Goal: Task Accomplishment & Management: Manage account settings

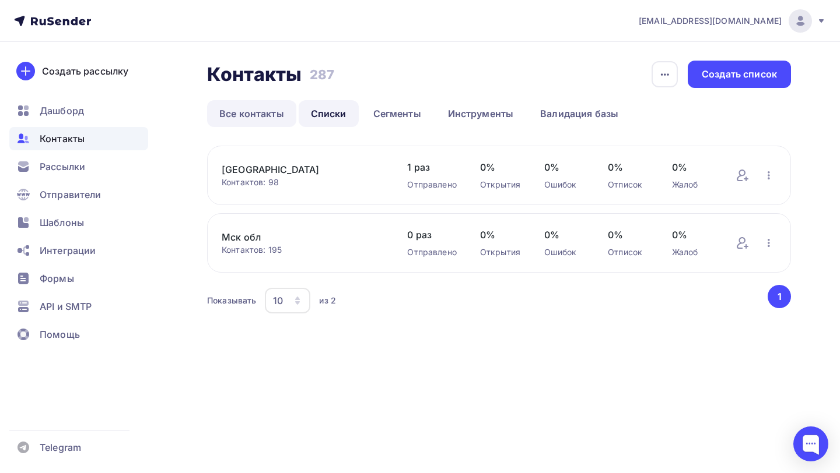
click at [247, 121] on link "Все контакты" at bounding box center [251, 113] width 89 height 27
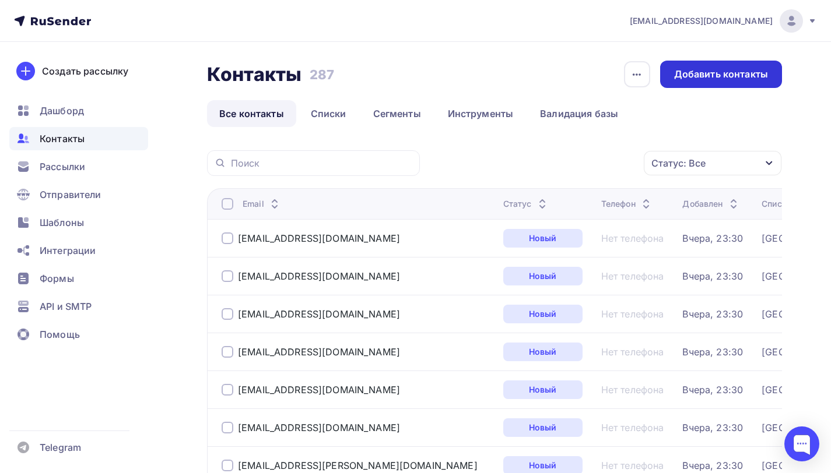
click at [746, 71] on div "Добавить контакты" at bounding box center [721, 74] width 94 height 13
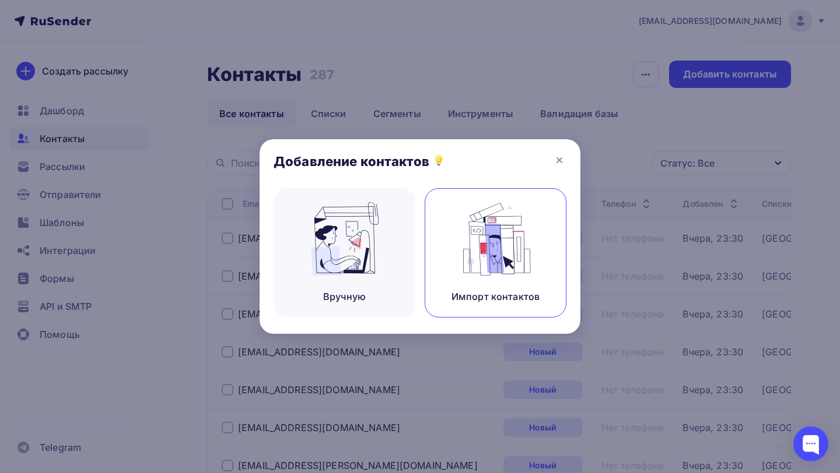
click at [469, 252] on img at bounding box center [496, 238] width 78 height 73
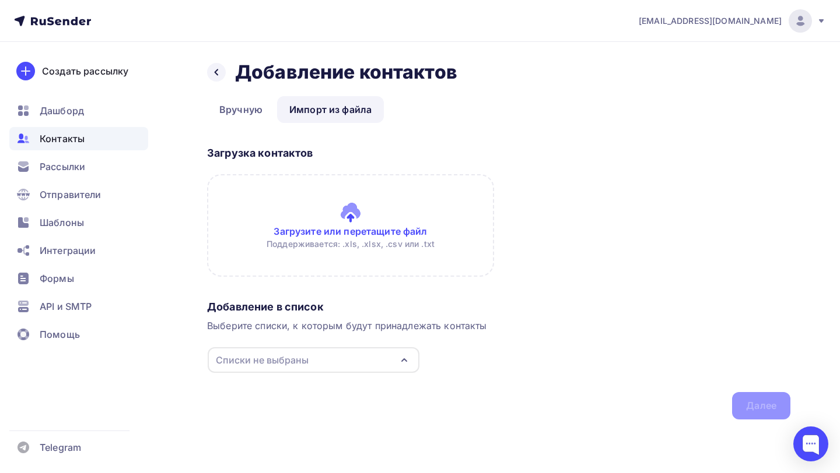
click at [343, 215] on input "file" at bounding box center [350, 225] width 287 height 103
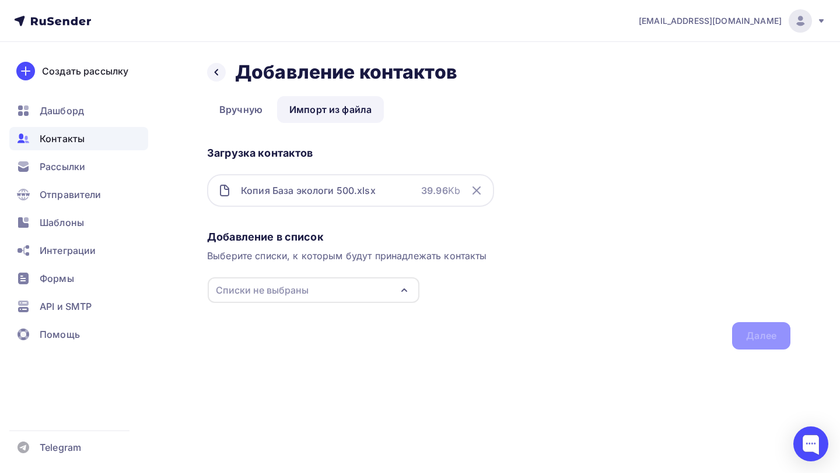
click at [326, 282] on div "Списки не выбраны" at bounding box center [314, 291] width 212 height 26
click at [284, 398] on div "Создать список" at bounding box center [282, 400] width 75 height 14
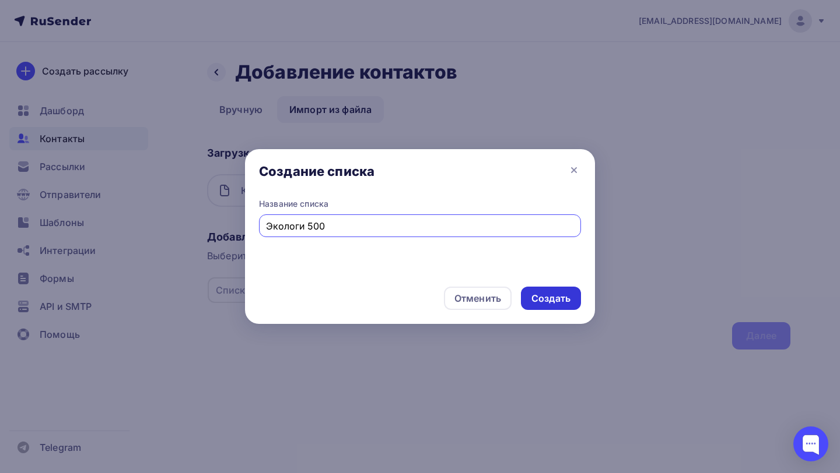
type input "Экологи 500"
click at [556, 301] on div "Создать" at bounding box center [550, 298] width 39 height 13
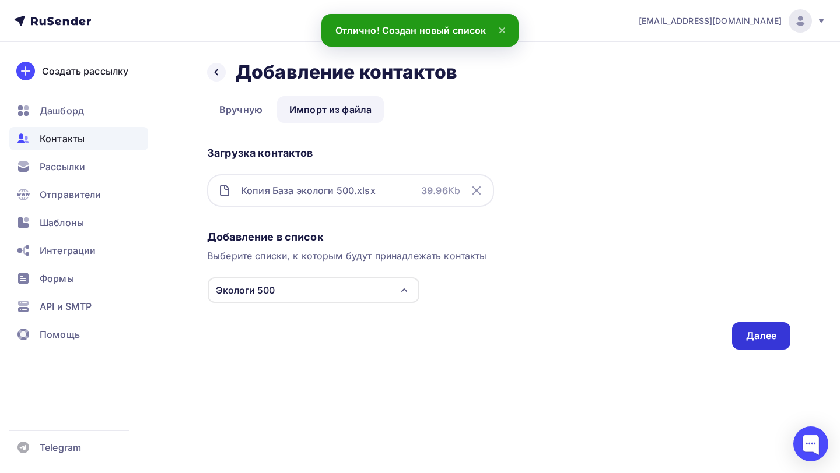
click at [748, 330] on div "Далее" at bounding box center [761, 335] width 30 height 13
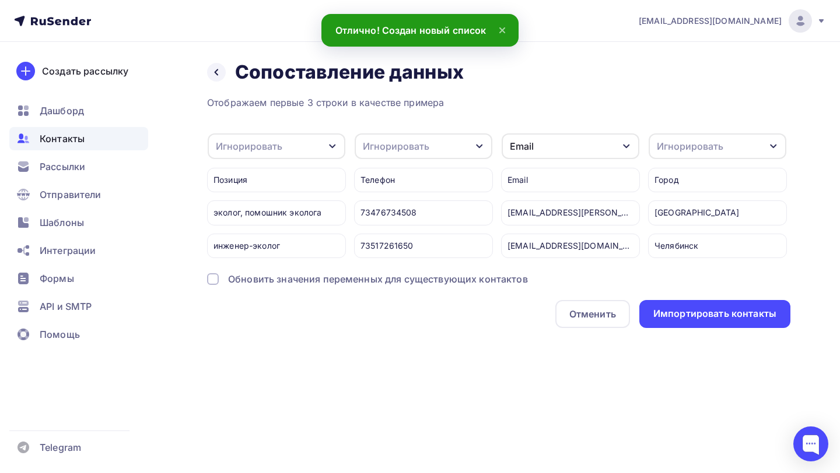
click at [534, 150] on div "Email" at bounding box center [570, 147] width 138 height 26
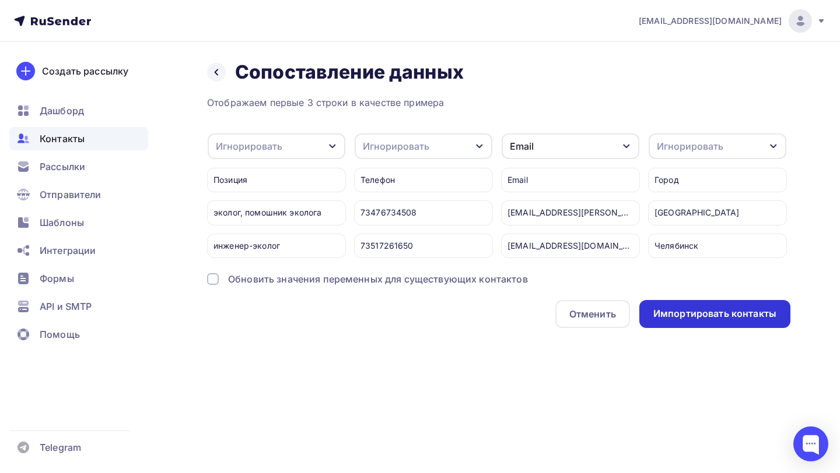
click at [673, 316] on div "Импортировать контакты" at bounding box center [714, 313] width 123 height 13
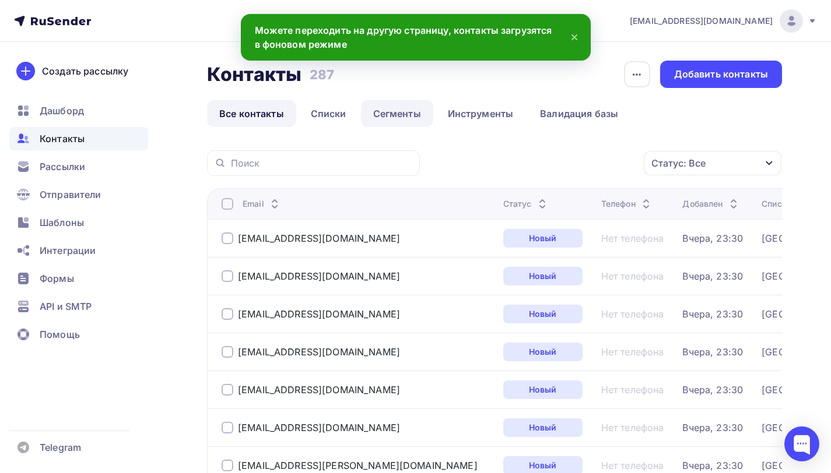
click at [385, 114] on link "Сегменты" at bounding box center [397, 113] width 72 height 27
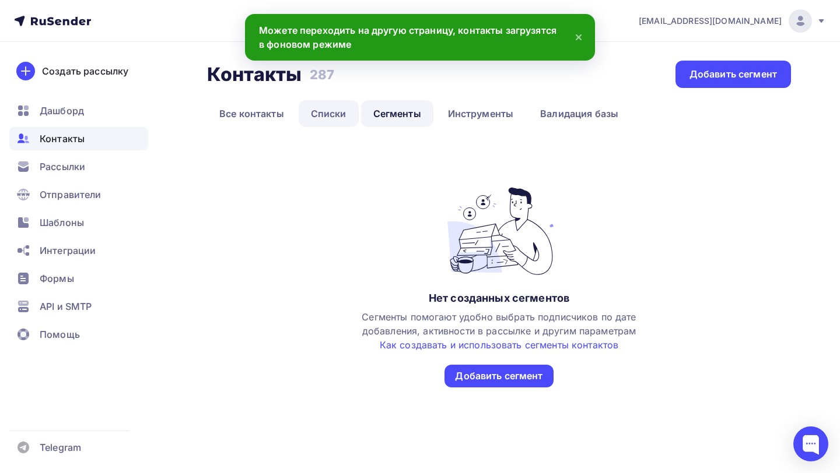
click at [348, 115] on link "Списки" at bounding box center [329, 113] width 60 height 27
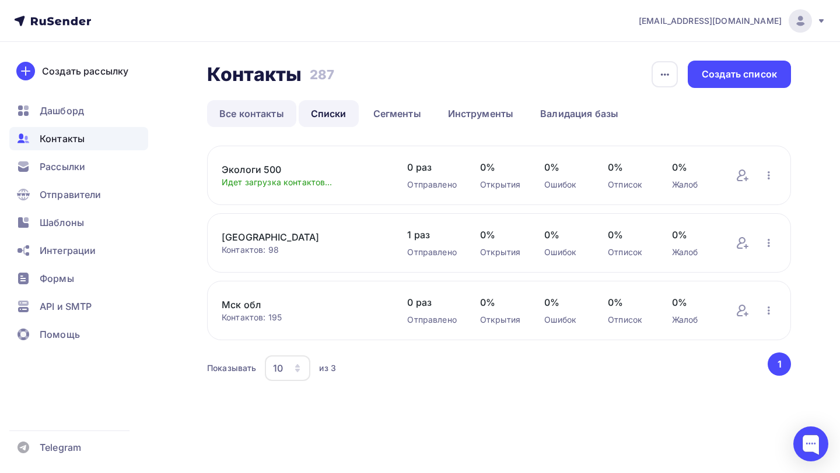
click at [256, 118] on link "Все контакты" at bounding box center [251, 113] width 89 height 27
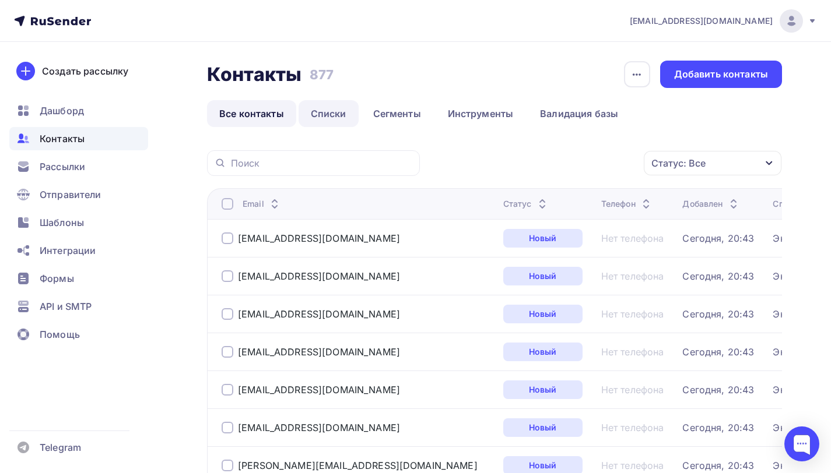
click at [330, 110] on link "Списки" at bounding box center [329, 113] width 60 height 27
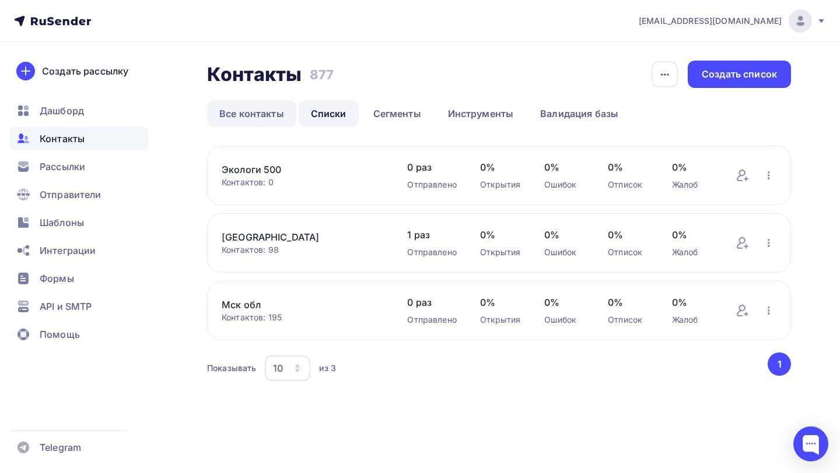
click at [251, 118] on link "Все контакты" at bounding box center [251, 113] width 89 height 27
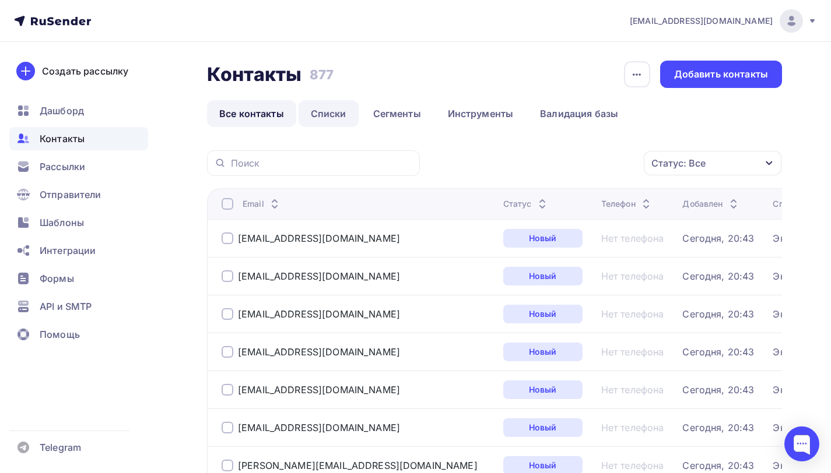
click at [328, 112] on link "Списки" at bounding box center [329, 113] width 60 height 27
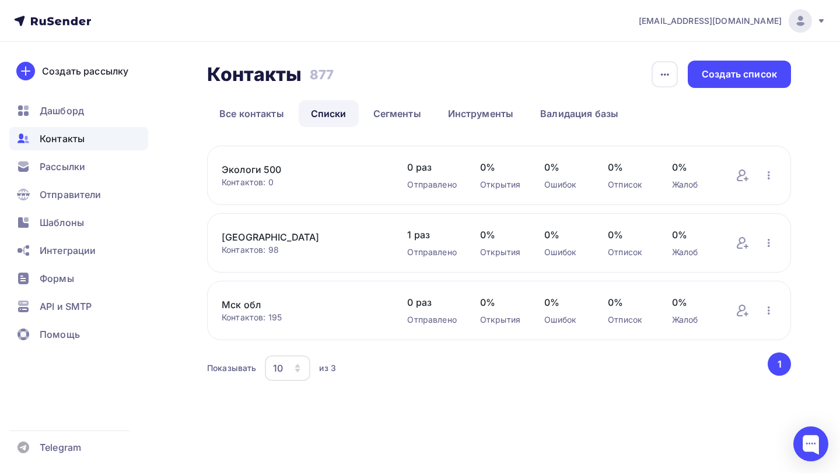
click at [255, 173] on link "Экологи 500" at bounding box center [303, 170] width 162 height 14
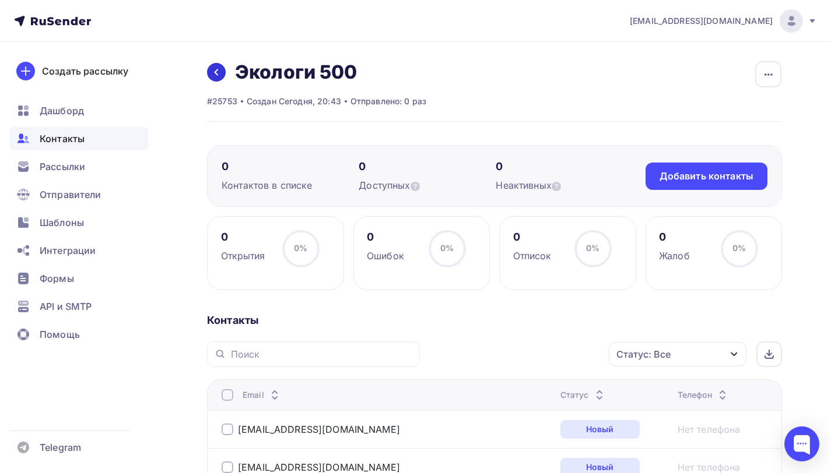
click at [217, 68] on icon at bounding box center [216, 72] width 9 height 9
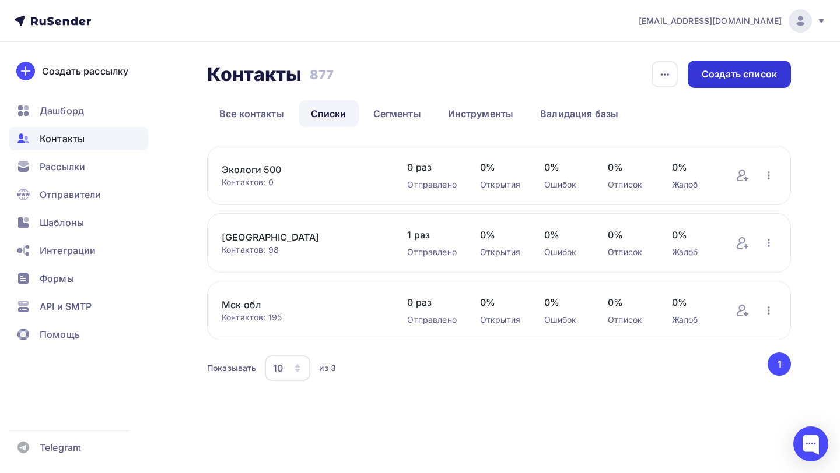
click at [713, 82] on div "Создать список" at bounding box center [738, 74] width 103 height 27
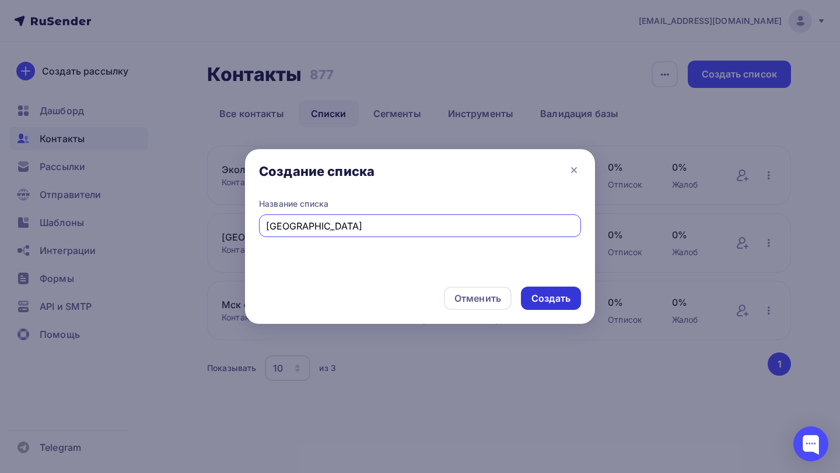
type input "[GEOGRAPHIC_DATA]"
click at [562, 299] on div "Создать" at bounding box center [550, 298] width 39 height 13
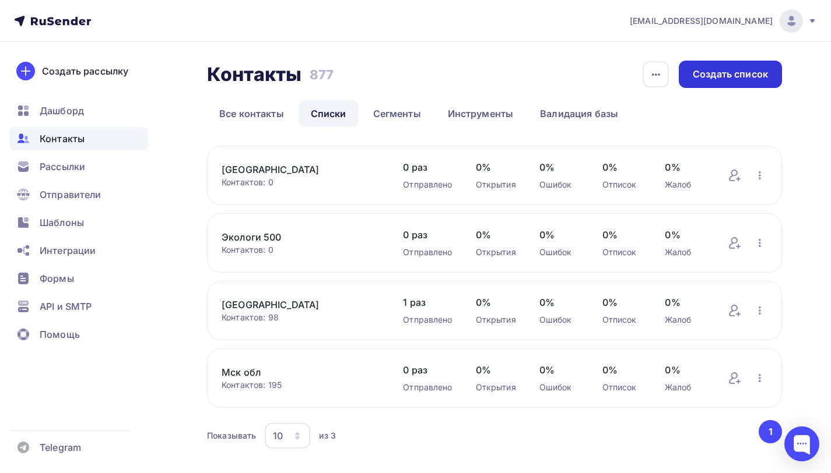
click at [736, 78] on div "Создать список" at bounding box center [730, 74] width 75 height 13
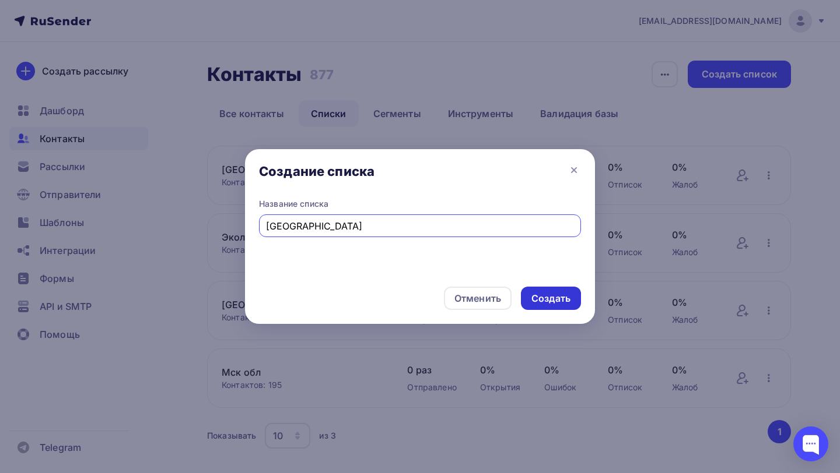
type input "[GEOGRAPHIC_DATA]"
click at [554, 299] on div "Создать" at bounding box center [550, 298] width 39 height 13
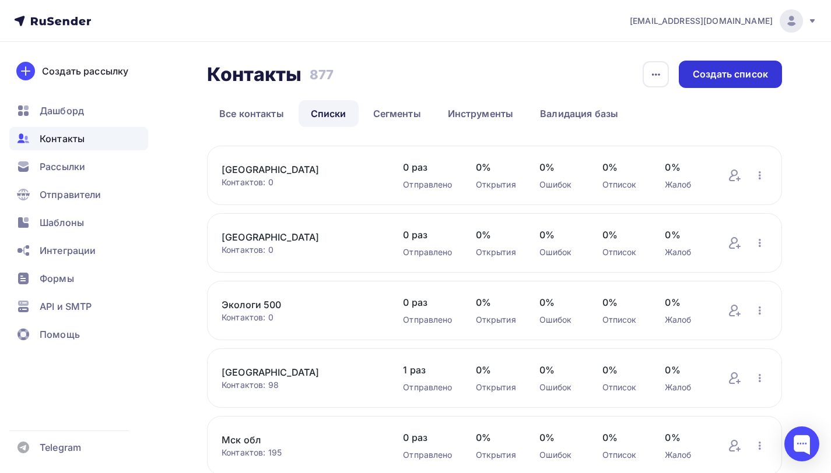
click at [711, 64] on div "Создать список" at bounding box center [730, 74] width 103 height 27
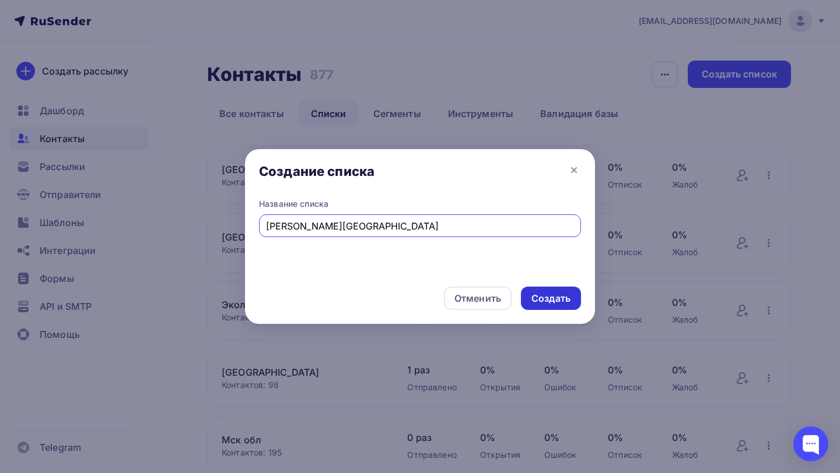
type input "[PERSON_NAME][GEOGRAPHIC_DATA]"
click at [541, 296] on div "Создать" at bounding box center [550, 298] width 39 height 13
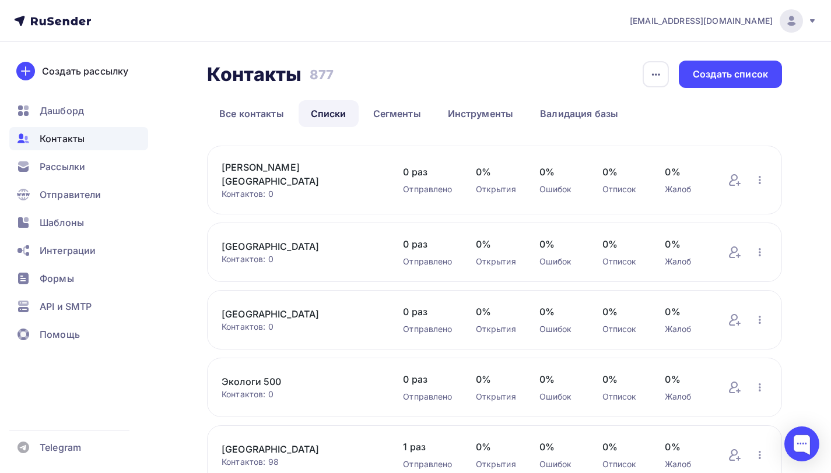
click at [721, 59] on div "Контакты Контакты 877 877 История импорта Создать список Все контакты Списки Се…" at bounding box center [415, 342] width 831 height 601
click at [704, 76] on div "Создать список" at bounding box center [730, 74] width 75 height 13
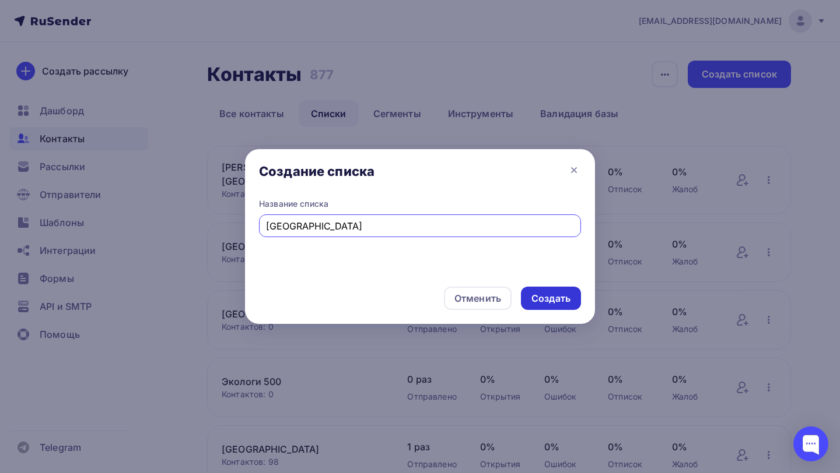
type input "[GEOGRAPHIC_DATA]"
click at [561, 298] on div "Создать" at bounding box center [550, 298] width 39 height 13
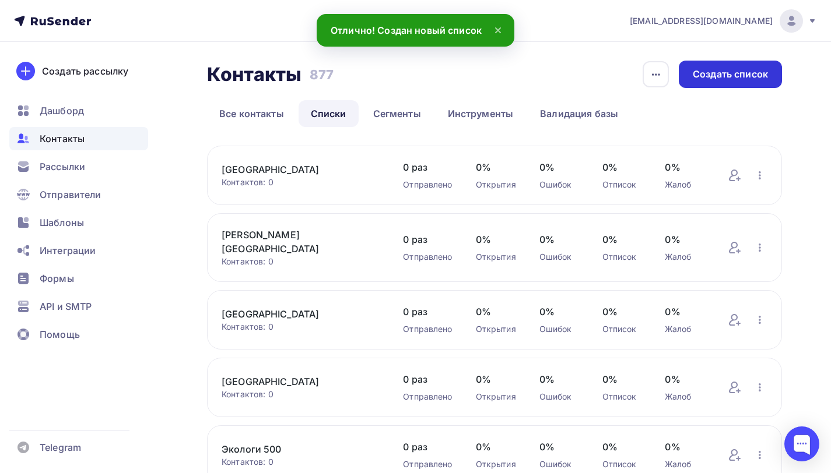
click at [721, 78] on div "Создать список" at bounding box center [730, 74] width 75 height 13
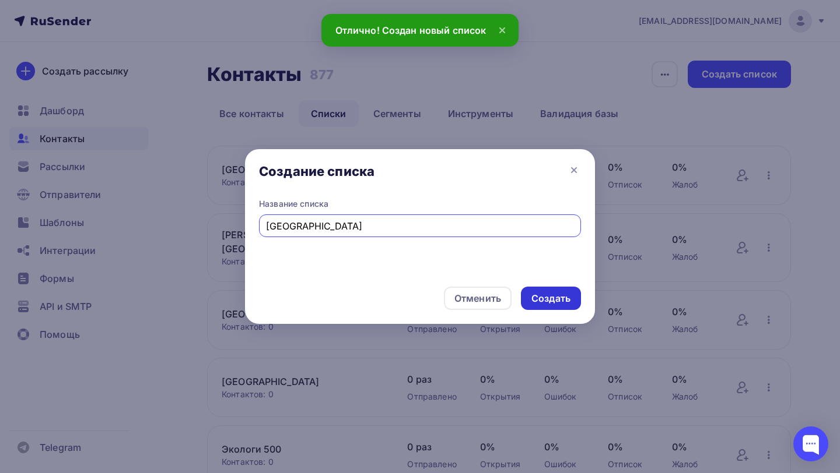
type input "Тульская обл"
click at [541, 290] on div "Создать" at bounding box center [551, 298] width 60 height 23
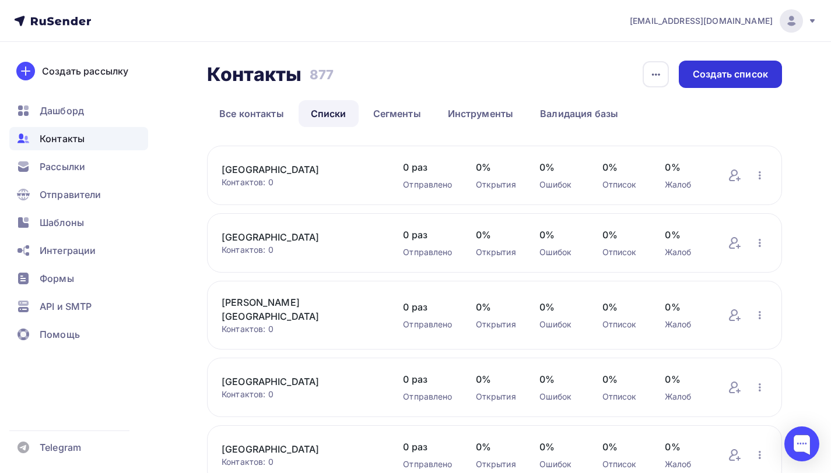
click at [710, 64] on div "Создать список" at bounding box center [730, 74] width 103 height 27
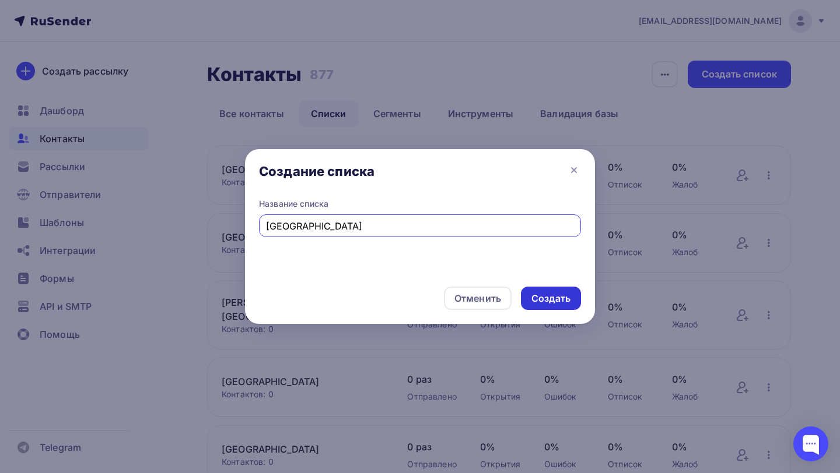
type input "Калужская обл"
click at [563, 301] on div "Создать" at bounding box center [550, 298] width 39 height 13
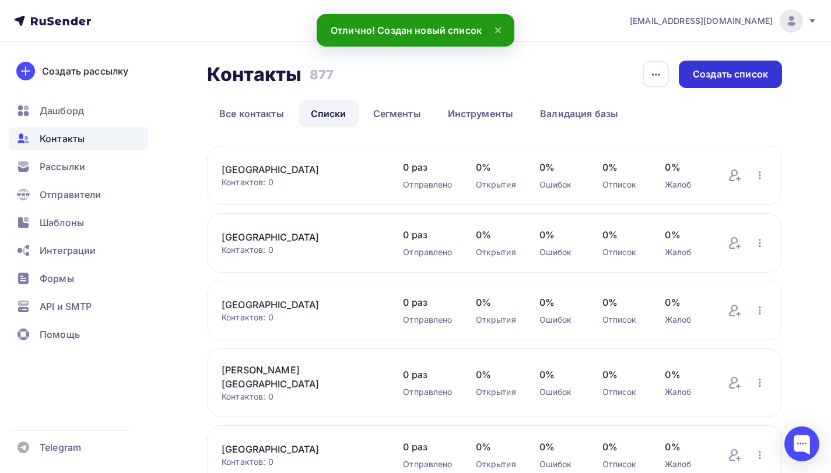
click at [734, 71] on div "Создать список" at bounding box center [730, 74] width 75 height 13
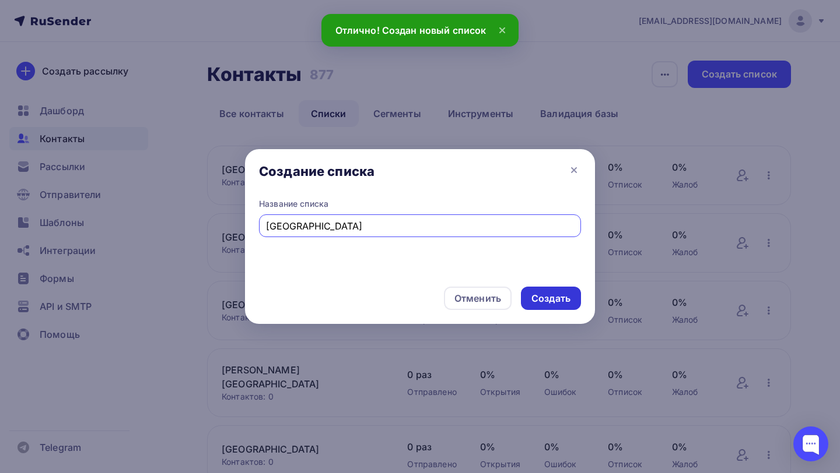
type input "Смоленская обл"
click at [561, 294] on div "Создать" at bounding box center [550, 298] width 39 height 13
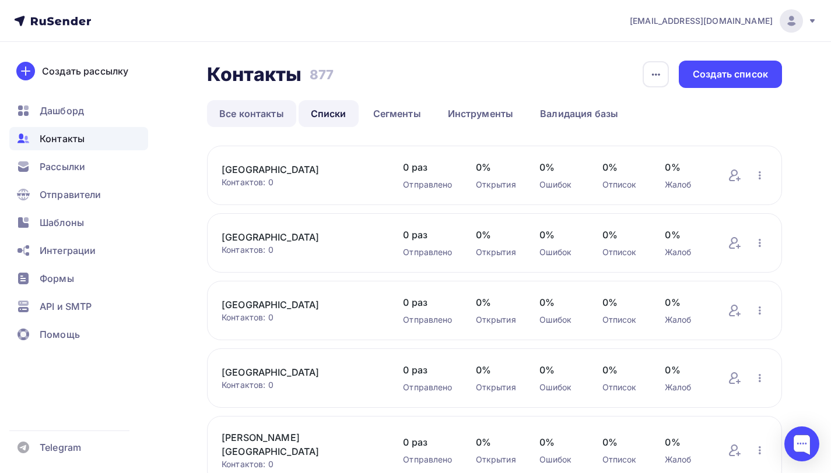
click at [257, 109] on link "Все контакты" at bounding box center [251, 113] width 89 height 27
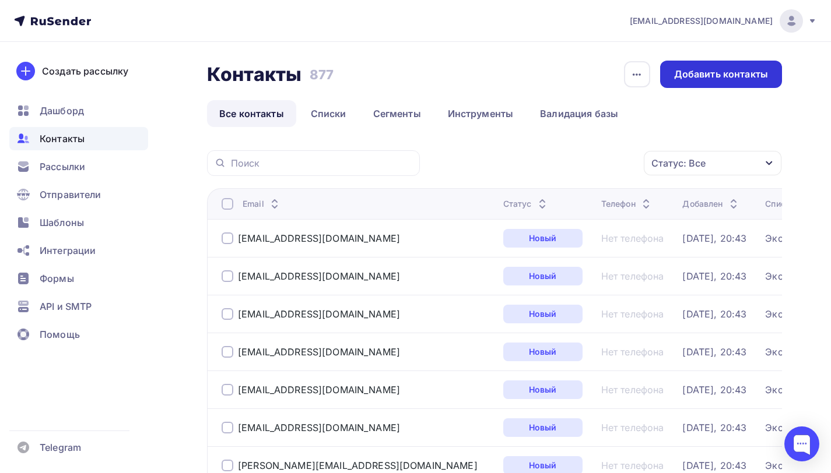
click at [738, 80] on div "Добавить контакты" at bounding box center [721, 74] width 94 height 13
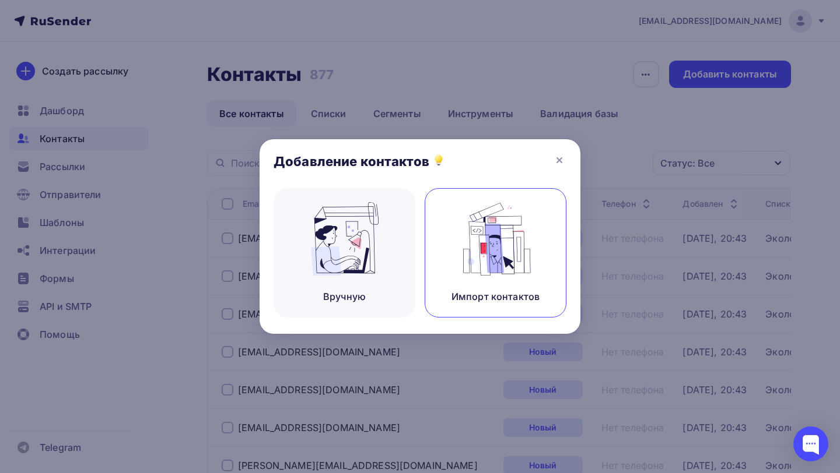
click at [489, 239] on img at bounding box center [496, 238] width 78 height 73
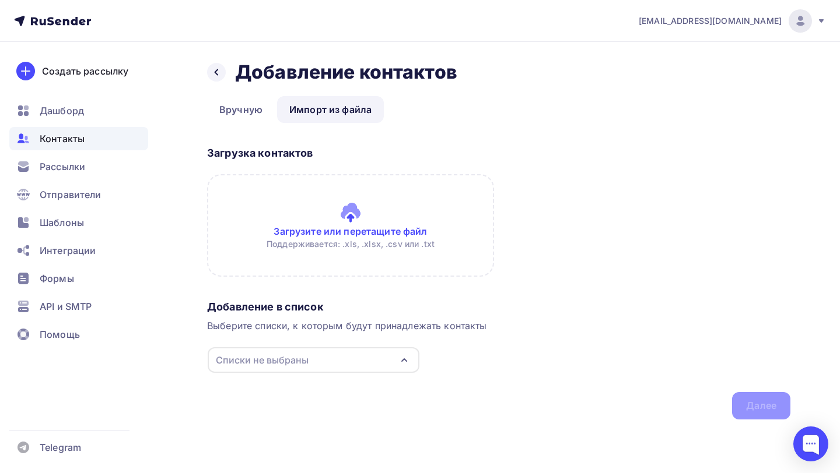
click at [365, 222] on input "file" at bounding box center [350, 225] width 287 height 103
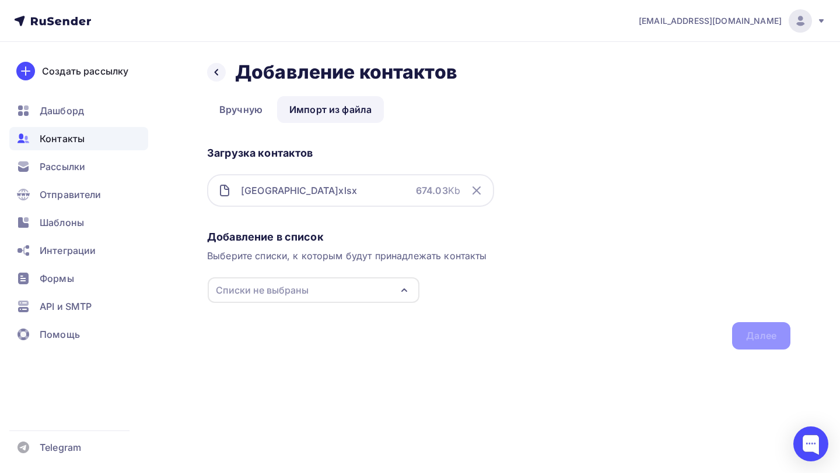
click at [378, 287] on div "Списки не выбраны" at bounding box center [314, 291] width 212 height 26
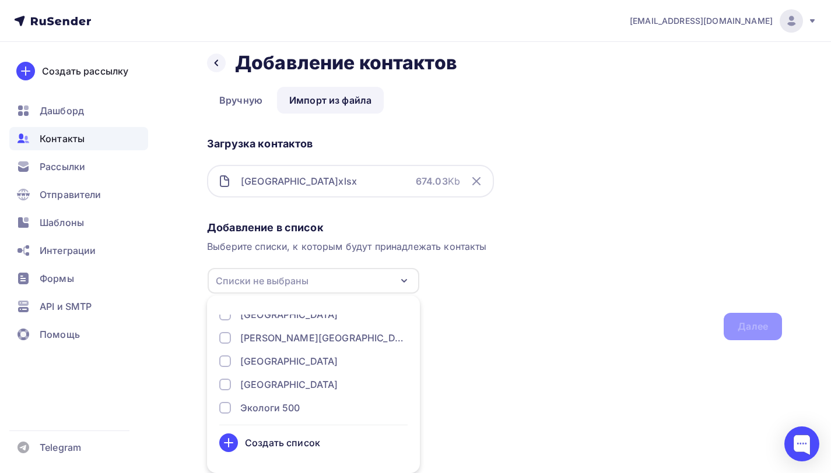
scroll to position [131, 0]
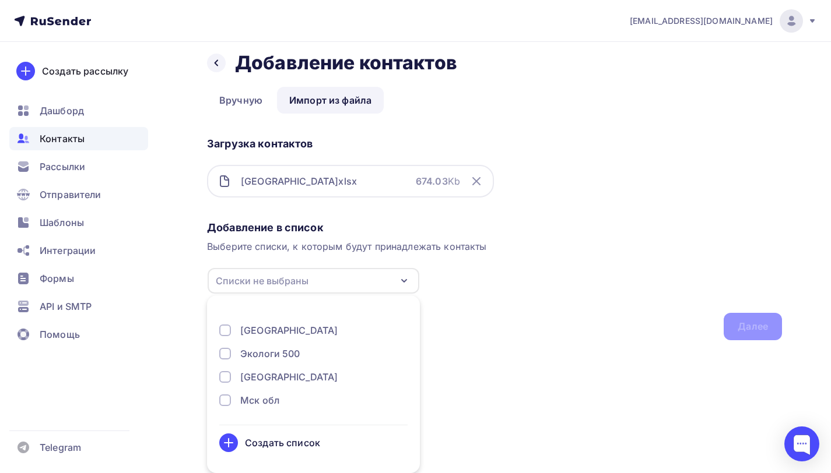
click at [293, 332] on div "Ярославская обл" at bounding box center [288, 331] width 97 height 14
click at [745, 331] on div "Далее" at bounding box center [753, 326] width 30 height 13
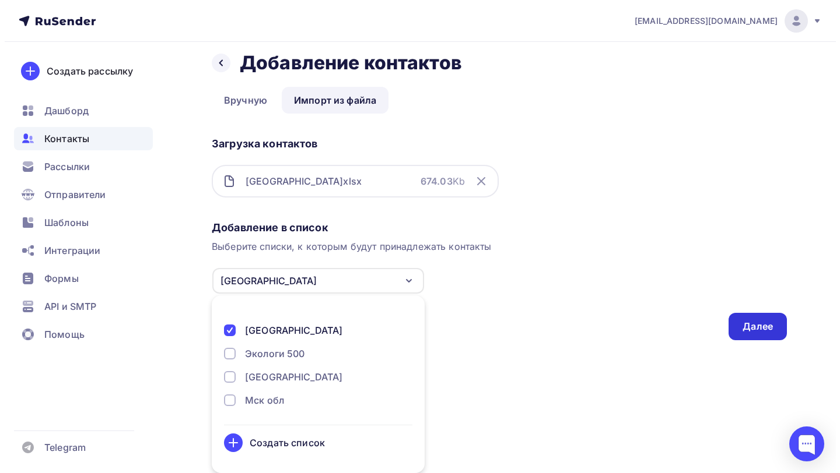
scroll to position [0, 0]
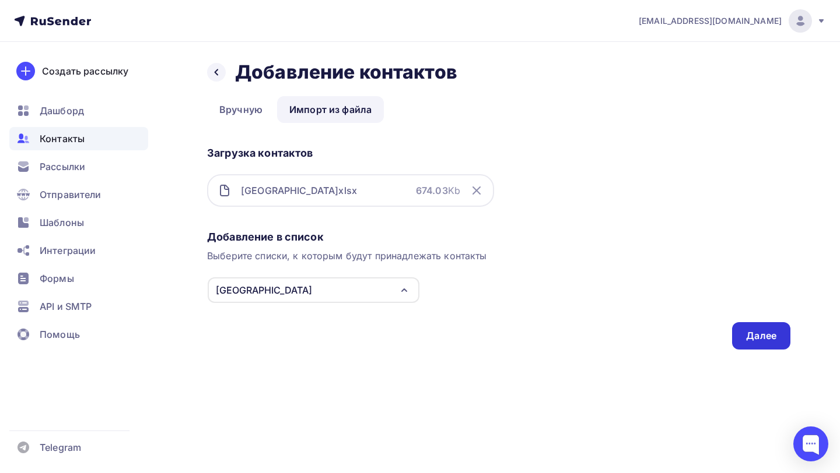
click at [747, 332] on div "Далее" at bounding box center [761, 335] width 30 height 13
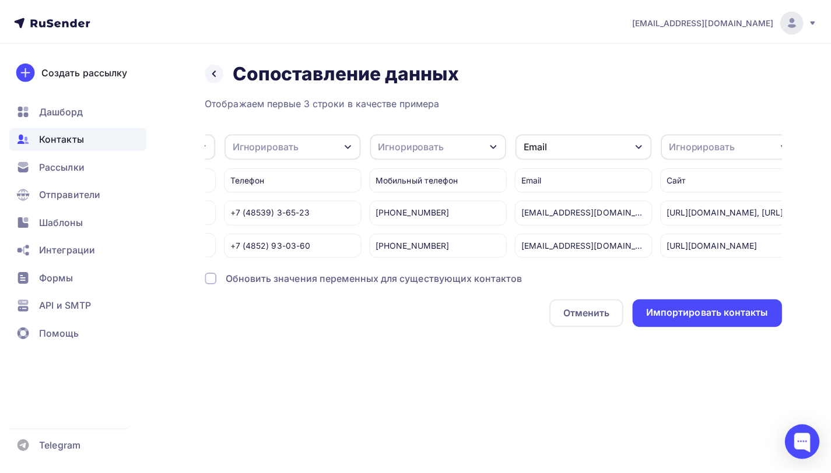
scroll to position [0, 863]
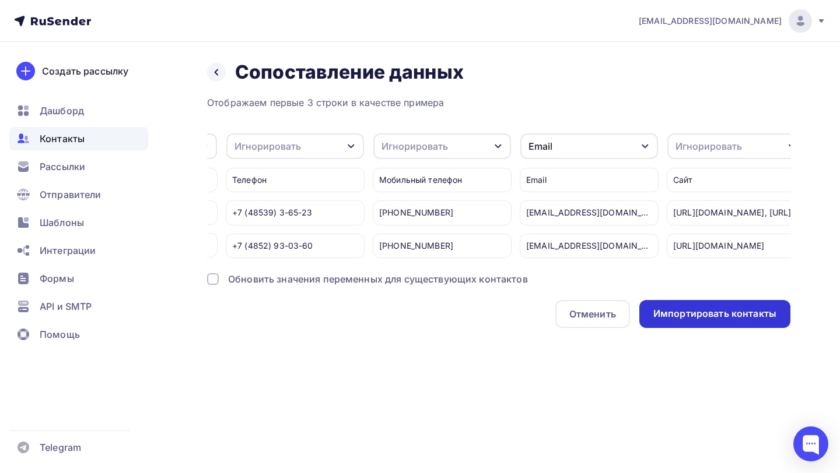
click at [708, 321] on div "Импортировать контакты" at bounding box center [714, 313] width 123 height 13
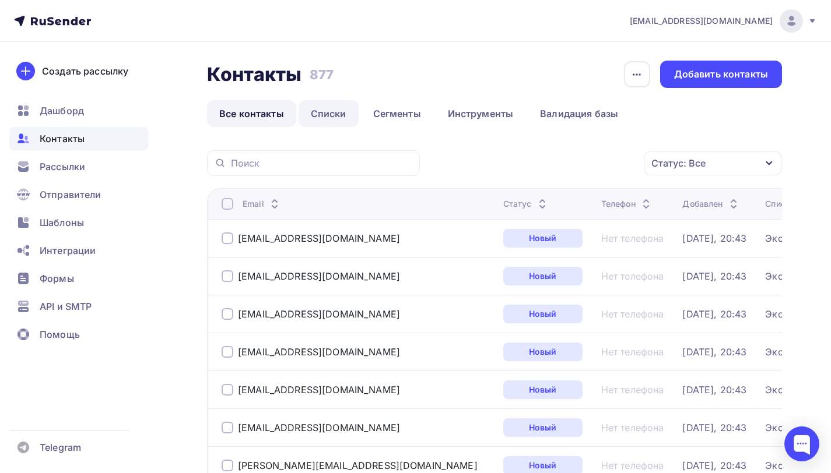
click at [318, 117] on link "Списки" at bounding box center [329, 113] width 60 height 27
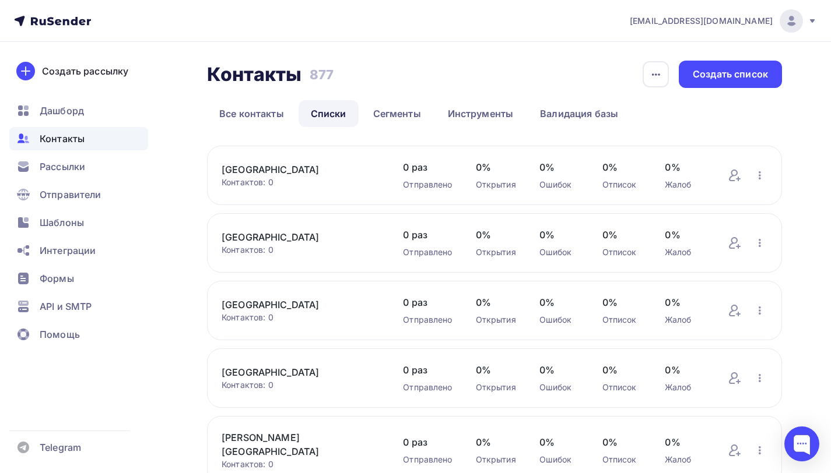
click at [249, 99] on div "Контакты Контакты 877 877 История импорта Создать список Все контакты Списки Се…" at bounding box center [494, 94] width 575 height 66
click at [248, 110] on link "Все контакты" at bounding box center [251, 113] width 89 height 27
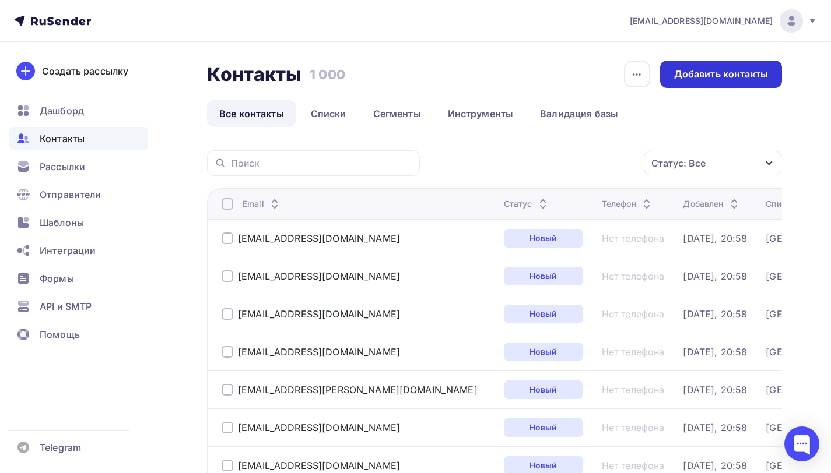
click at [692, 73] on div "Добавить контакты" at bounding box center [721, 74] width 94 height 13
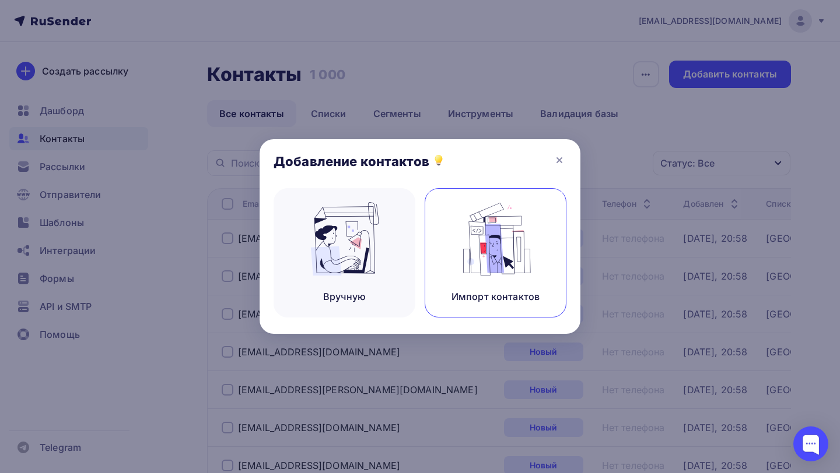
click at [471, 245] on img at bounding box center [496, 238] width 78 height 73
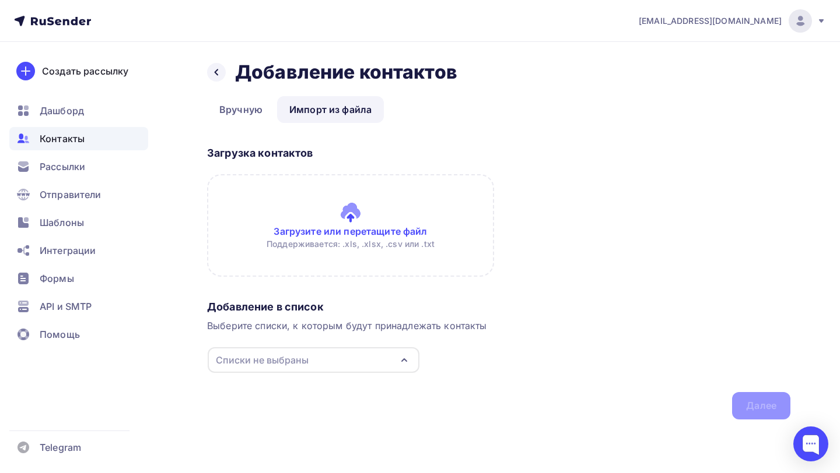
click at [334, 229] on input "file" at bounding box center [350, 225] width 287 height 103
click at [215, 73] on icon at bounding box center [216, 72] width 9 height 9
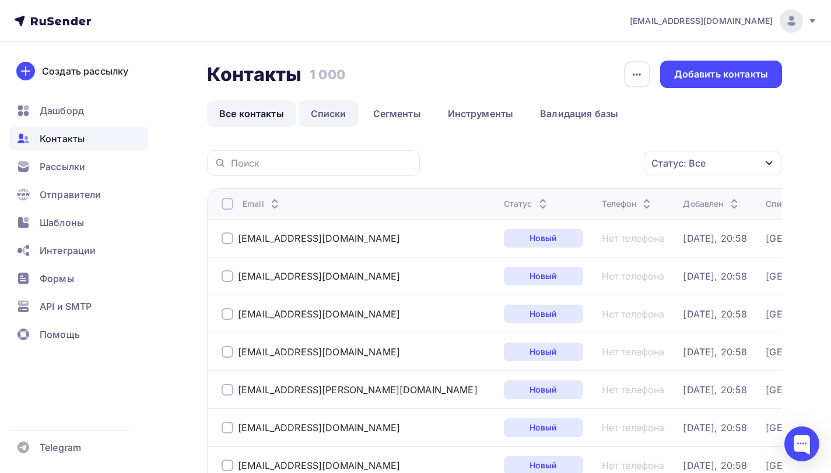
click at [318, 114] on link "Списки" at bounding box center [329, 113] width 60 height 27
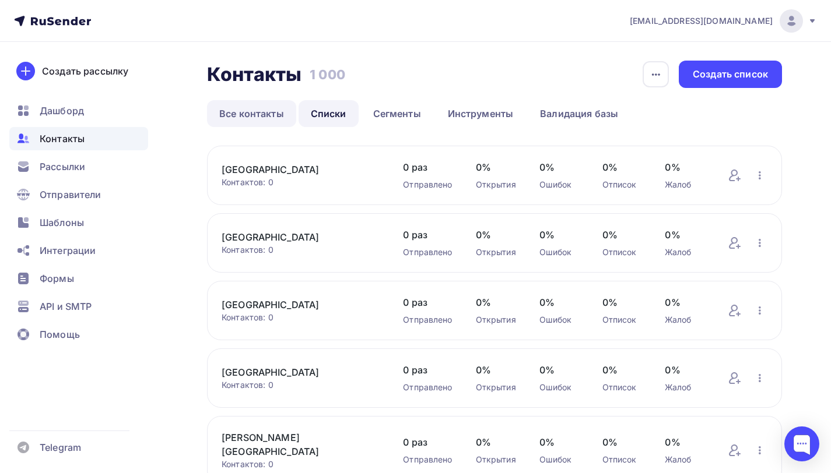
click at [251, 115] on link "Все контакты" at bounding box center [251, 113] width 89 height 27
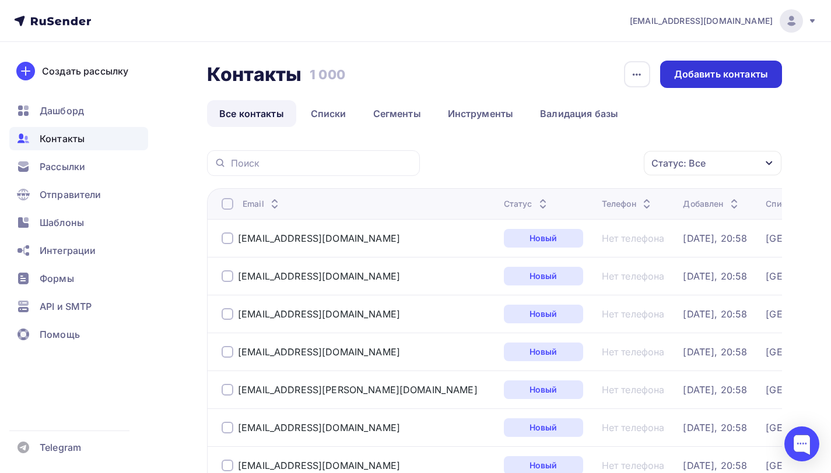
click at [697, 72] on div "Добавить контакты" at bounding box center [721, 74] width 94 height 13
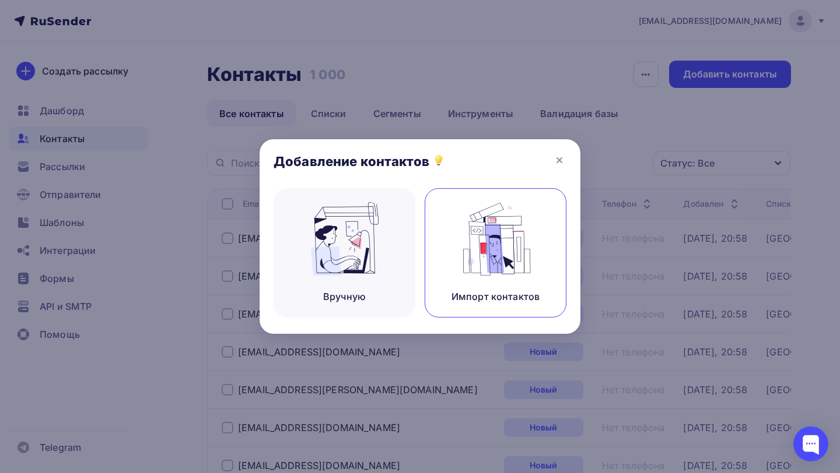
click at [472, 269] on img at bounding box center [496, 238] width 78 height 73
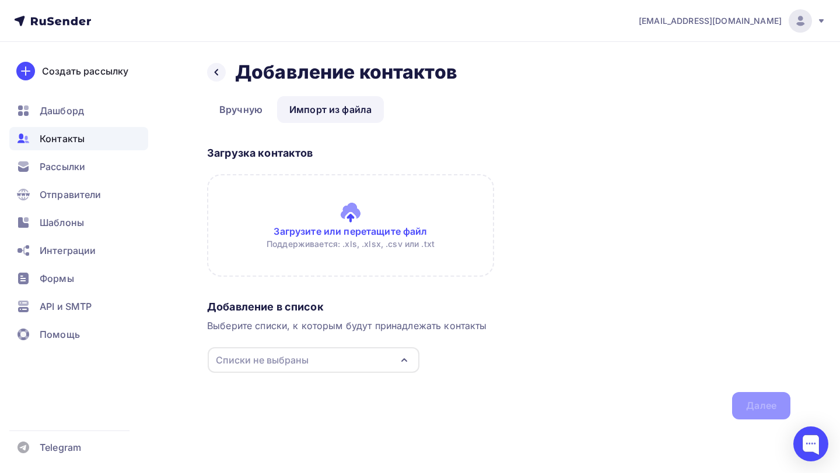
click at [285, 233] on input "file" at bounding box center [350, 225] width 287 height 103
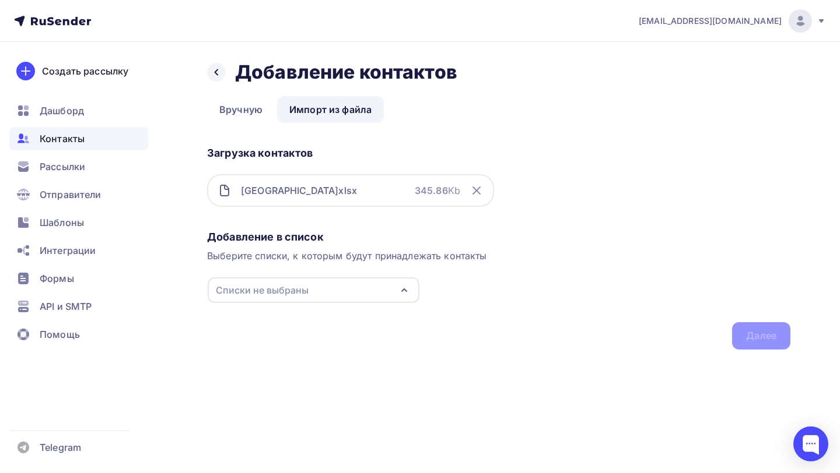
click at [342, 283] on div "Списки не выбраны" at bounding box center [314, 291] width 212 height 26
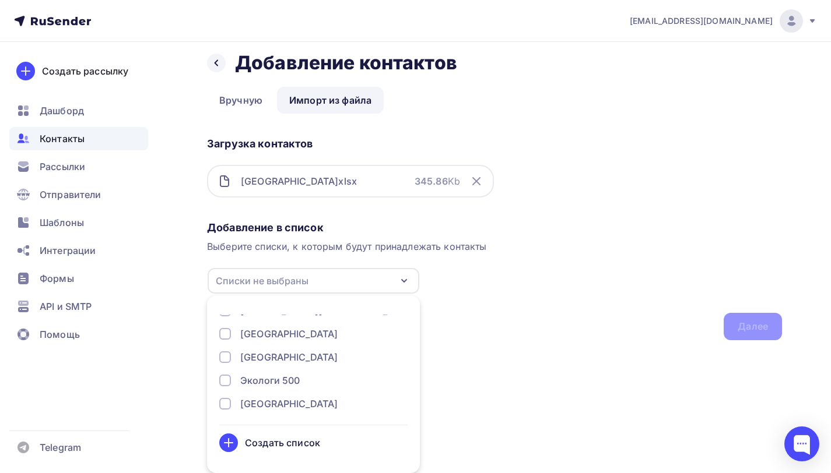
scroll to position [103, 0]
click at [285, 336] on div "Ивановская обл" at bounding box center [288, 335] width 97 height 14
click at [675, 339] on div "Добавление в список Выберите списки, к которым будут принадлежать контакты Иван…" at bounding box center [494, 278] width 575 height 124
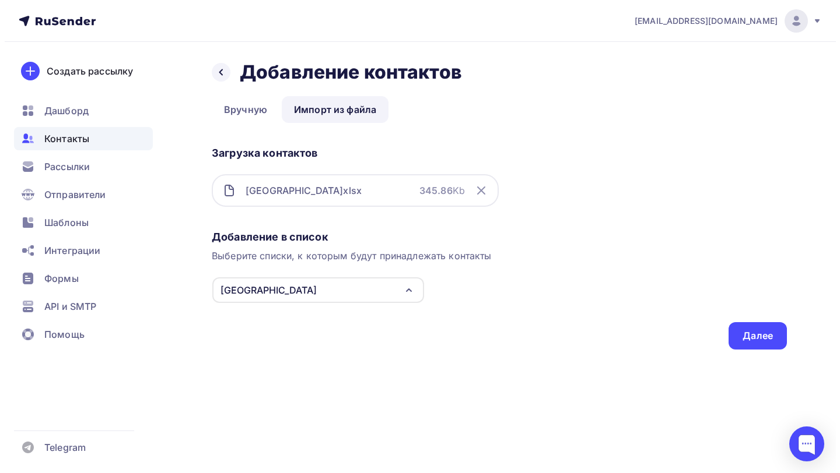
scroll to position [0, 0]
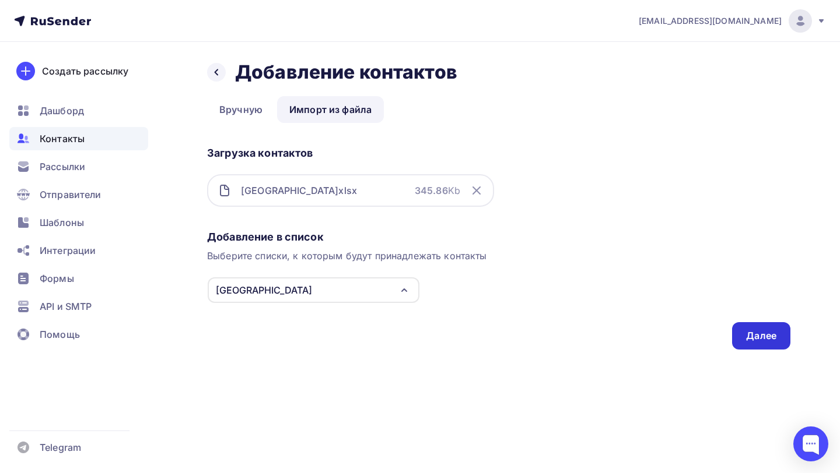
click at [759, 329] on div "Далее" at bounding box center [761, 335] width 30 height 13
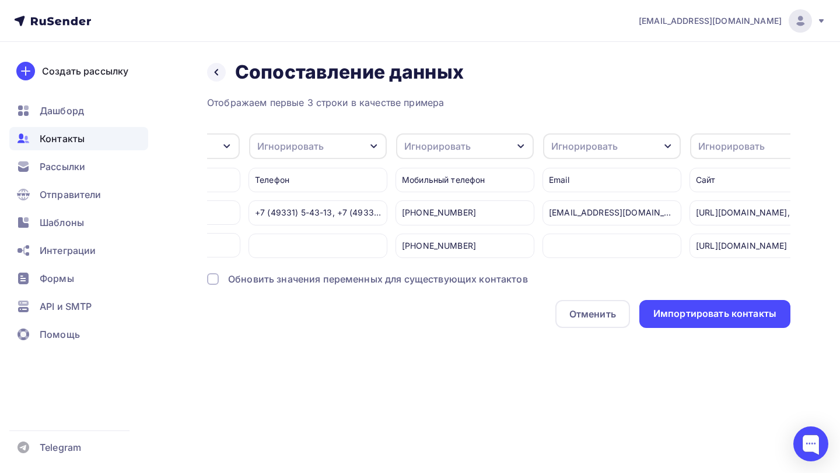
scroll to position [0, 847]
click at [602, 147] on div "Игнорировать" at bounding box center [578, 146] width 66 height 14
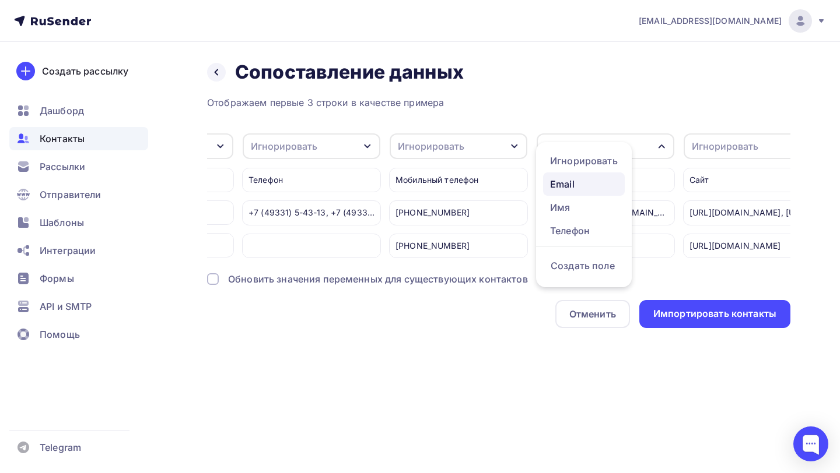
click at [583, 189] on div "Email" at bounding box center [584, 184] width 68 height 14
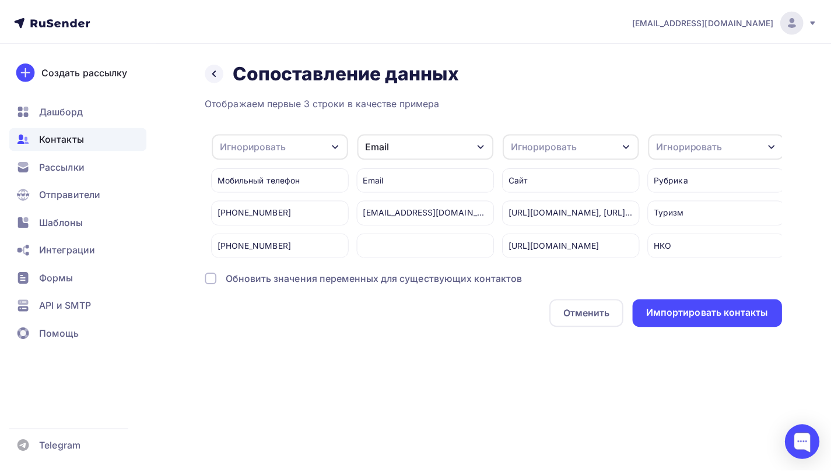
scroll to position [0, 1066]
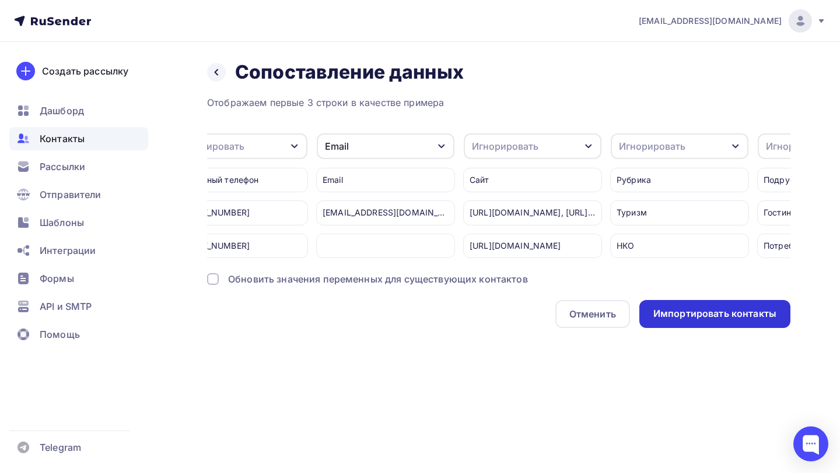
click at [700, 321] on div "Импортировать контакты" at bounding box center [714, 313] width 123 height 13
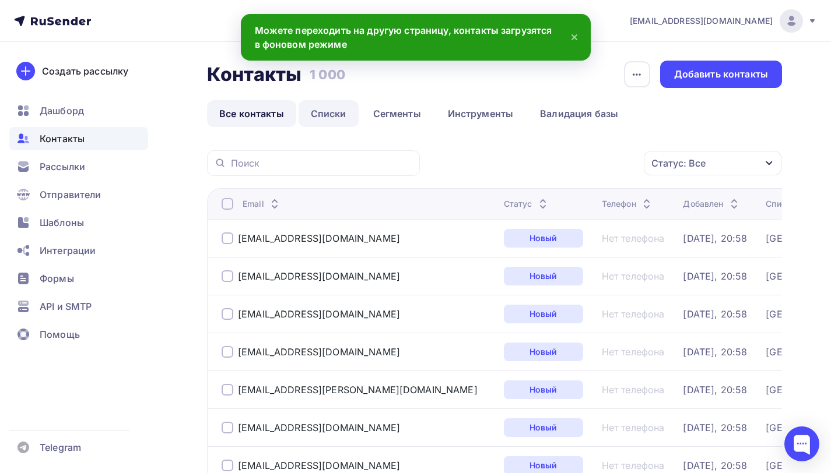
click at [328, 122] on link "Списки" at bounding box center [329, 113] width 60 height 27
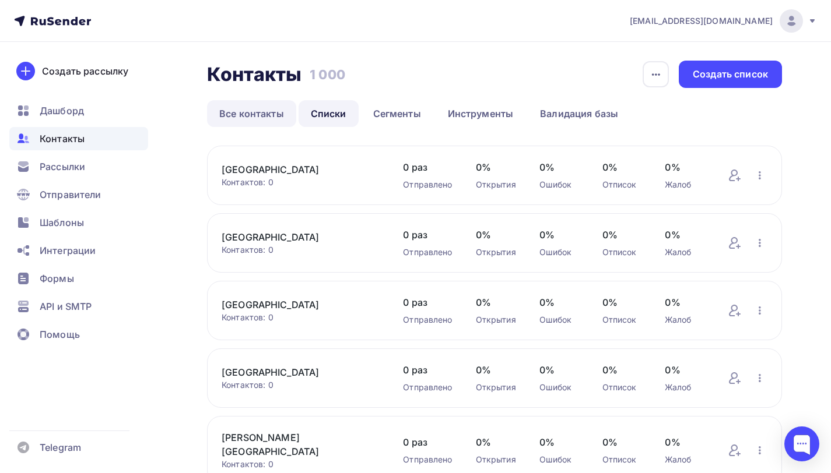
click at [257, 118] on link "Все контакты" at bounding box center [251, 113] width 89 height 27
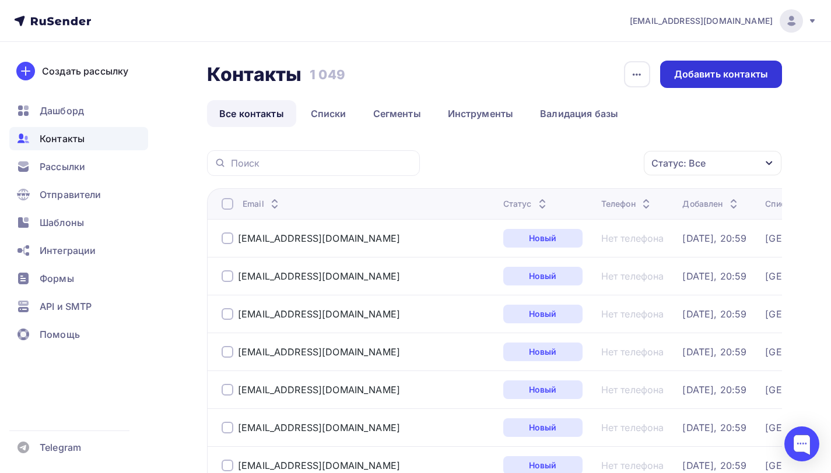
click at [722, 70] on div "Добавить контакты" at bounding box center [721, 74] width 94 height 13
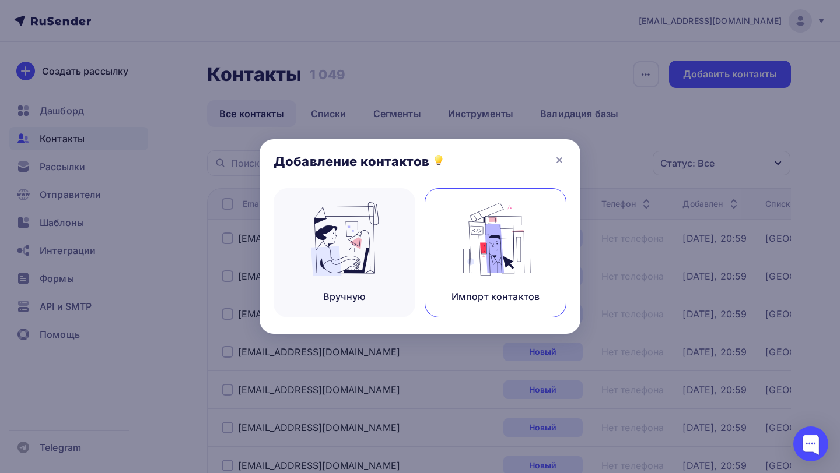
click at [466, 248] on img at bounding box center [496, 238] width 78 height 73
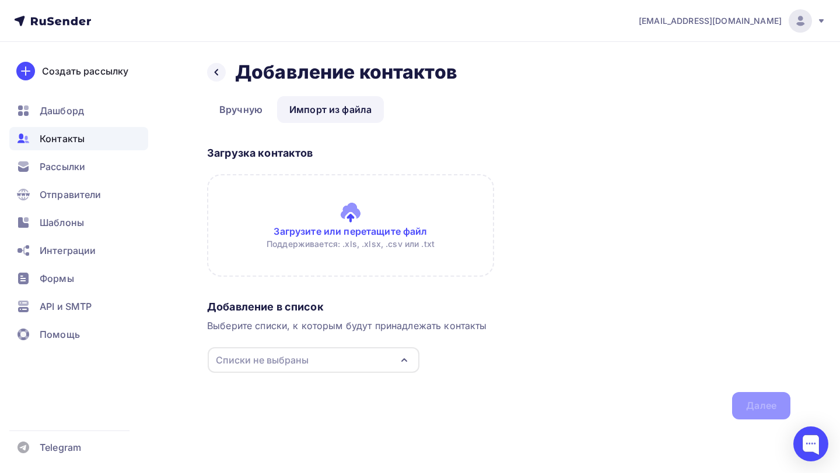
click at [347, 206] on input "file" at bounding box center [350, 225] width 287 height 103
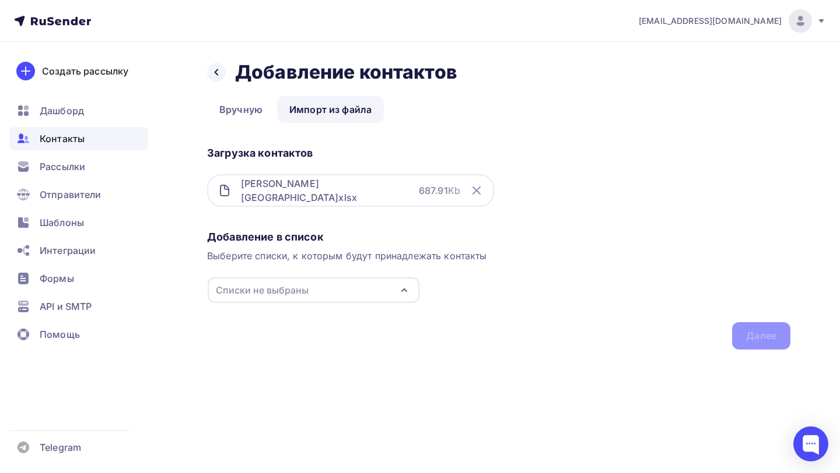
click at [356, 303] on div "Списки не выбраны" at bounding box center [314, 291] width 212 height 26
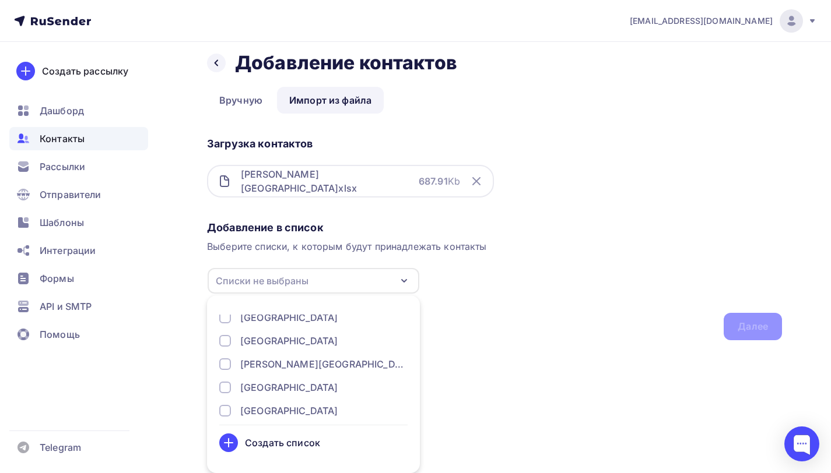
scroll to position [58, 0]
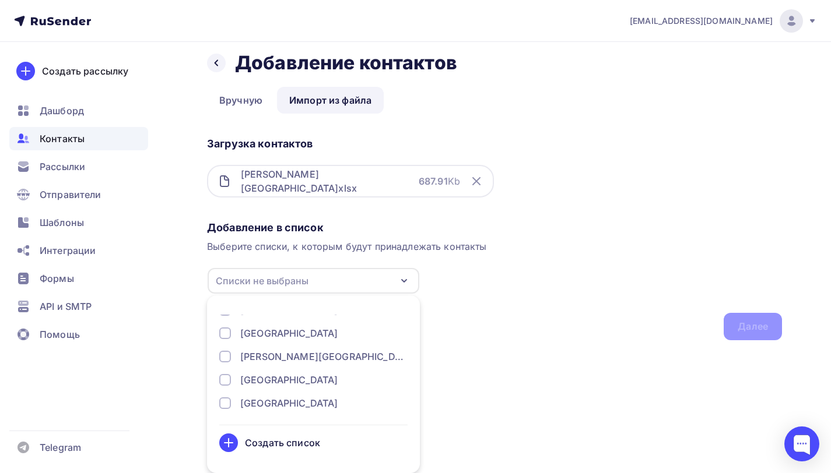
click at [305, 359] on div "Владимирская обл" at bounding box center [323, 357] width 167 height 14
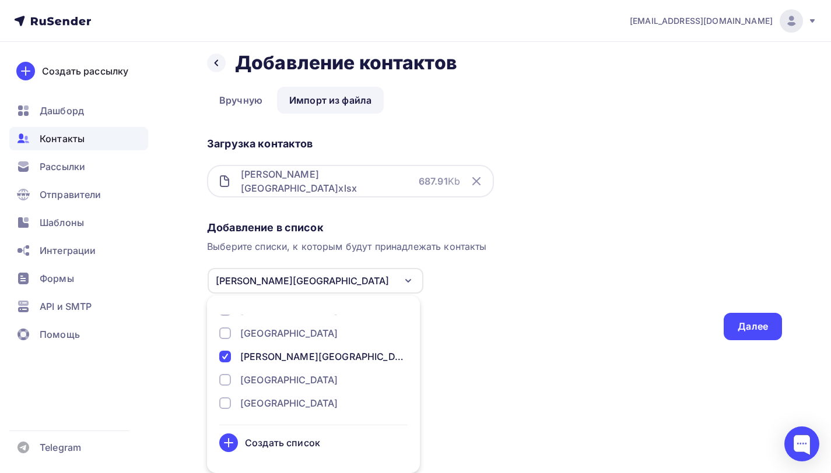
click at [606, 332] on div "Добавление в список Выберите списки, к которым будут принадлежать контакты Влад…" at bounding box center [494, 278] width 575 height 124
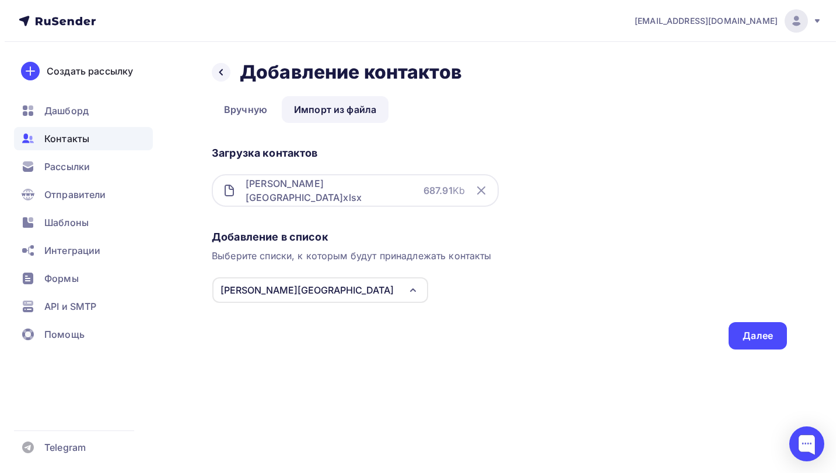
scroll to position [0, 0]
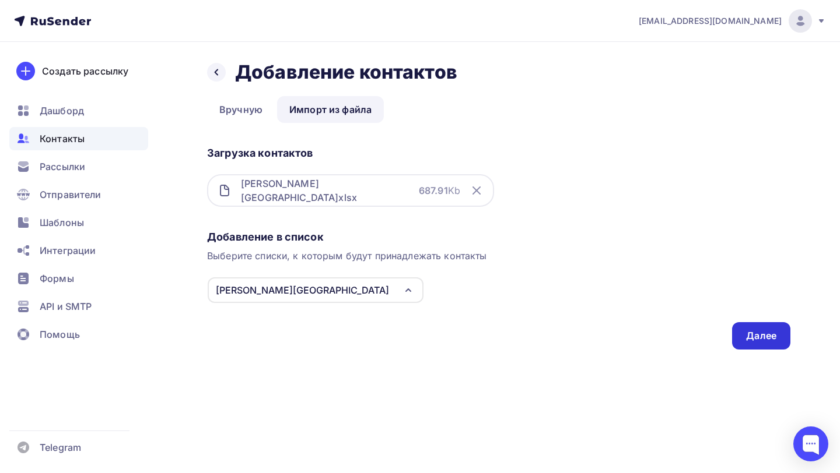
click at [769, 328] on div "Далее" at bounding box center [761, 335] width 58 height 27
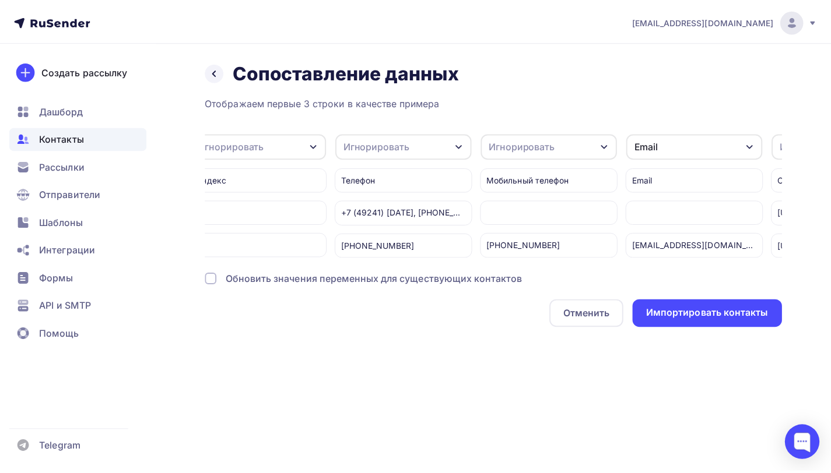
scroll to position [0, 751]
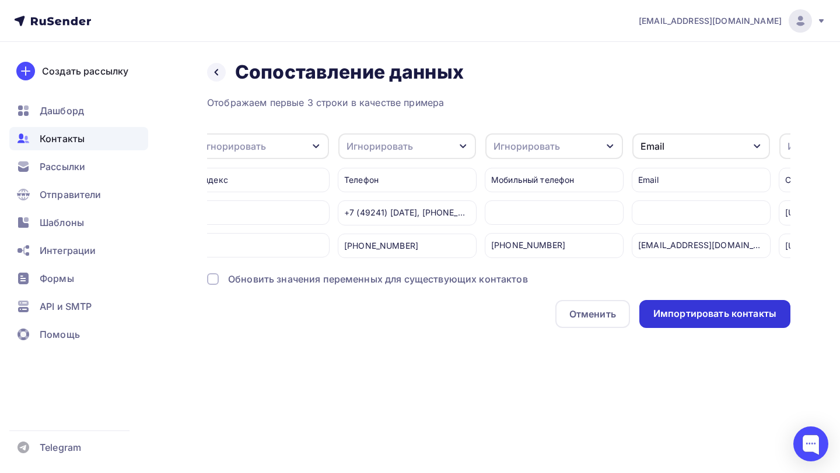
click at [697, 321] on div "Импортировать контакты" at bounding box center [714, 313] width 123 height 13
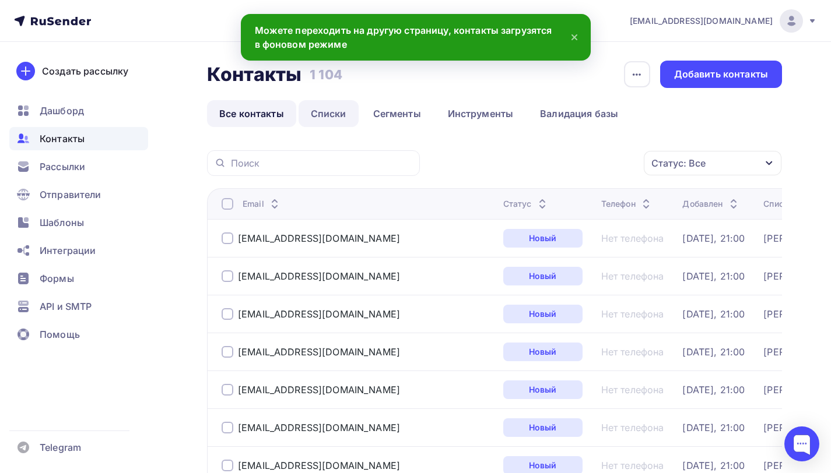
click at [328, 111] on link "Списки" at bounding box center [329, 113] width 60 height 27
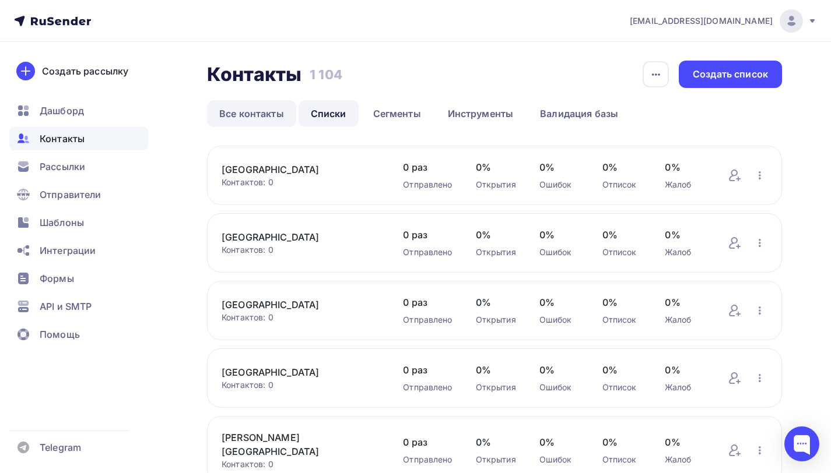
click at [259, 117] on link "Все контакты" at bounding box center [251, 113] width 89 height 27
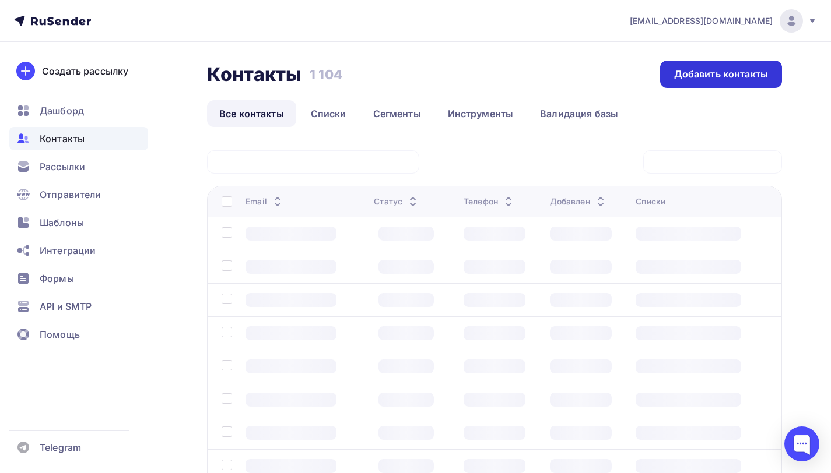
click at [708, 75] on div "Добавить контакты" at bounding box center [721, 74] width 94 height 13
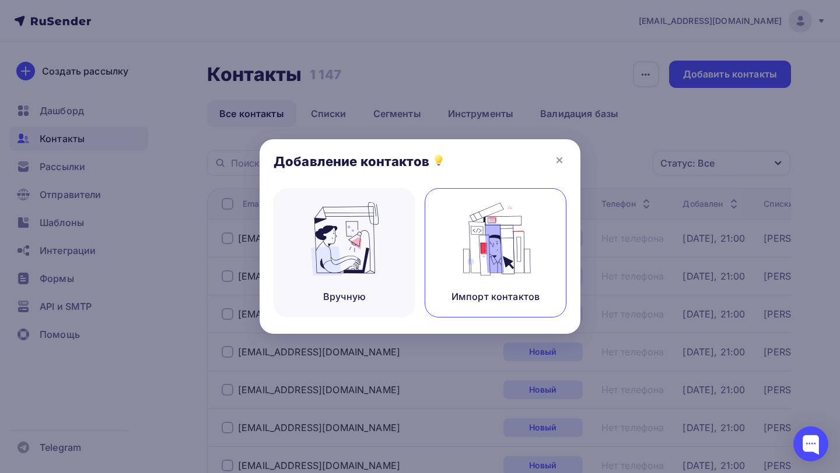
click at [482, 237] on img at bounding box center [496, 238] width 78 height 73
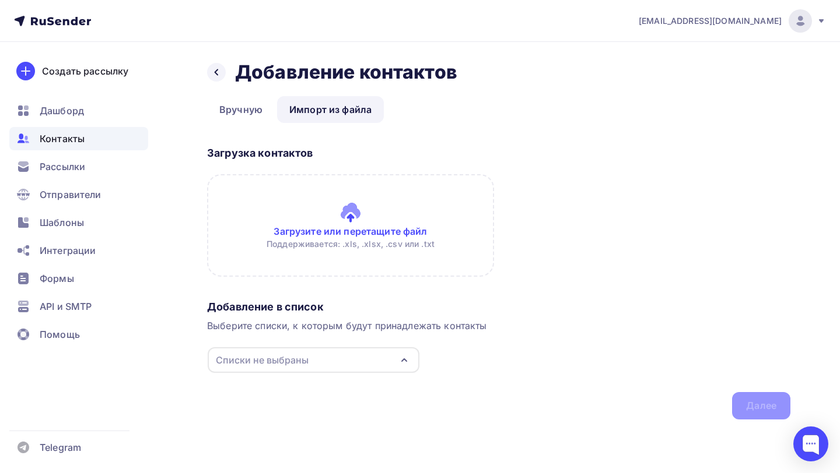
click at [334, 211] on input "file" at bounding box center [350, 225] width 287 height 103
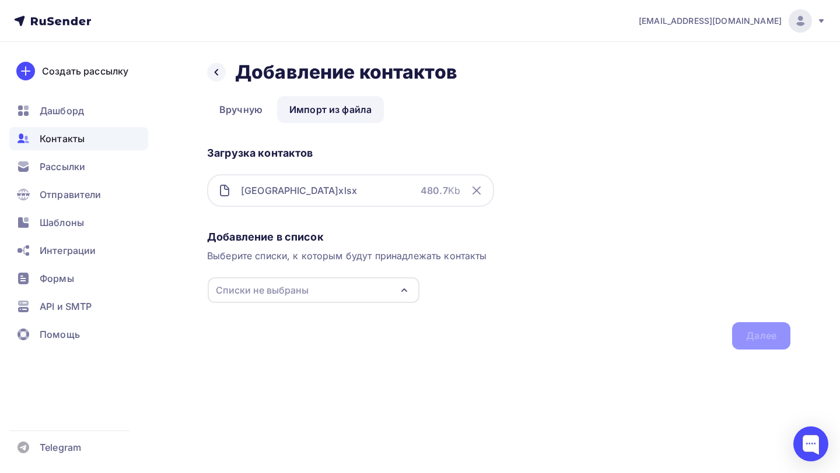
click at [341, 275] on div "Добавление в список Выберите списки, к которым будут принадлежать контакты Спис…" at bounding box center [498, 288] width 583 height 124
click at [334, 288] on div "Списки не выбраны" at bounding box center [314, 291] width 212 height 26
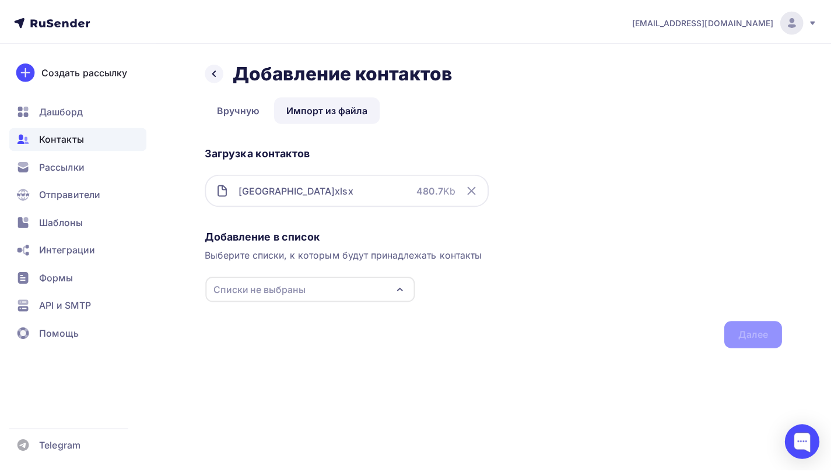
scroll to position [9, 0]
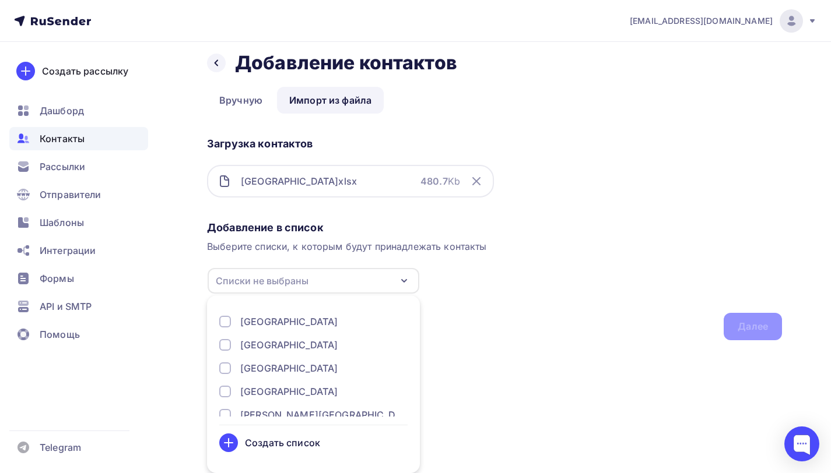
click at [291, 392] on div "Рязанская обл" at bounding box center [288, 392] width 97 height 14
click at [633, 321] on div "Добавление в список Выберите списки, к которым будут принадлежать контакты Ряза…" at bounding box center [494, 278] width 575 height 124
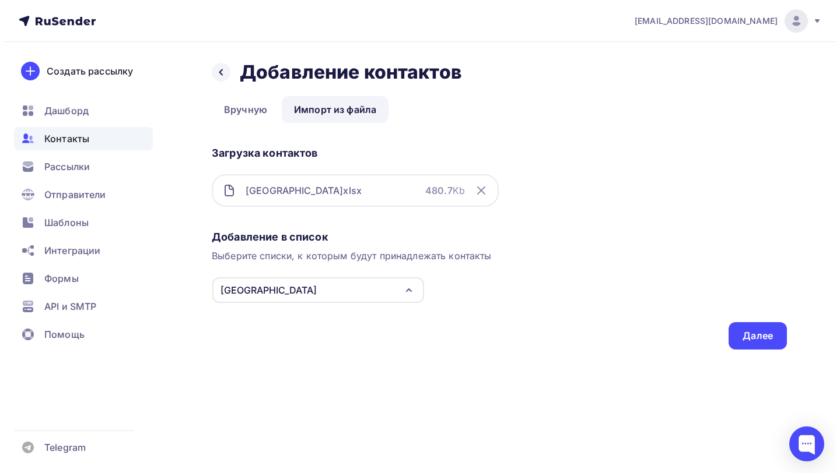
scroll to position [0, 0]
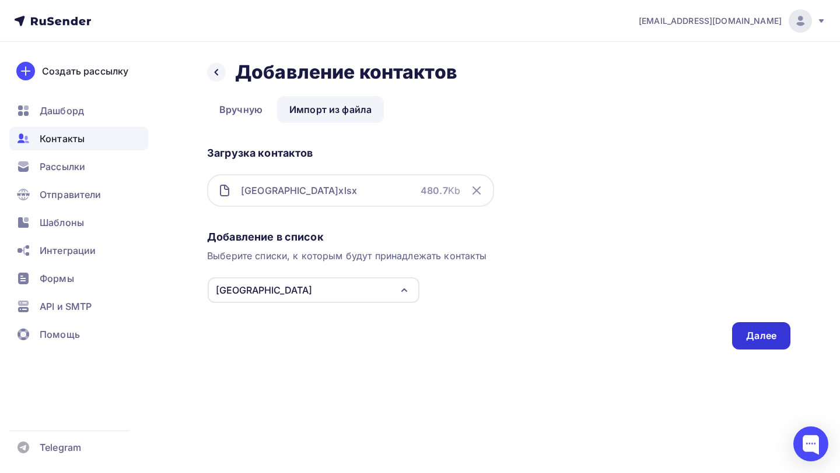
click at [750, 337] on div "Далее" at bounding box center [761, 335] width 30 height 13
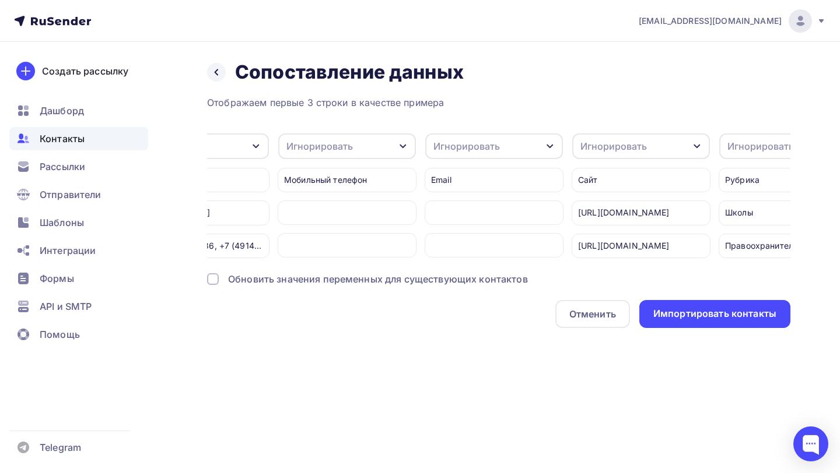
scroll to position [0, 971]
click at [501, 139] on div "Игнорировать" at bounding box center [481, 147] width 138 height 26
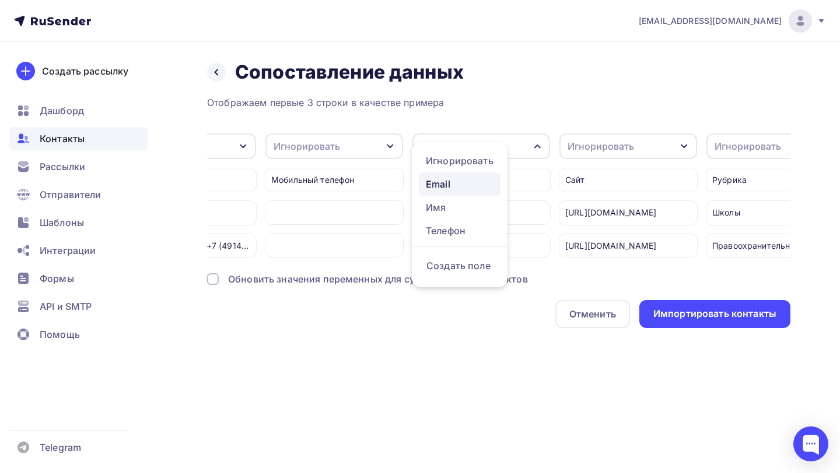
click at [457, 184] on div "Email" at bounding box center [460, 184] width 68 height 14
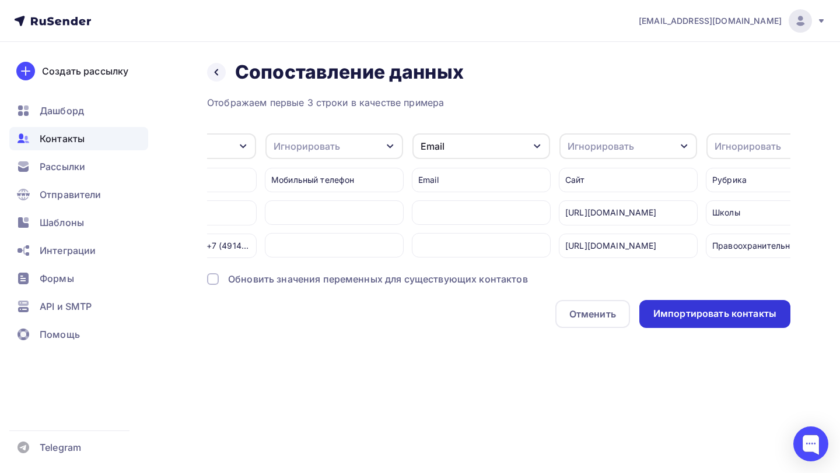
click at [686, 321] on div "Импортировать контакты" at bounding box center [714, 313] width 123 height 13
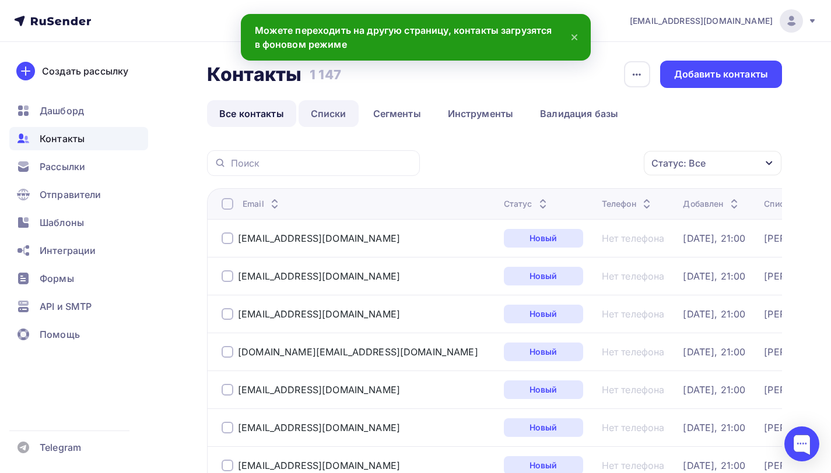
click at [337, 121] on link "Списки" at bounding box center [329, 113] width 60 height 27
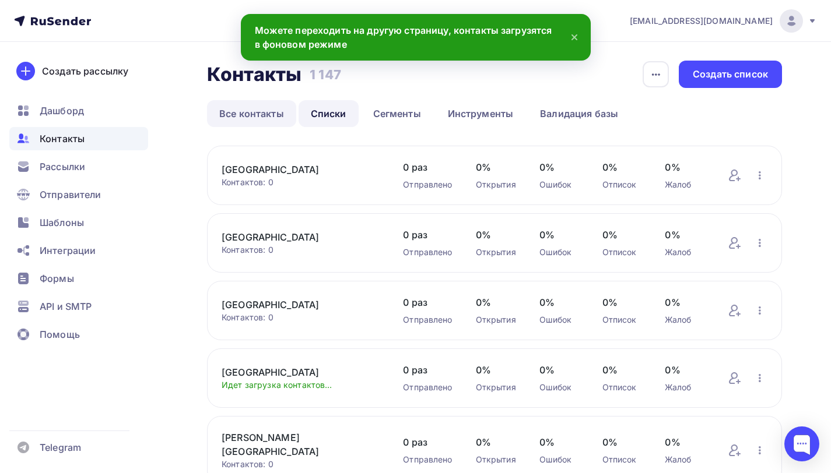
click at [246, 118] on link "Все контакты" at bounding box center [251, 113] width 89 height 27
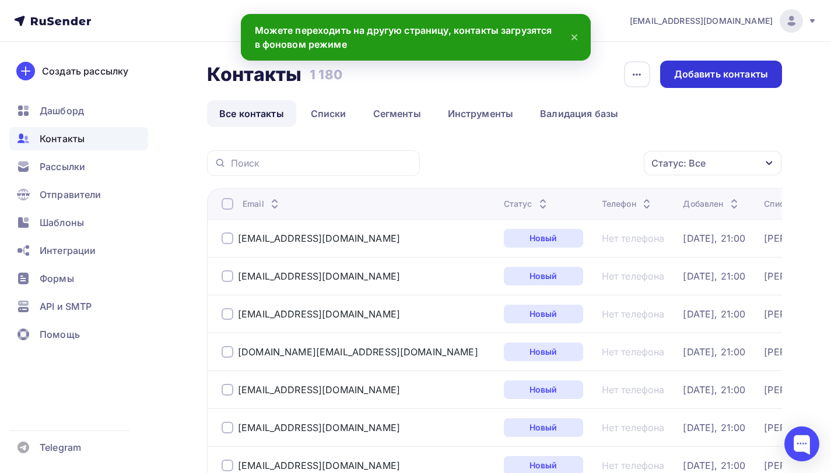
click at [742, 66] on div "Добавить контакты" at bounding box center [721, 74] width 122 height 27
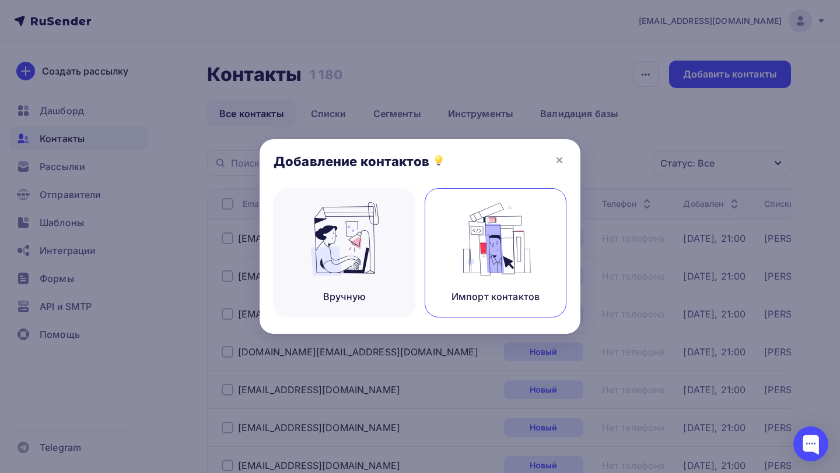
click at [529, 229] on img at bounding box center [496, 238] width 78 height 73
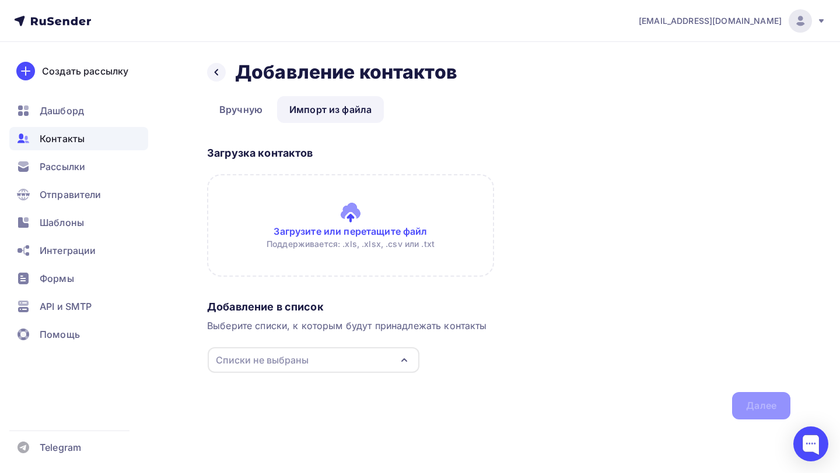
click at [337, 219] on input "file" at bounding box center [350, 225] width 287 height 103
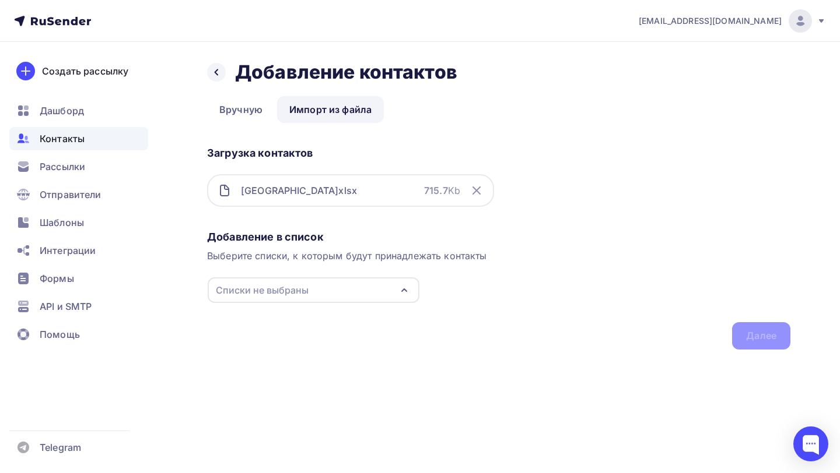
click at [382, 291] on div "Списки не выбраны" at bounding box center [314, 291] width 212 height 26
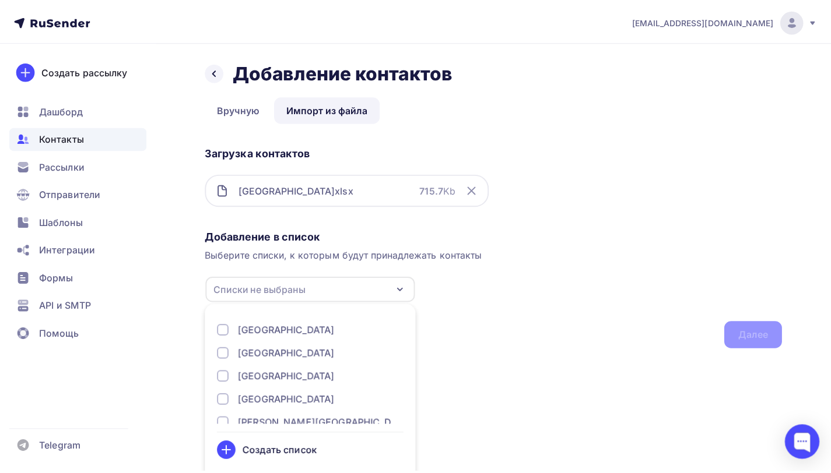
scroll to position [9, 0]
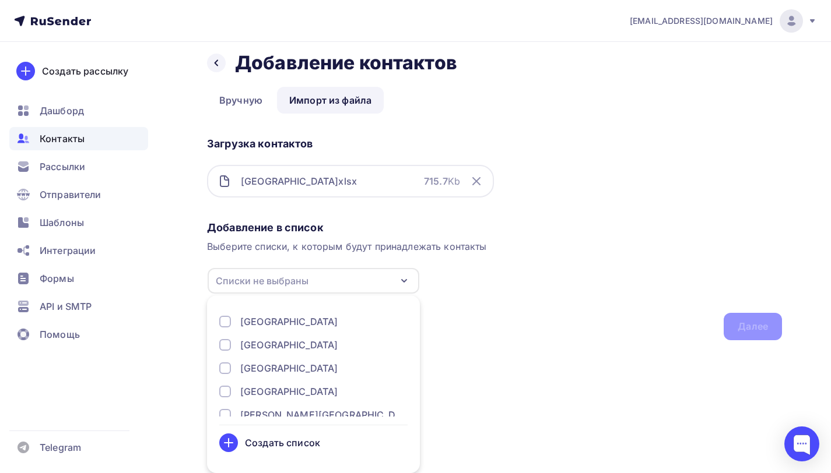
click at [268, 370] on div "Тульская обл" at bounding box center [288, 369] width 97 height 14
click at [594, 301] on div "Добавление в список Выберите списки, к которым будут принадлежать контакты Туль…" at bounding box center [494, 278] width 575 height 124
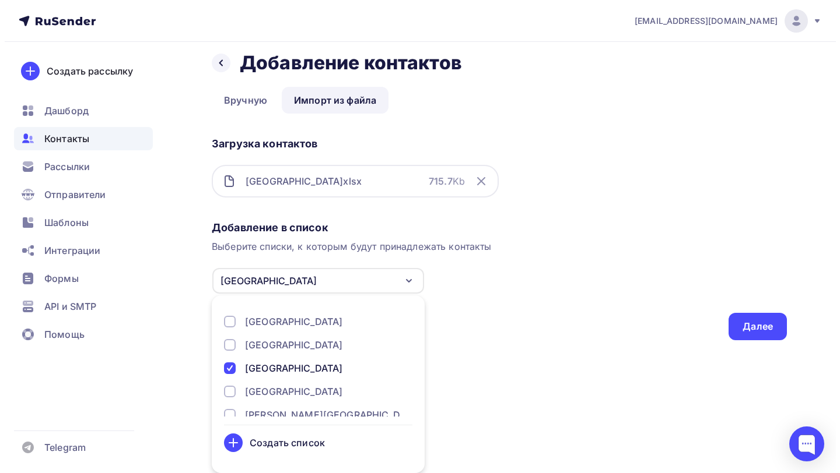
scroll to position [0, 0]
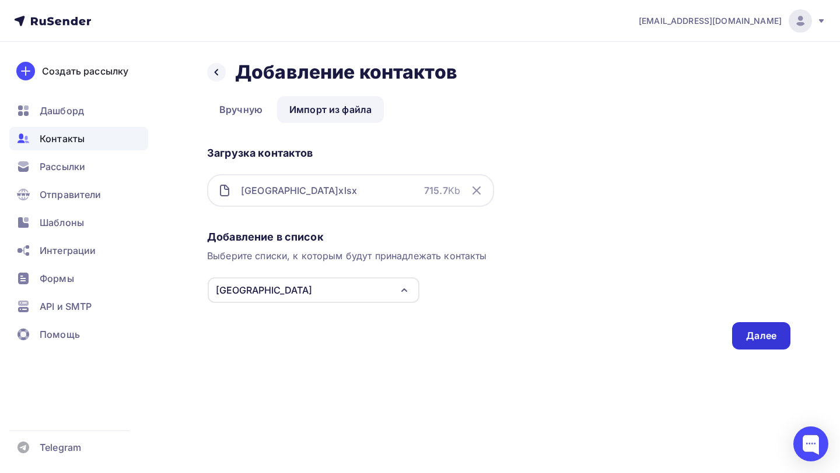
click at [752, 338] on div "Далее" at bounding box center [761, 335] width 30 height 13
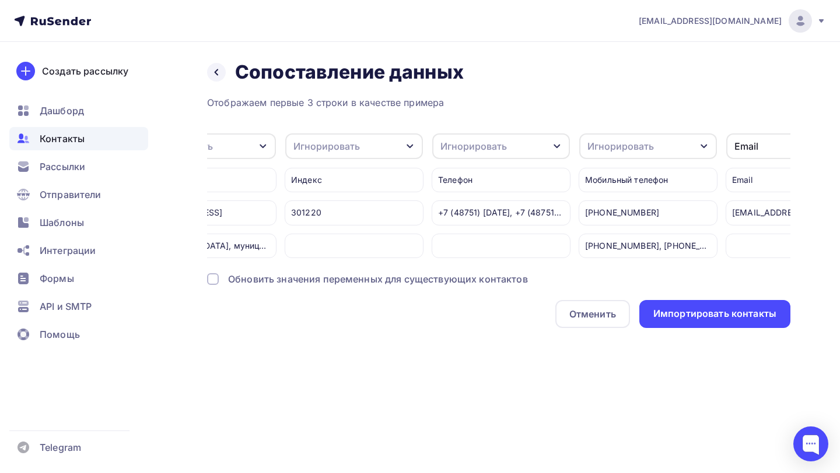
scroll to position [0, 720]
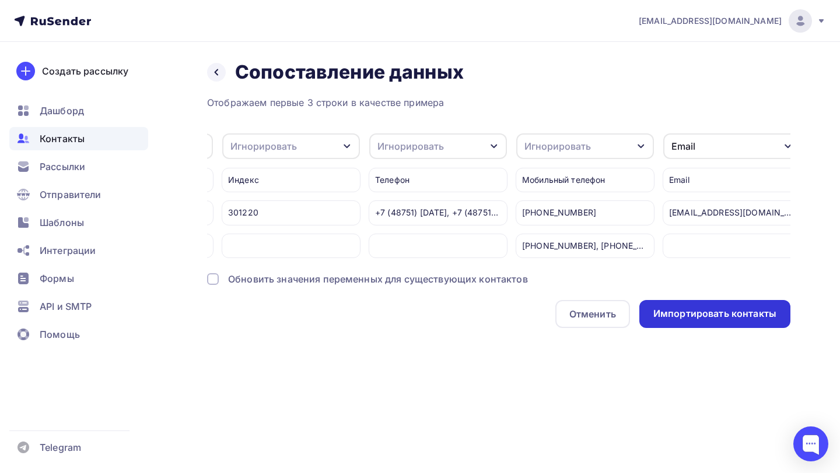
click at [672, 321] on div "Импортировать контакты" at bounding box center [714, 313] width 123 height 13
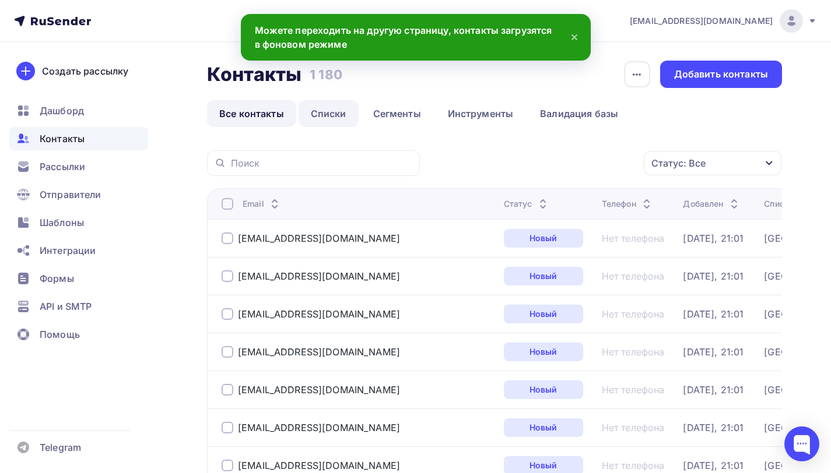
click at [310, 122] on link "Списки" at bounding box center [329, 113] width 60 height 27
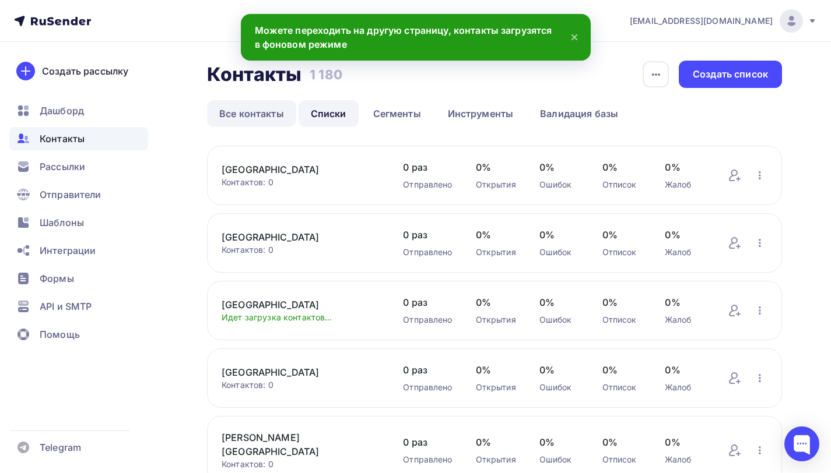
click at [266, 119] on link "Все контакты" at bounding box center [251, 113] width 89 height 27
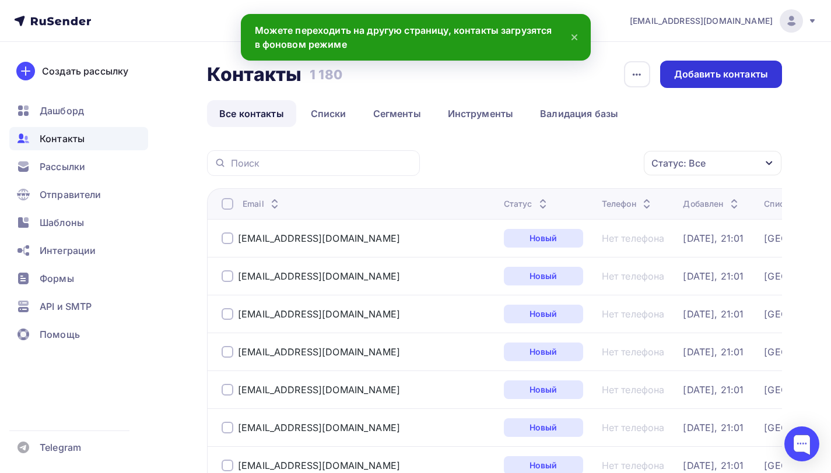
click at [740, 79] on div "Добавить контакты" at bounding box center [721, 74] width 94 height 13
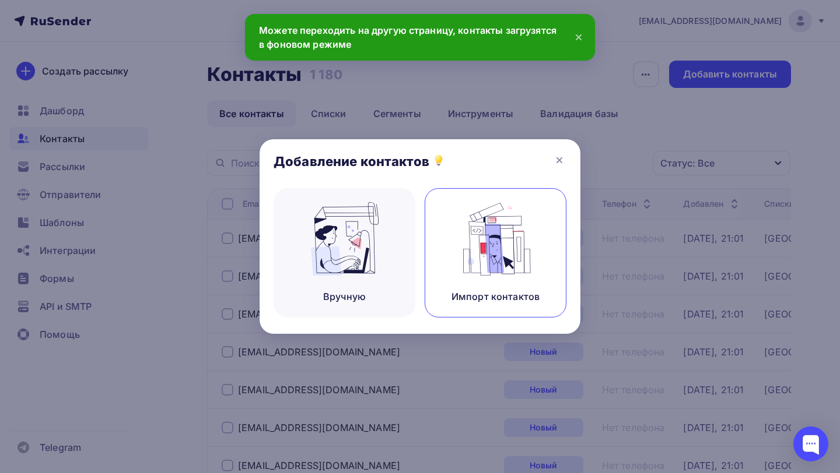
click at [458, 260] on img at bounding box center [496, 238] width 78 height 73
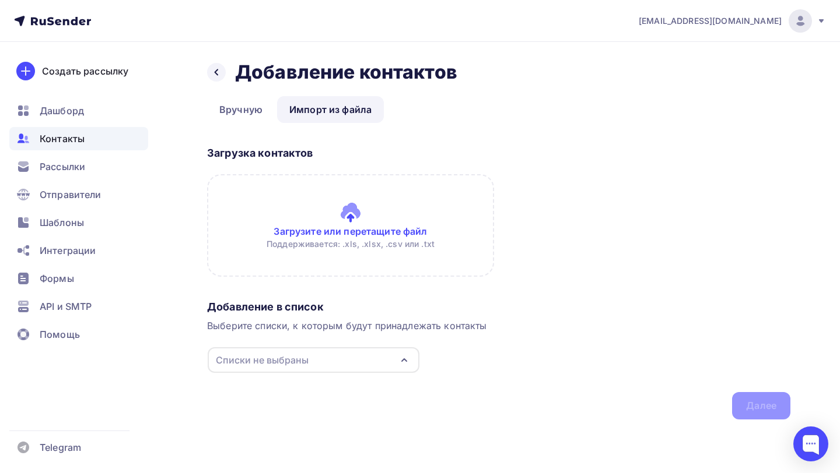
click at [319, 195] on input "file" at bounding box center [350, 225] width 287 height 103
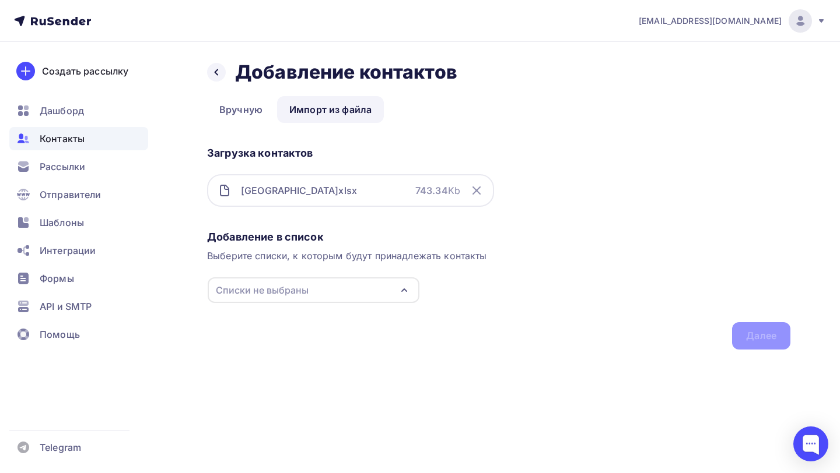
click at [365, 285] on div "Списки не выбраны" at bounding box center [314, 291] width 212 height 26
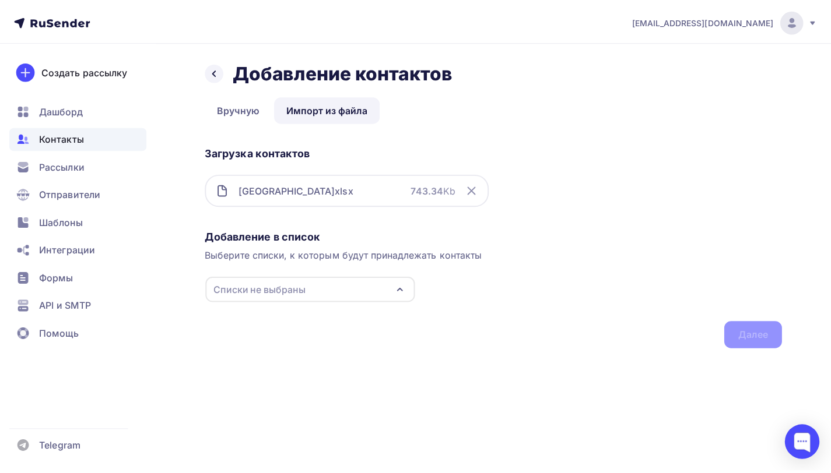
scroll to position [9, 0]
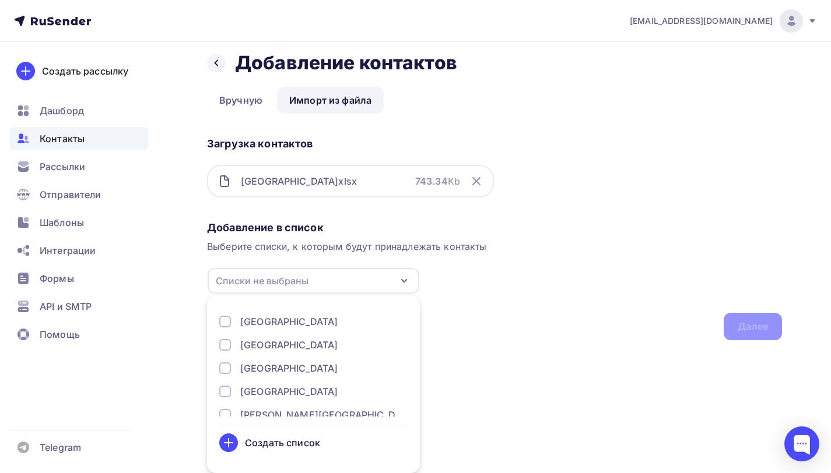
click at [283, 342] on div "Калужская обл" at bounding box center [288, 345] width 97 height 14
click at [566, 293] on div "Добавление в список Выберите списки, к которым будут принадлежать контакты Калу…" at bounding box center [494, 278] width 575 height 124
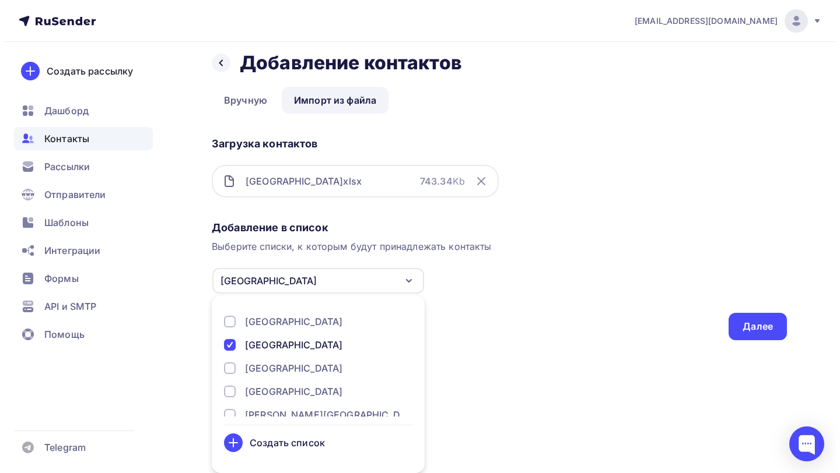
scroll to position [0, 0]
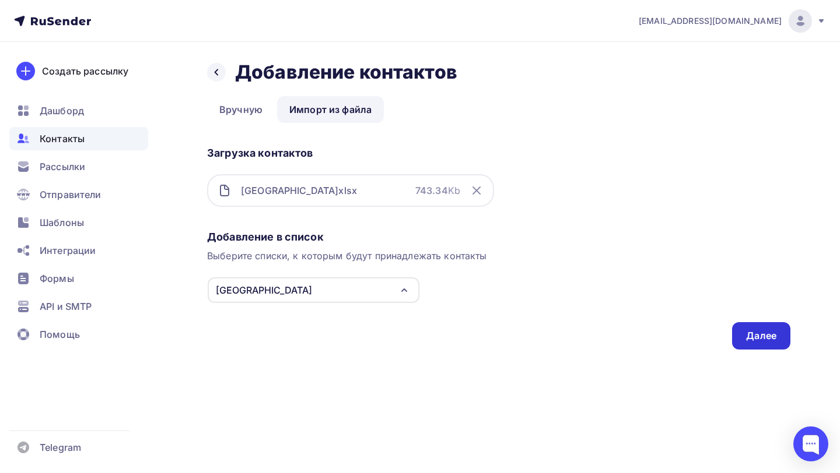
click at [767, 344] on div "Далее" at bounding box center [761, 335] width 58 height 27
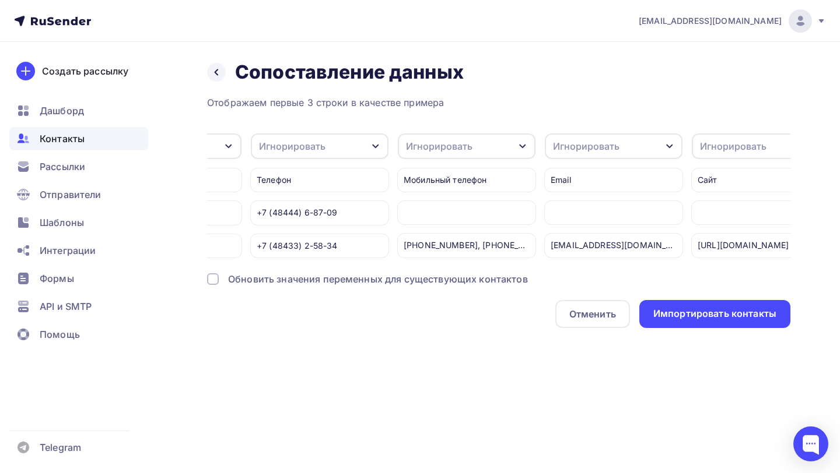
scroll to position [0, 841]
click at [594, 149] on div "Игнорировать" at bounding box center [583, 146] width 66 height 14
click at [582, 187] on div "Email" at bounding box center [590, 184] width 68 height 14
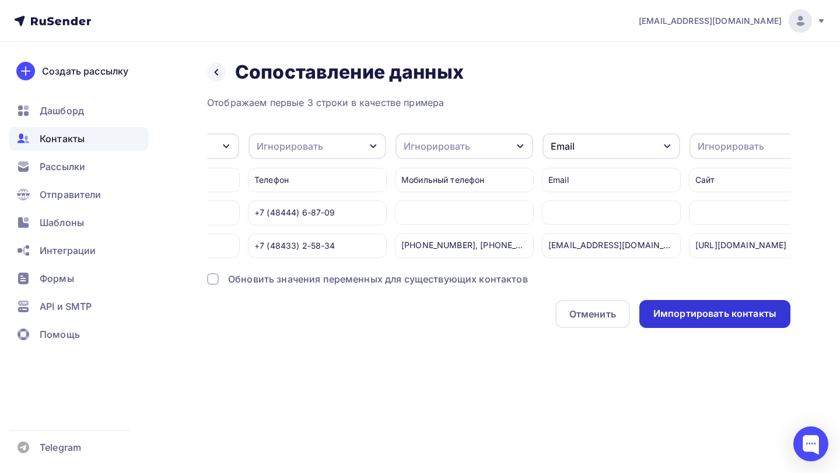
click at [687, 319] on div "Импортировать контакты" at bounding box center [714, 313] width 123 height 13
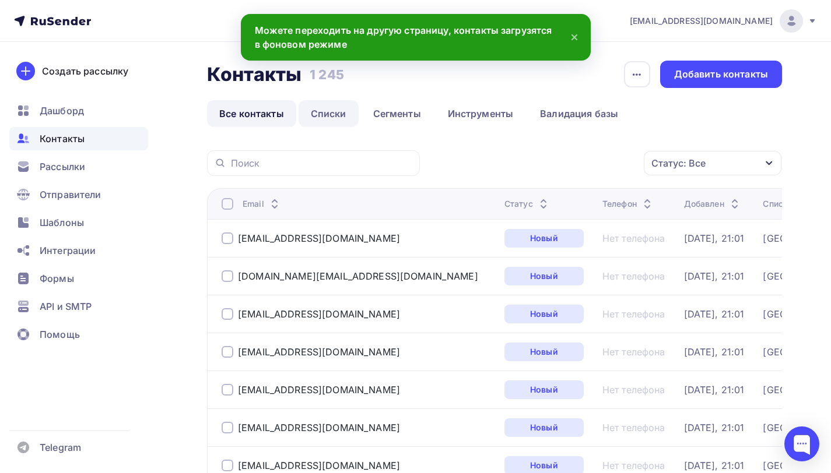
click at [338, 110] on link "Списки" at bounding box center [329, 113] width 60 height 27
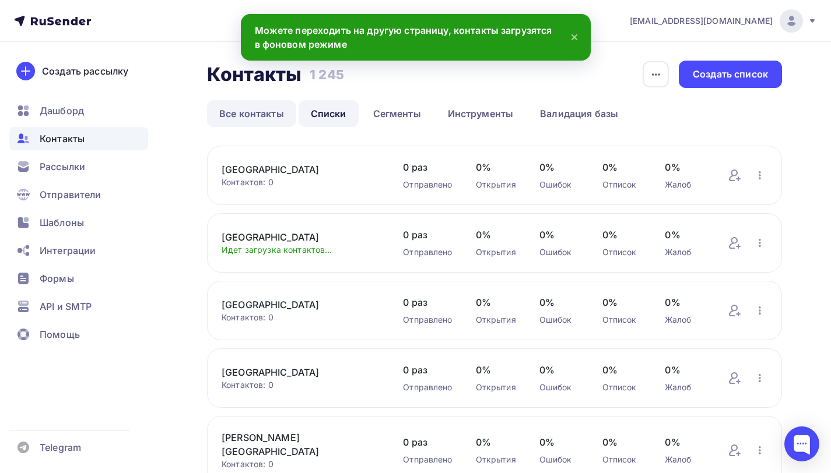
click at [258, 117] on link "Все контакты" at bounding box center [251, 113] width 89 height 27
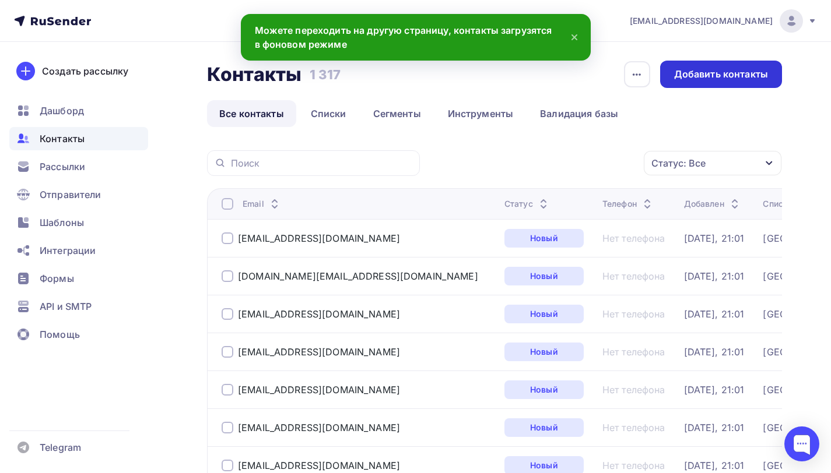
click at [690, 77] on div "Добавить контакты" at bounding box center [721, 74] width 94 height 13
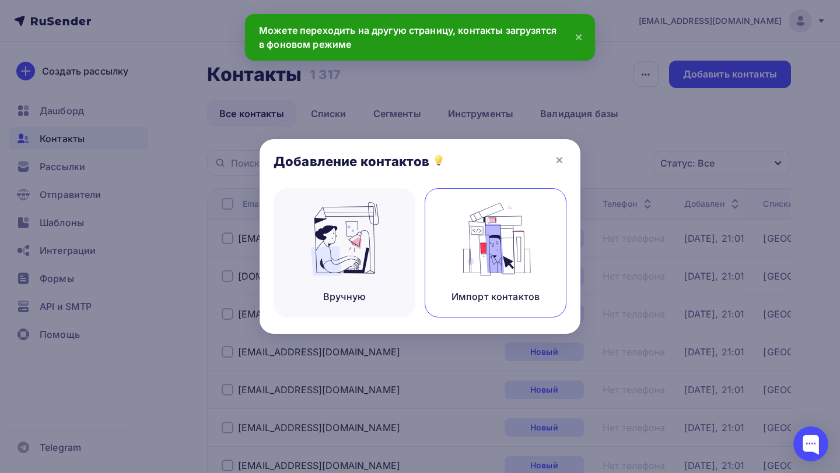
click at [461, 253] on img at bounding box center [496, 238] width 78 height 73
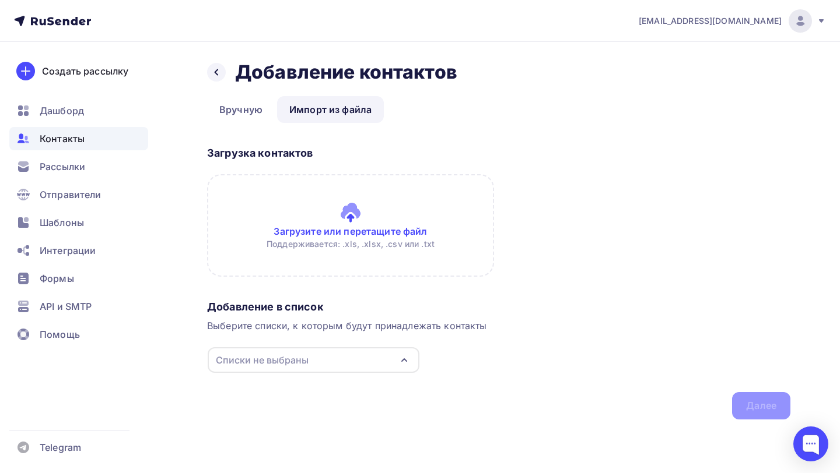
click at [336, 223] on input "file" at bounding box center [350, 225] width 287 height 103
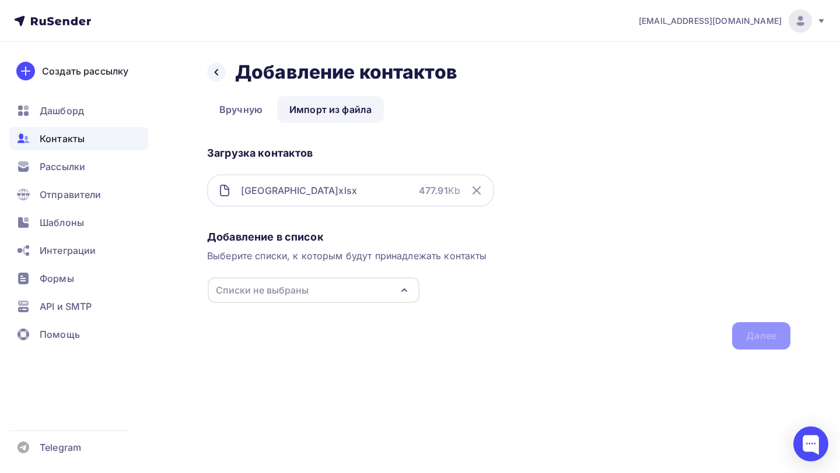
click at [331, 288] on div "Списки не выбраны" at bounding box center [314, 291] width 212 height 26
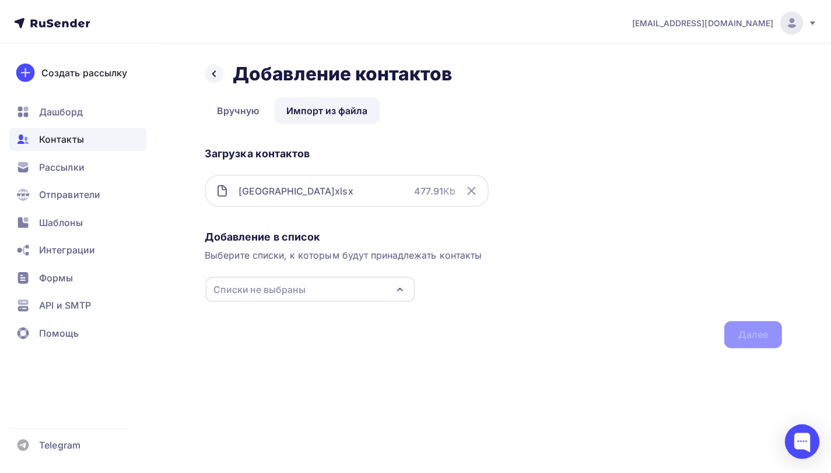
scroll to position [9, 0]
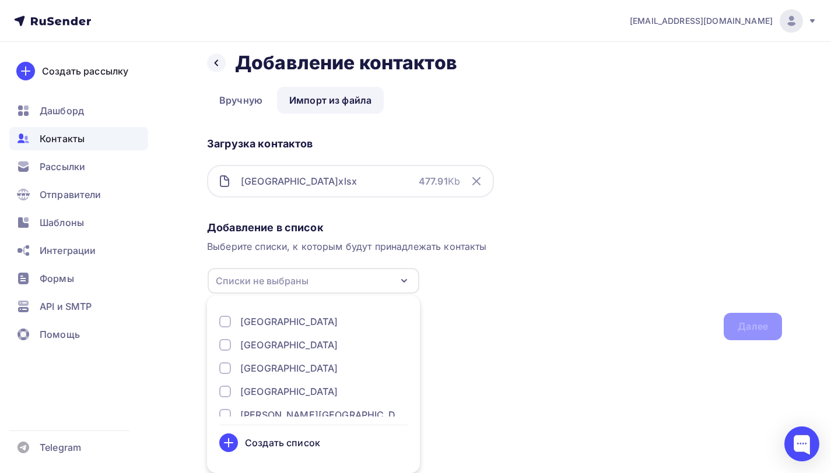
click at [298, 320] on div "Смоленская обл" at bounding box center [288, 322] width 97 height 14
click at [506, 305] on div "Добавление в список Выберите списки, к которым будут принадлежать контакты Смол…" at bounding box center [494, 278] width 575 height 124
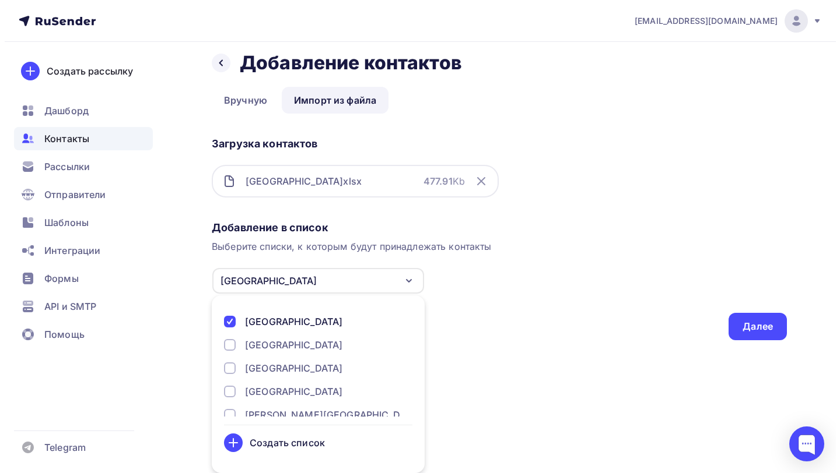
scroll to position [0, 0]
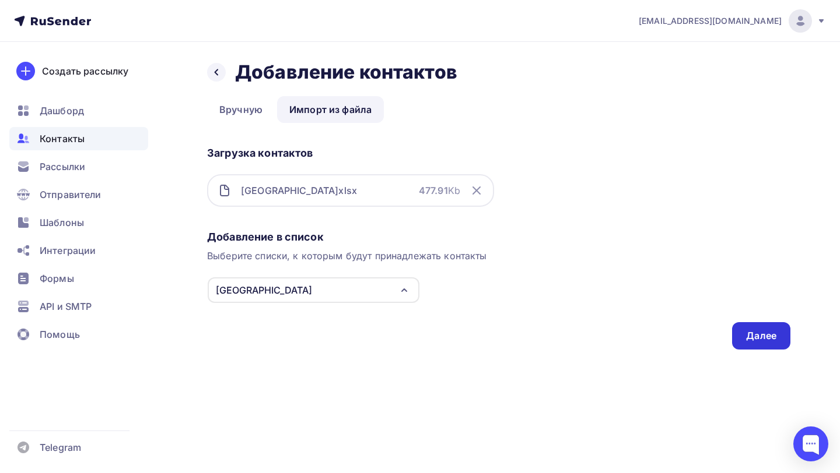
click at [750, 334] on div "Далее" at bounding box center [761, 335] width 30 height 13
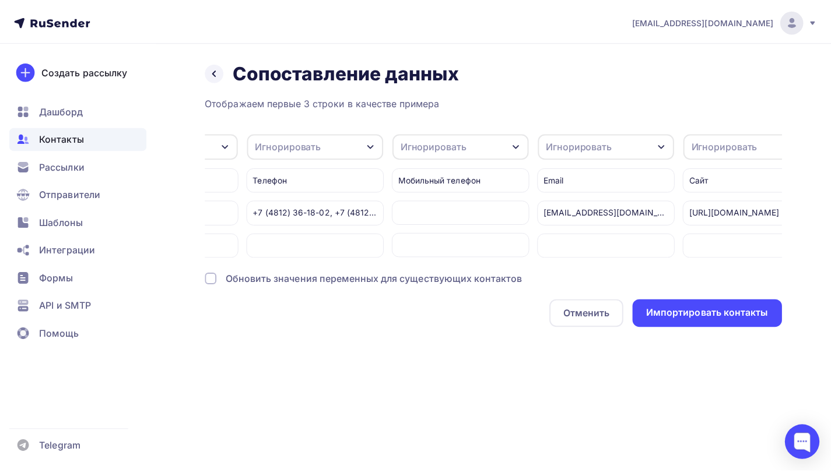
scroll to position [0, 794]
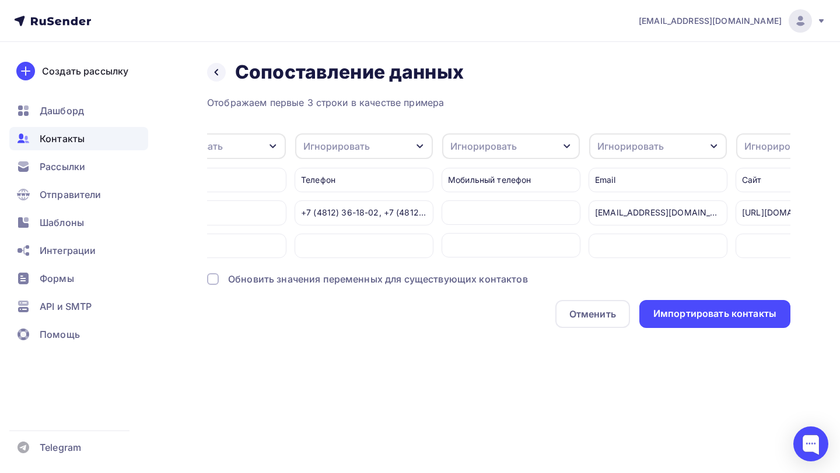
click at [643, 128] on div "Отображаем первые 3 строки в качестве примера Игнорировать Игнорировать Email И…" at bounding box center [498, 212] width 583 height 233
click at [637, 145] on div "Игнорировать" at bounding box center [630, 146] width 66 height 14
click at [630, 182] on div "Email" at bounding box center [636, 184] width 68 height 14
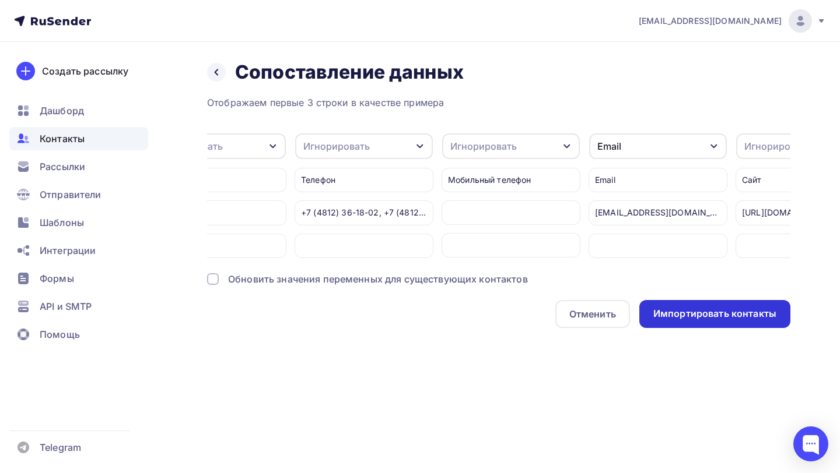
click at [675, 321] on div "Импортировать контакты" at bounding box center [714, 313] width 123 height 13
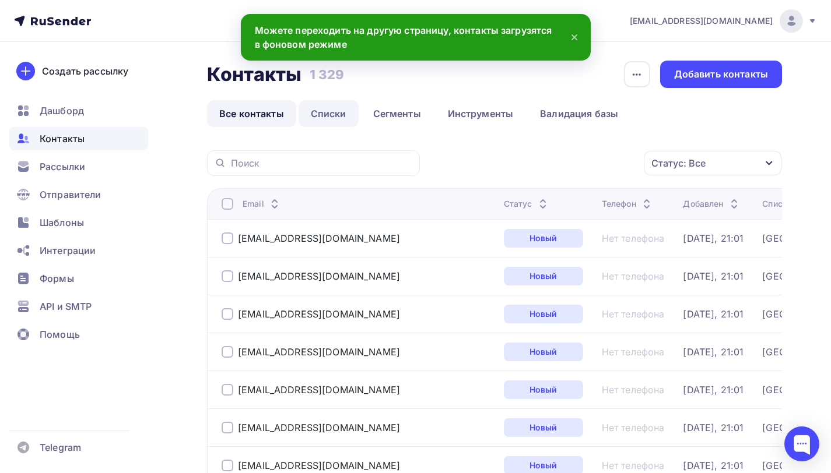
click at [319, 124] on link "Списки" at bounding box center [329, 113] width 60 height 27
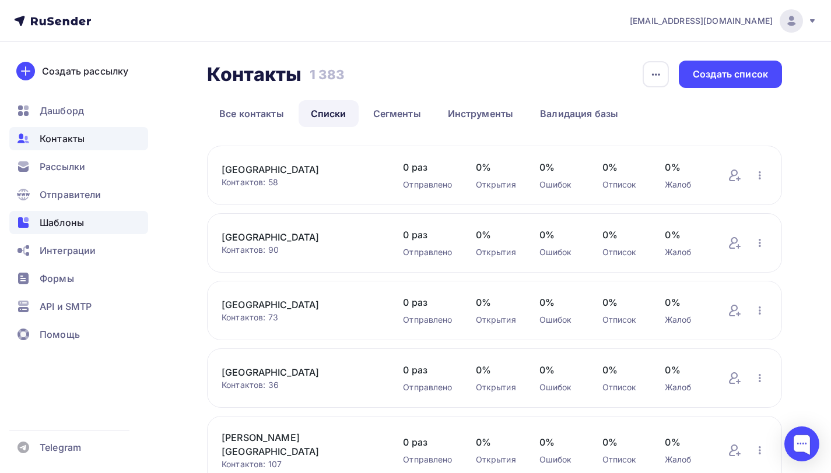
click at [60, 220] on span "Шаблоны" at bounding box center [62, 223] width 44 height 14
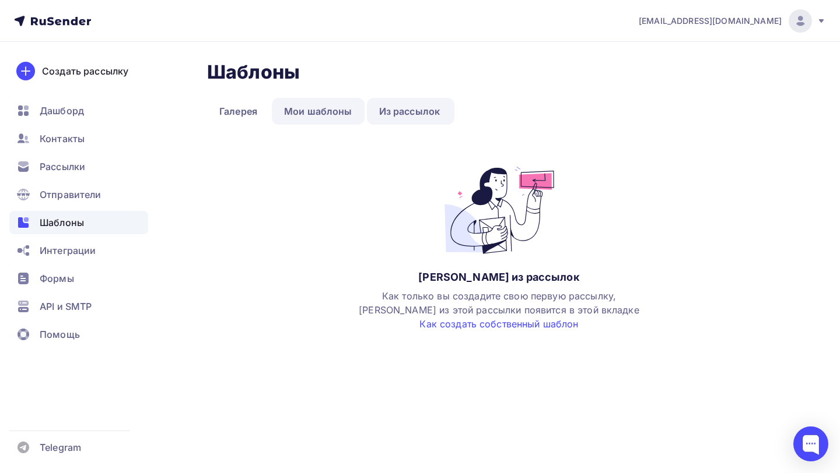
click at [333, 110] on link "Мои шаблоны" at bounding box center [318, 111] width 93 height 27
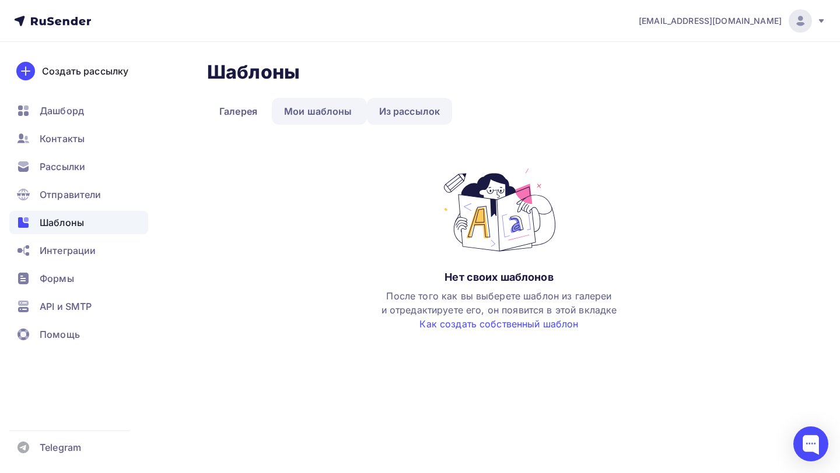
click at [423, 113] on link "Из рассылок" at bounding box center [410, 111] width 86 height 27
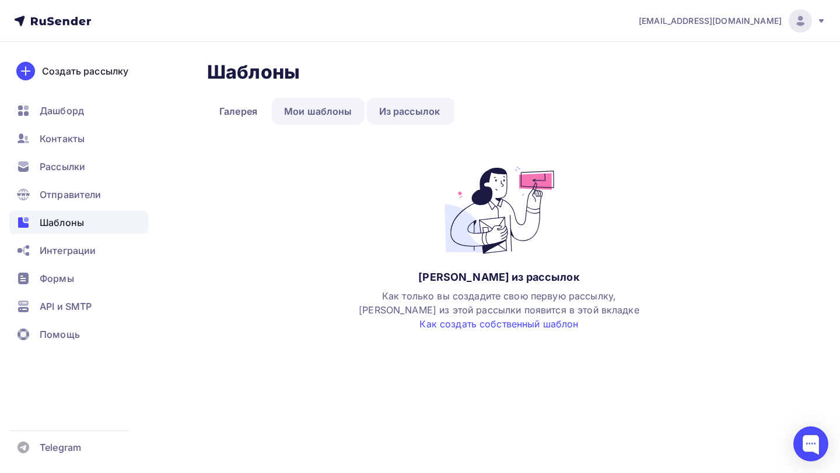
click at [303, 108] on link "Мои шаблоны" at bounding box center [318, 111] width 93 height 27
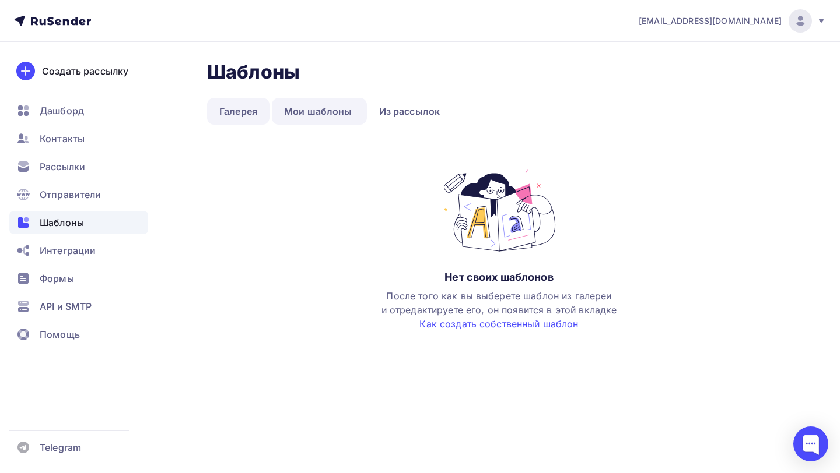
click at [255, 117] on link "Галерея" at bounding box center [238, 111] width 62 height 27
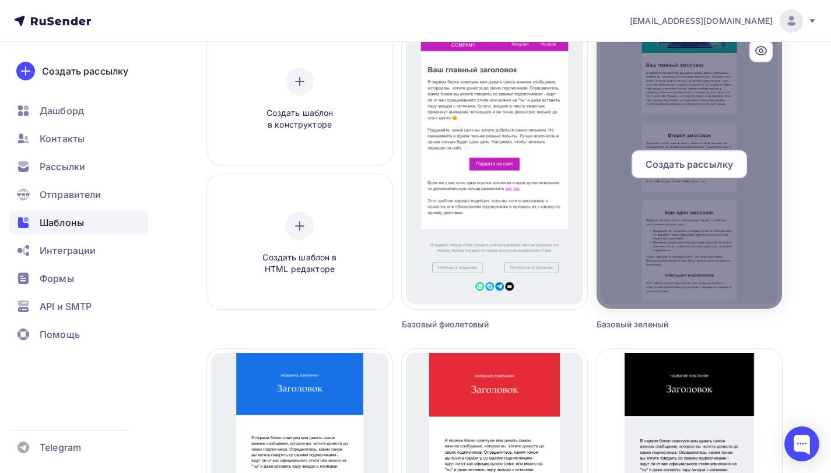
scroll to position [169, 0]
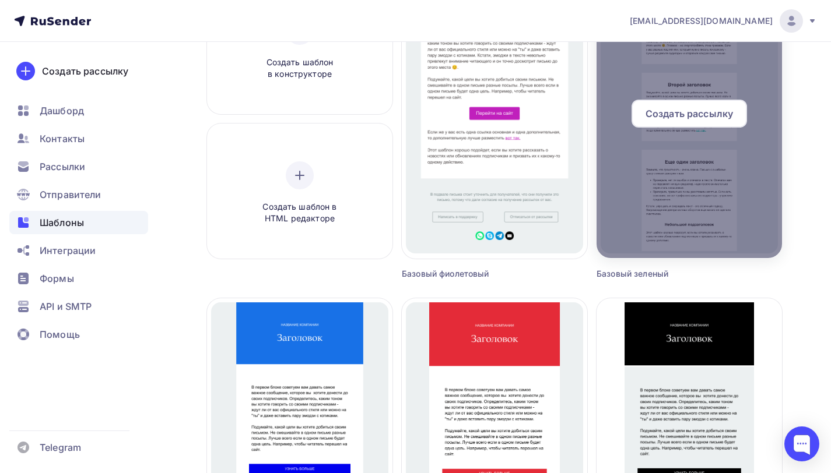
click at [671, 212] on div at bounding box center [688, 118] width 185 height 280
click at [672, 250] on div at bounding box center [688, 118] width 185 height 280
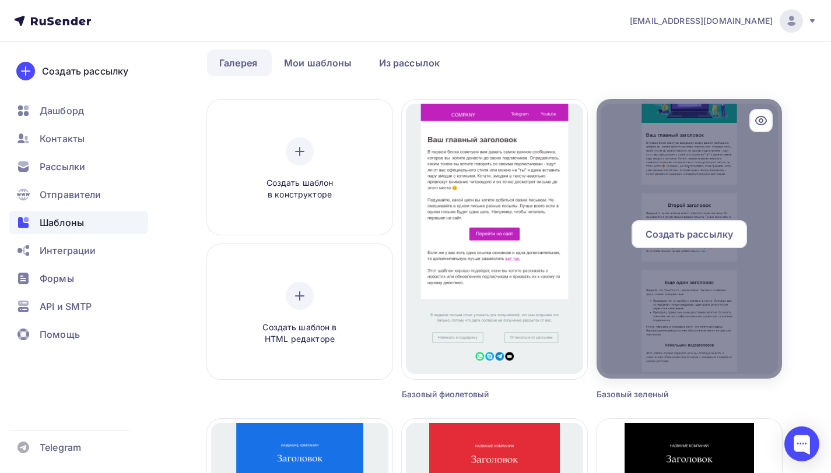
scroll to position [0, 0]
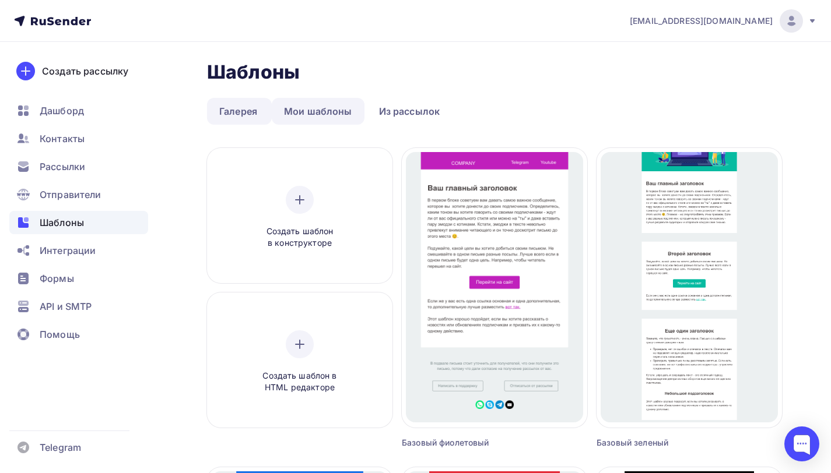
click at [306, 112] on link "Мои шаблоны" at bounding box center [318, 111] width 93 height 27
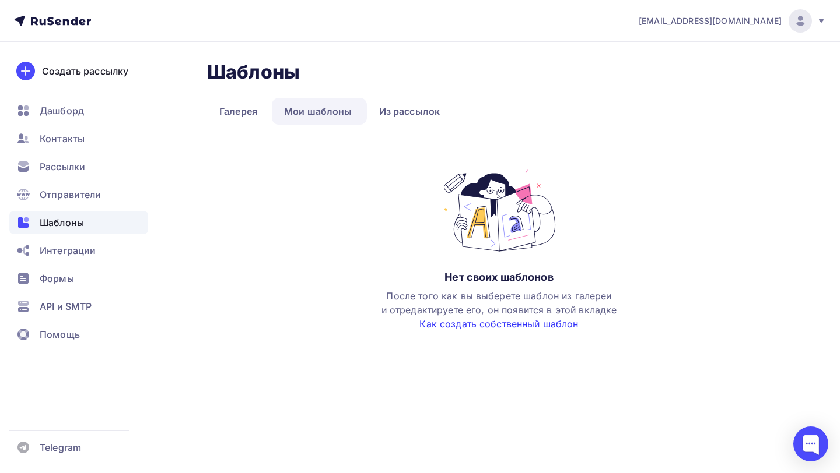
click at [463, 327] on link "Как создать собственный шаблон" at bounding box center [498, 324] width 159 height 12
click at [251, 115] on link "Галерея" at bounding box center [238, 111] width 62 height 27
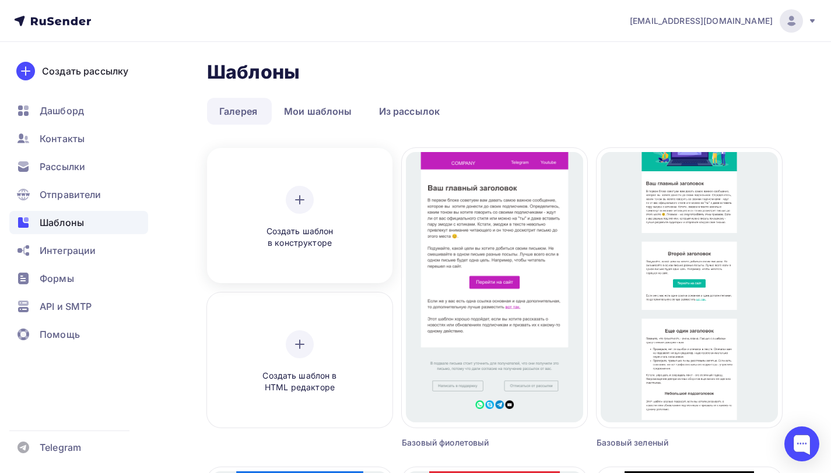
click at [331, 243] on span "Создать шаблон в конструкторе" at bounding box center [299, 238] width 111 height 24
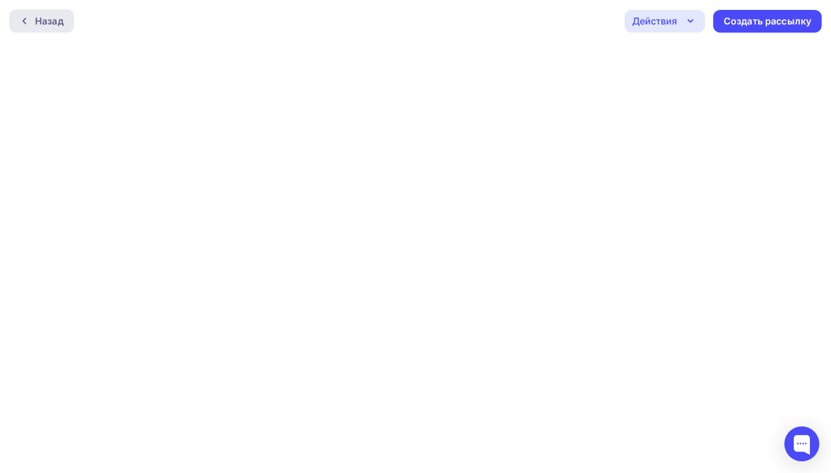
click at [30, 17] on div at bounding box center [27, 20] width 15 height 9
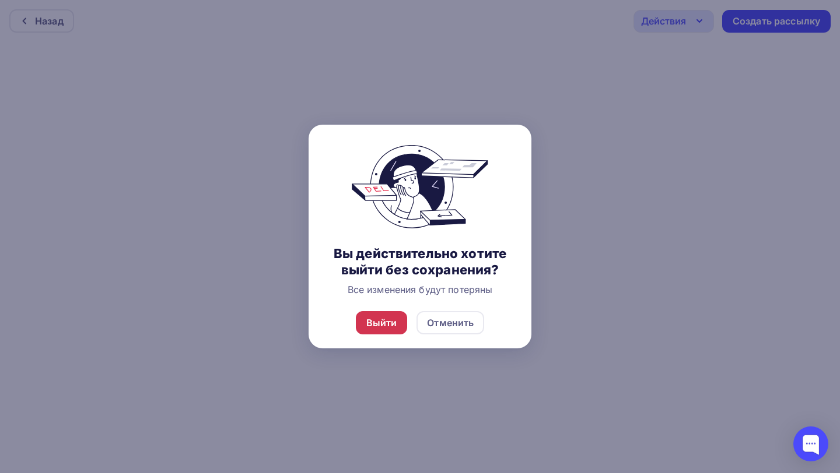
click at [380, 321] on div "Выйти" at bounding box center [381, 323] width 31 height 14
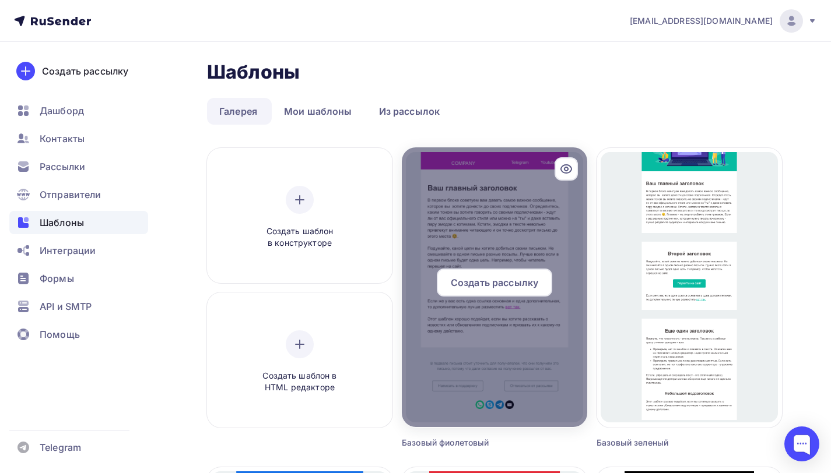
click at [552, 346] on div at bounding box center [494, 288] width 185 height 280
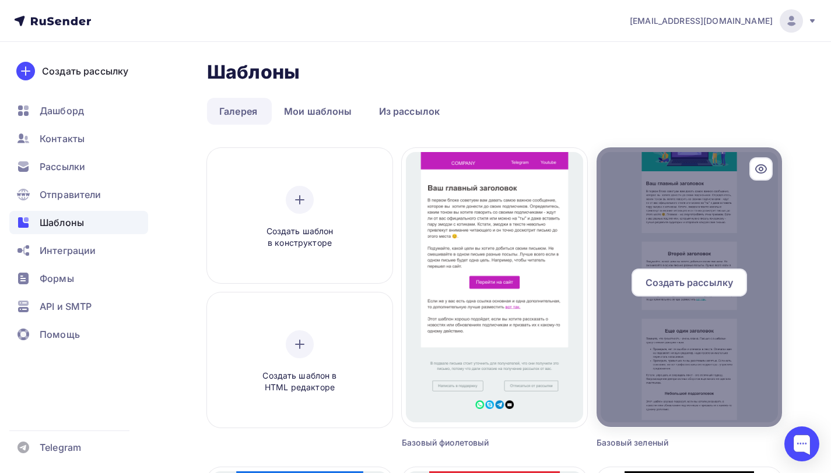
click at [643, 345] on div at bounding box center [688, 288] width 185 height 280
click at [641, 359] on div at bounding box center [688, 288] width 185 height 280
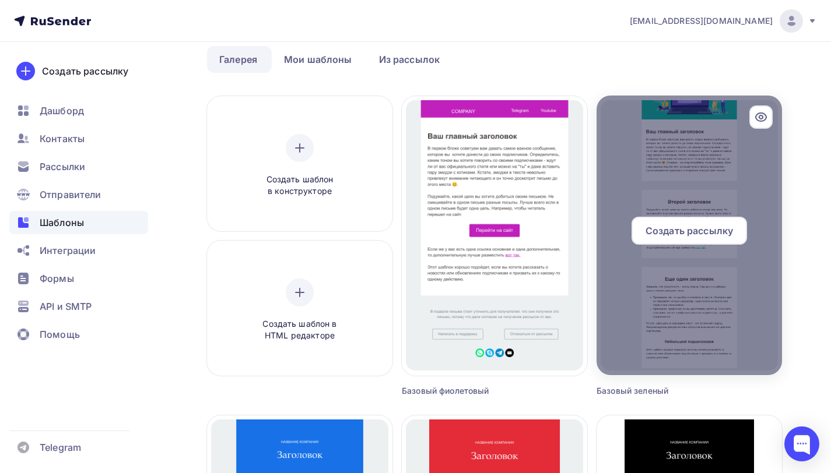
scroll to position [52, 0]
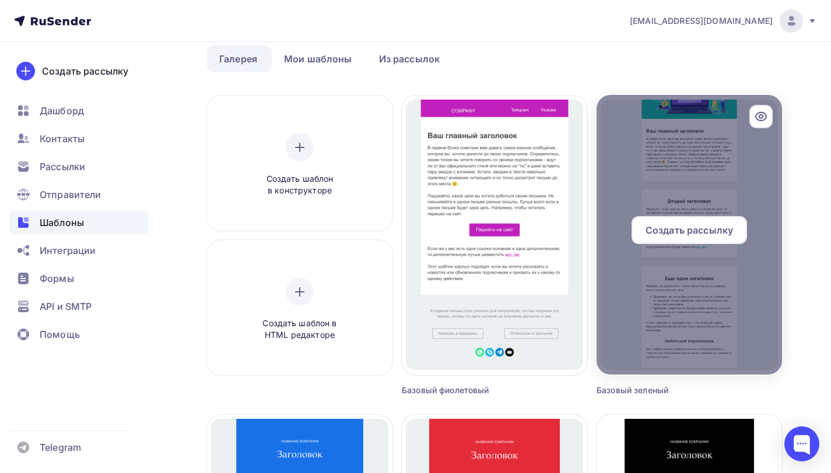
click at [664, 233] on span "Создать рассылку" at bounding box center [688, 230] width 87 height 14
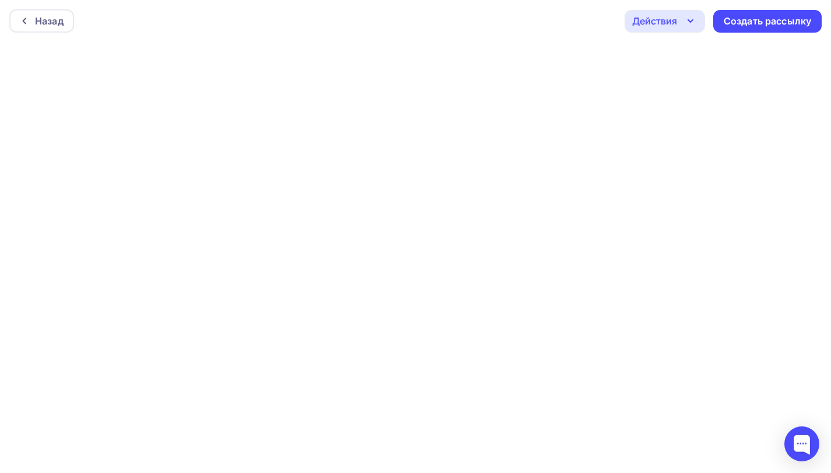
click at [663, 36] on div "Назад Действия Отправить тестовое письмо Предпросмотр Сохранить в Мои шаблоны В…" at bounding box center [415, 21] width 831 height 42
click at [664, 27] on div "Действия" at bounding box center [654, 21] width 45 height 14
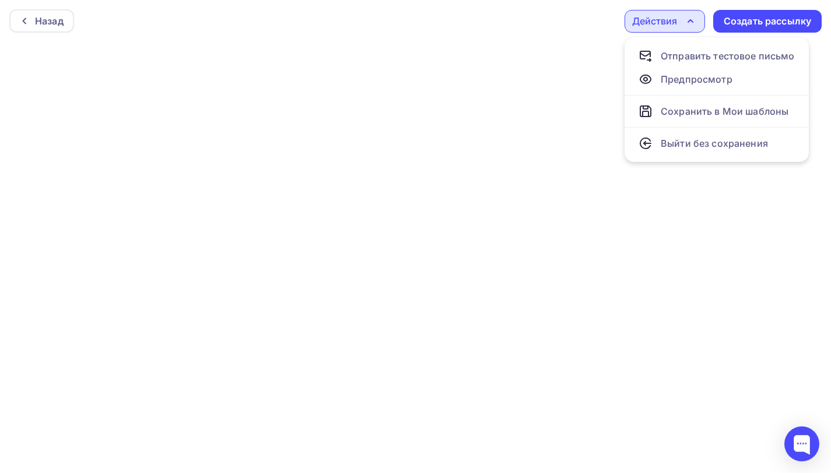
click at [693, 23] on icon "button" at bounding box center [690, 21] width 14 height 14
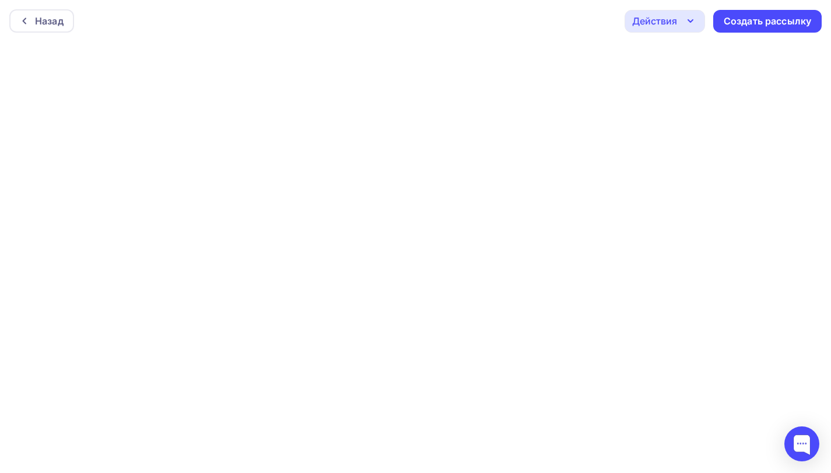
click at [690, 24] on icon "button" at bounding box center [690, 21] width 14 height 14
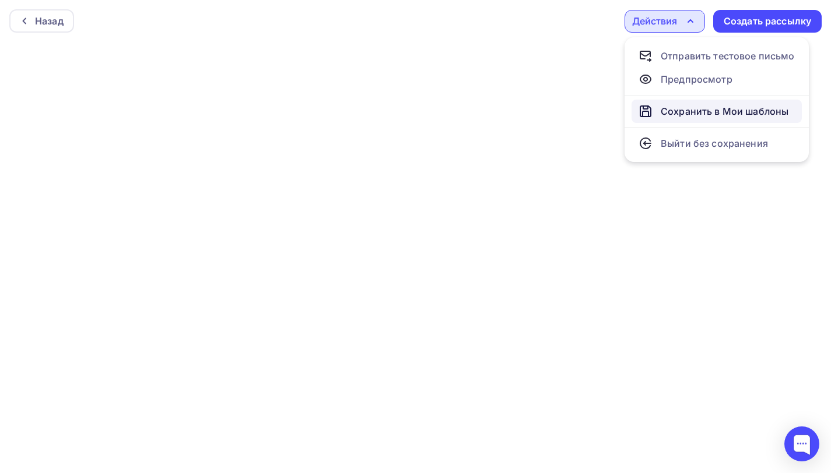
click at [663, 103] on link "Сохранить в Мои шаблоны" at bounding box center [716, 111] width 170 height 23
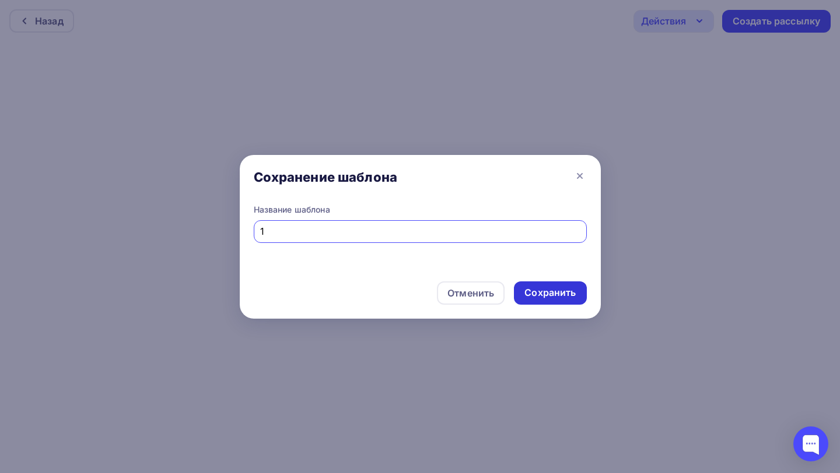
type input "1"
click at [548, 292] on div "Сохранить" at bounding box center [549, 292] width 51 height 13
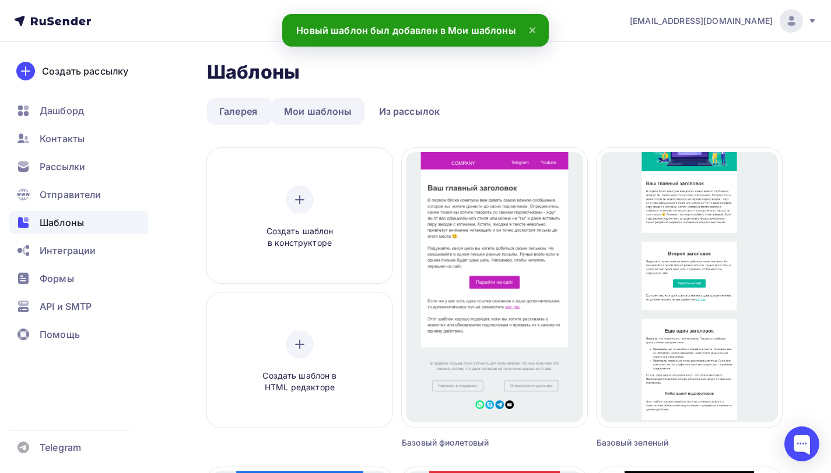
click at [328, 115] on link "Мои шаблоны" at bounding box center [318, 111] width 93 height 27
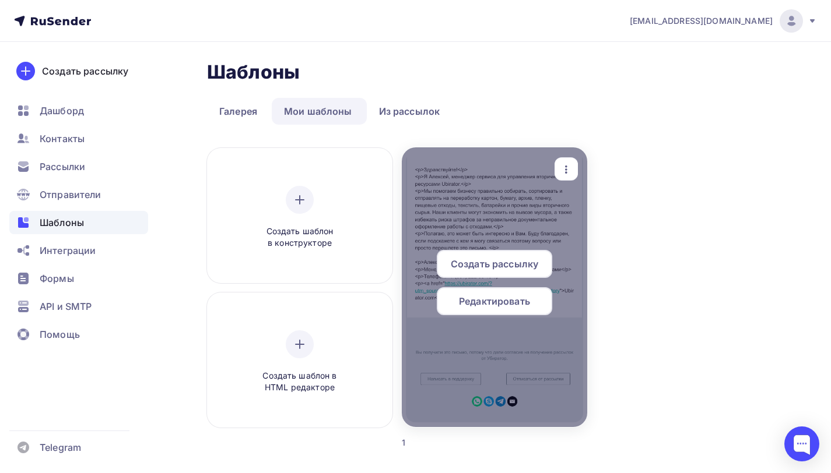
click at [495, 229] on div at bounding box center [494, 288] width 185 height 280
click at [490, 302] on span "Редактировать" at bounding box center [494, 301] width 71 height 14
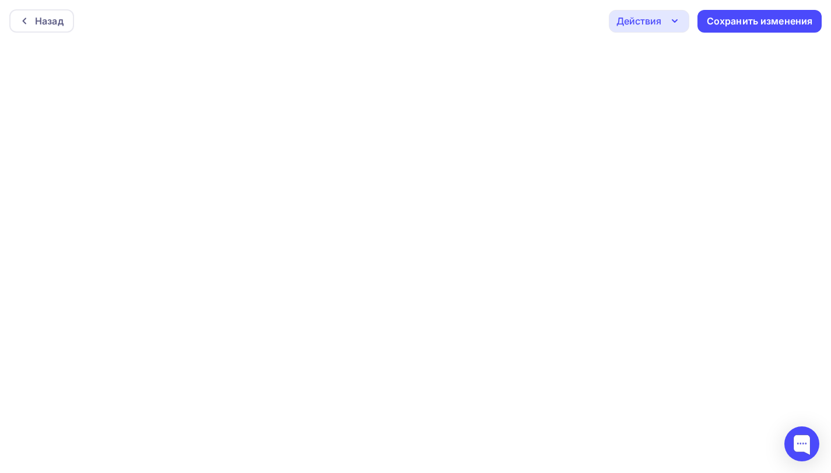
scroll to position [3, 0]
click at [713, 18] on div "Сохранить изменения" at bounding box center [760, 18] width 106 height 13
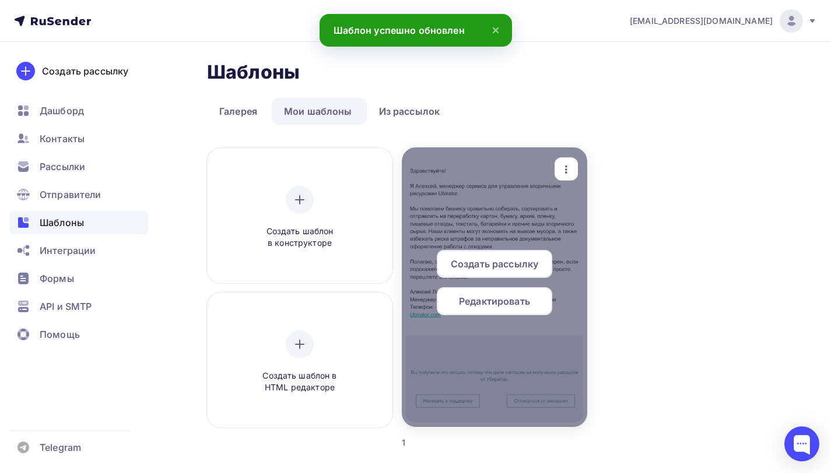
click at [561, 166] on icon "button" at bounding box center [566, 170] width 14 height 14
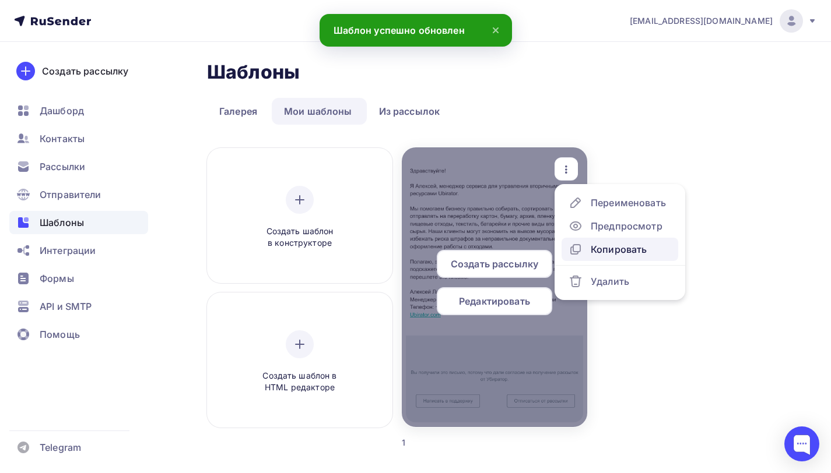
click at [609, 244] on div "Копировать" at bounding box center [619, 250] width 56 height 14
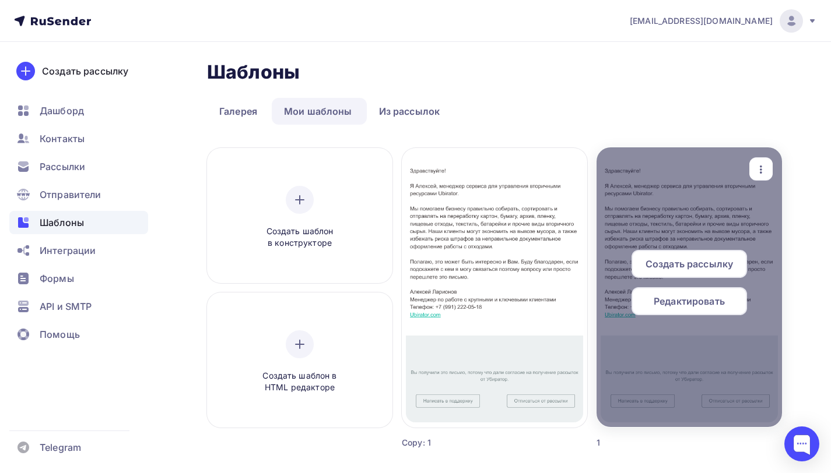
click at [760, 167] on icon "button" at bounding box center [761, 170] width 2 height 8
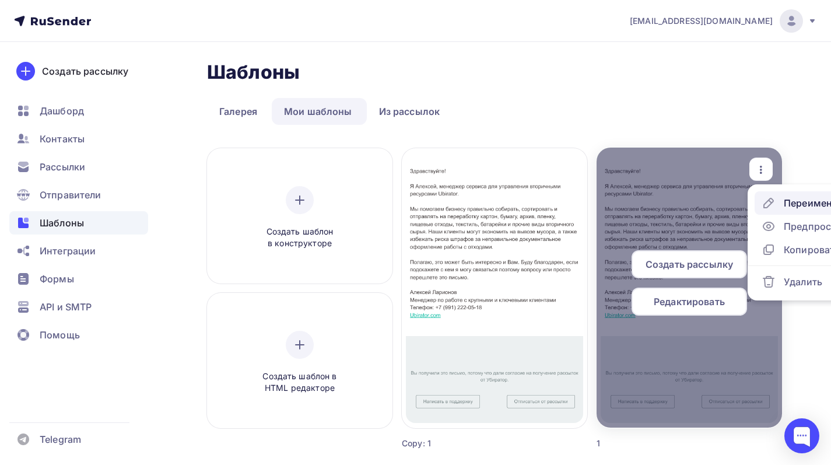
click at [782, 198] on div "Переименовать" at bounding box center [809, 203] width 97 height 14
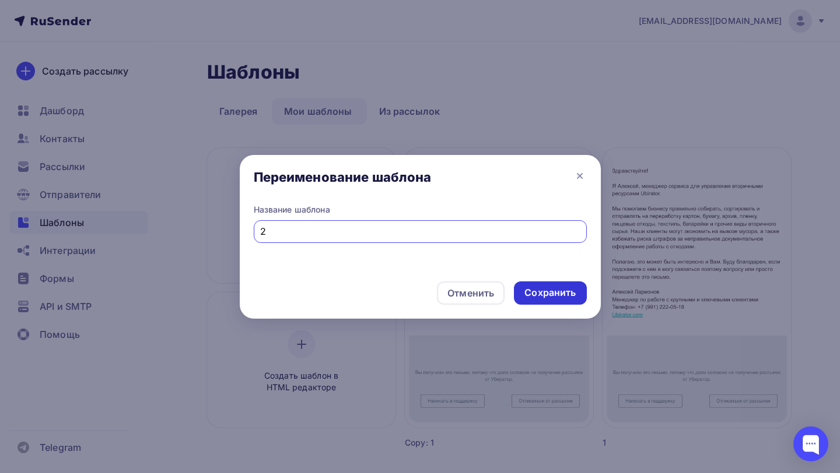
type input "2"
click at [552, 291] on div "Сохранить" at bounding box center [549, 292] width 51 height 13
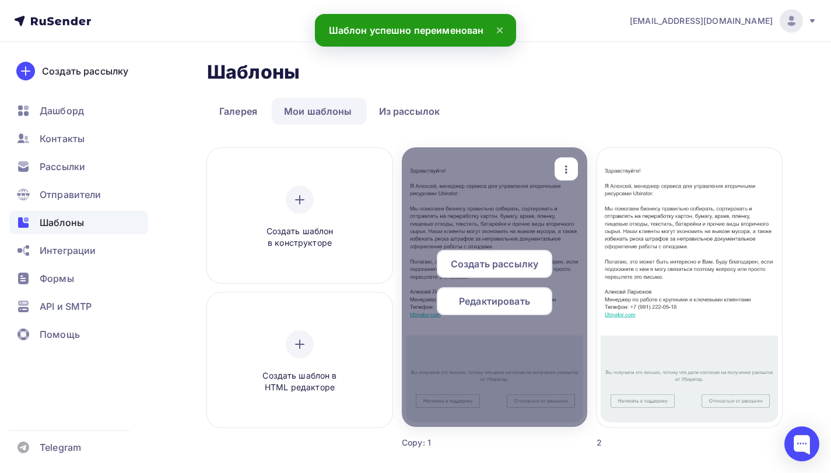
scroll to position [7, 0]
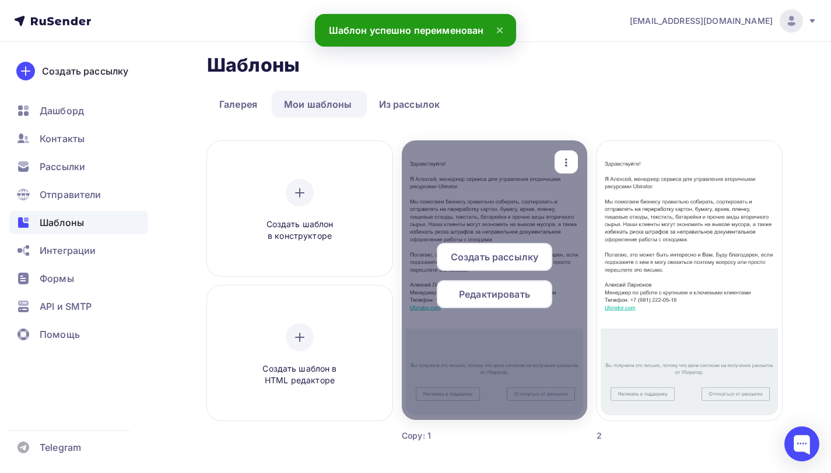
click at [568, 153] on div "button" at bounding box center [565, 162] width 23 height 23
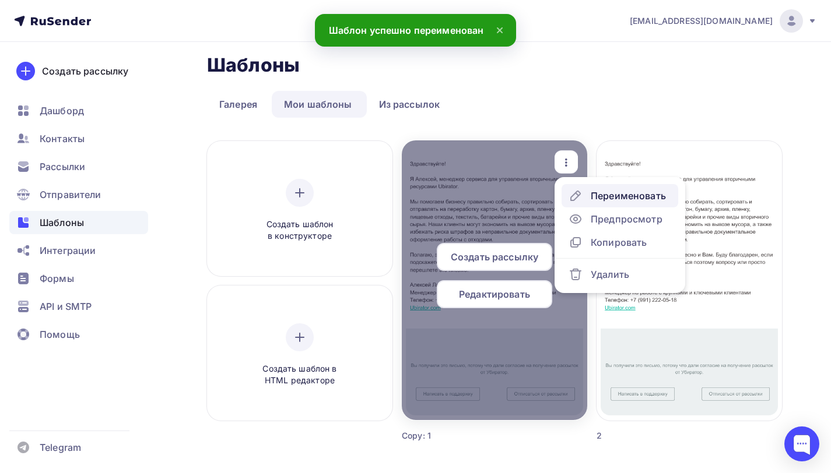
click at [594, 194] on div "Переименовать" at bounding box center [628, 196] width 75 height 14
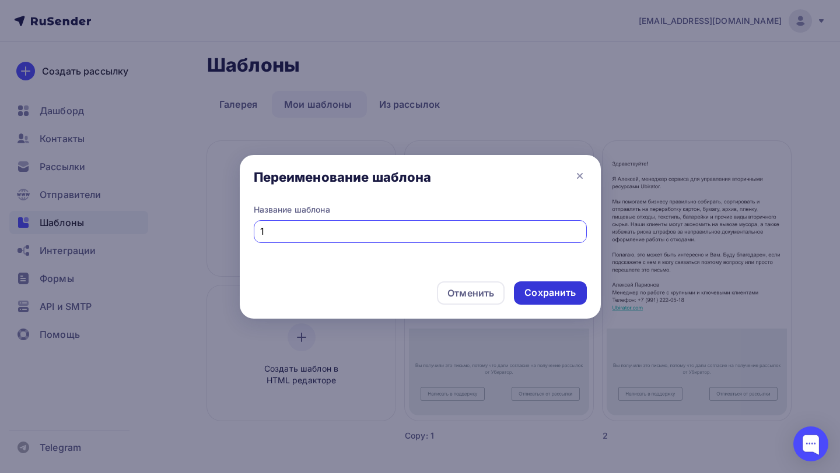
type input "1"
click at [542, 289] on div "Сохранить" at bounding box center [549, 292] width 51 height 13
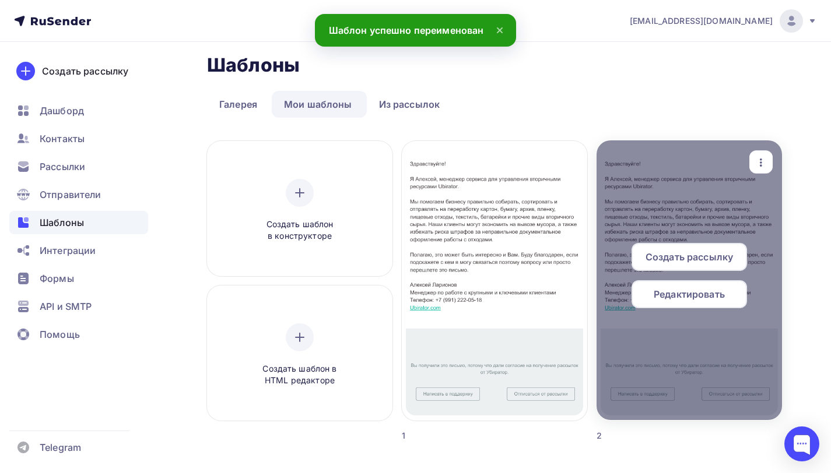
click at [688, 292] on span "Редактировать" at bounding box center [689, 294] width 71 height 14
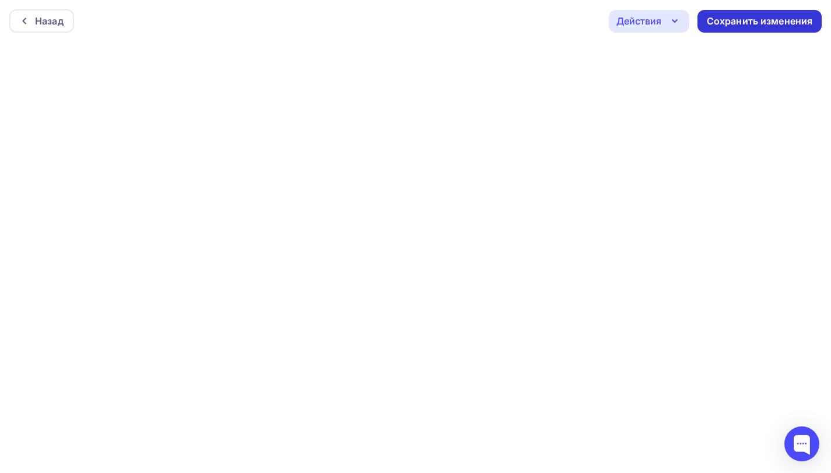
click at [716, 26] on div "Сохранить изменения" at bounding box center [760, 21] width 106 height 13
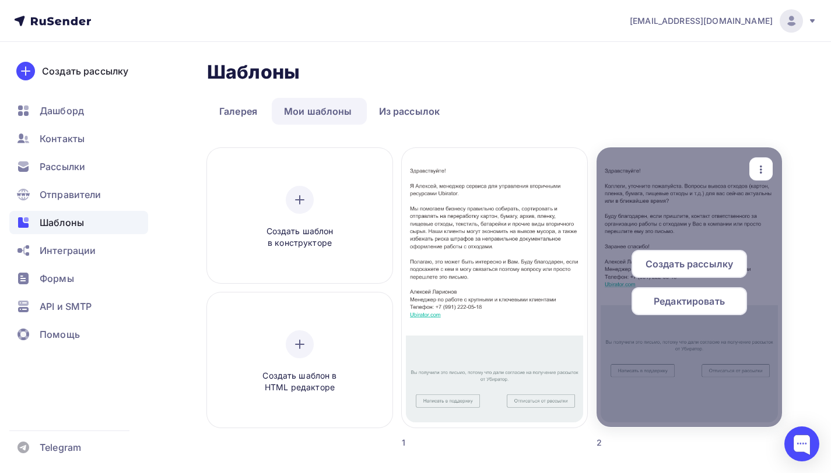
click at [761, 169] on icon "button" at bounding box center [761, 170] width 2 height 8
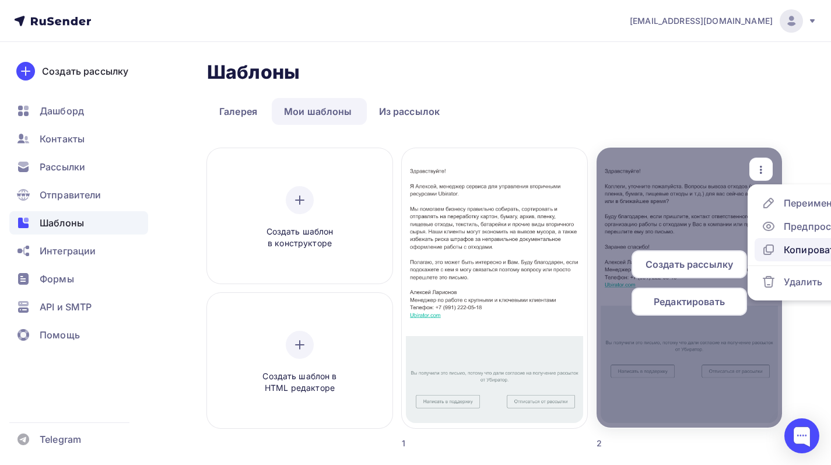
click at [789, 258] on link "Копировать" at bounding box center [812, 249] width 117 height 23
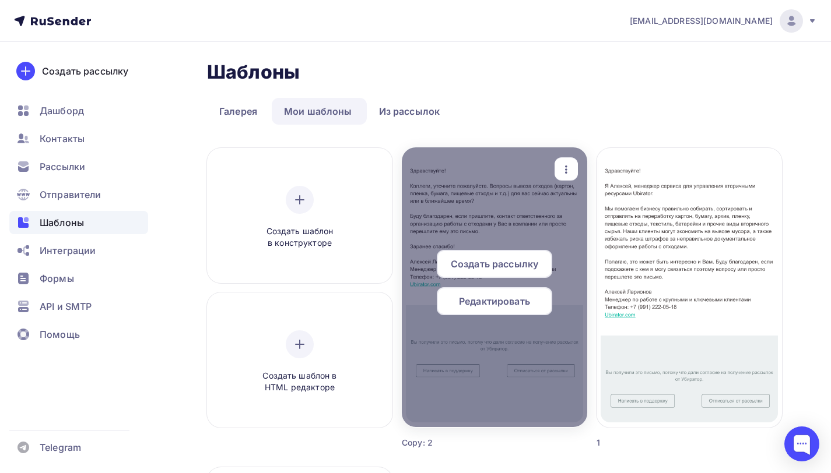
click at [502, 299] on span "Редактировать" at bounding box center [494, 301] width 71 height 14
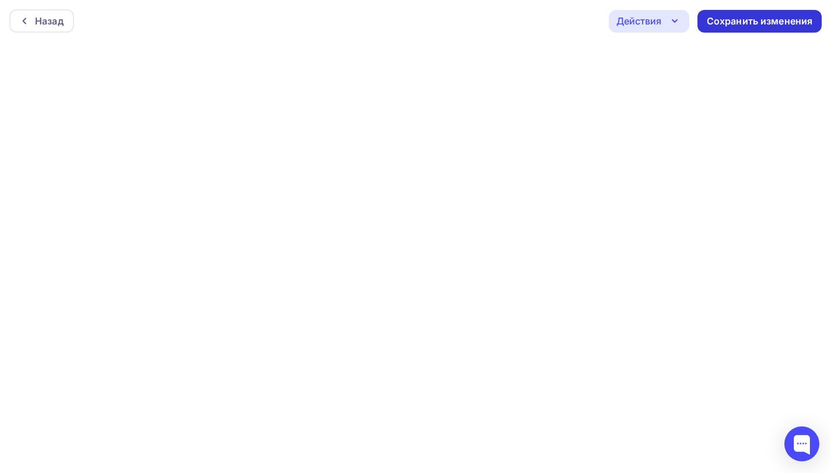
click at [715, 22] on div "Сохранить изменения" at bounding box center [760, 21] width 106 height 13
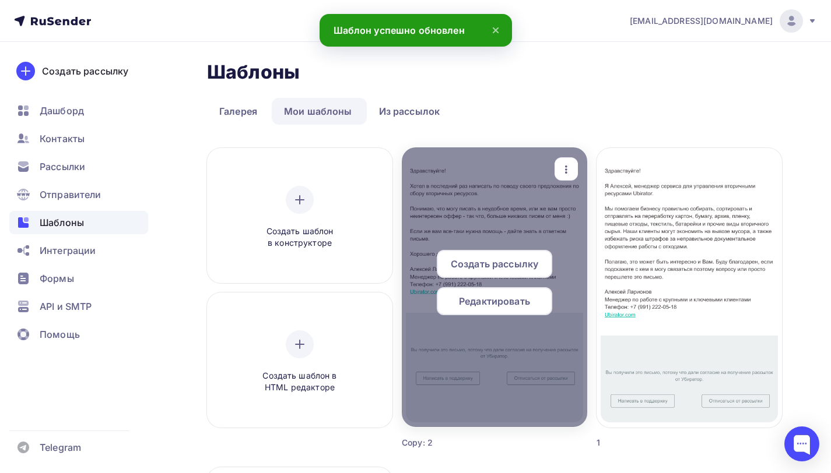
click at [560, 168] on icon "button" at bounding box center [566, 170] width 14 height 14
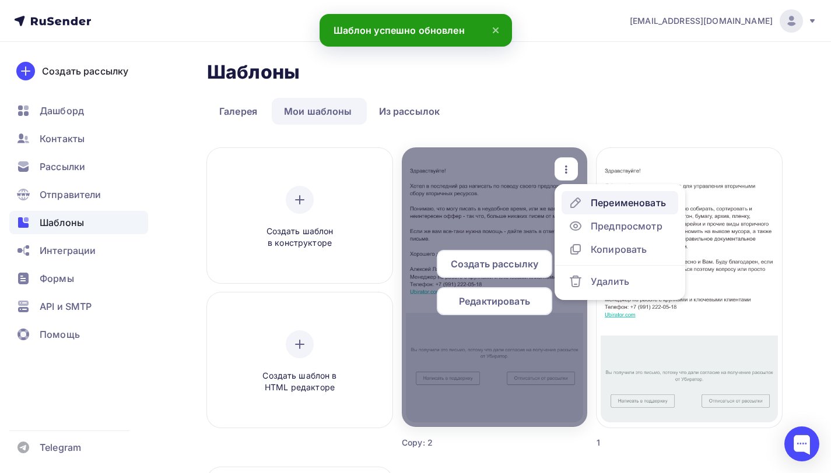
click at [588, 205] on div "Переименовать" at bounding box center [616, 203] width 97 height 14
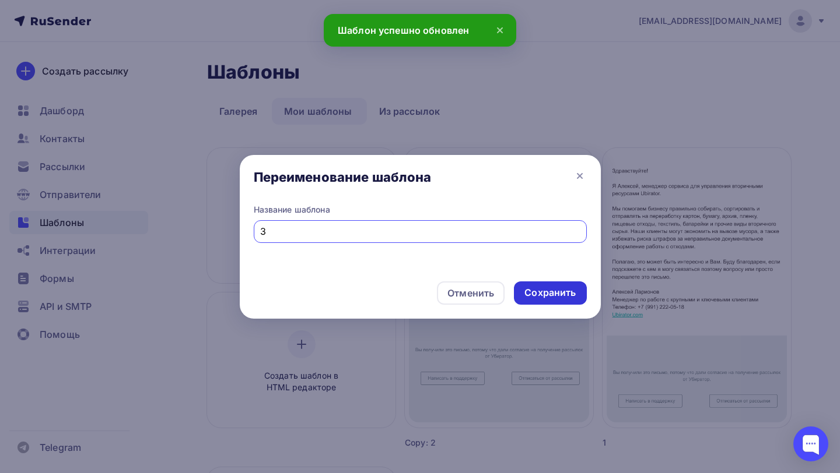
type input "3"
click at [547, 292] on div "Сохранить" at bounding box center [549, 292] width 51 height 13
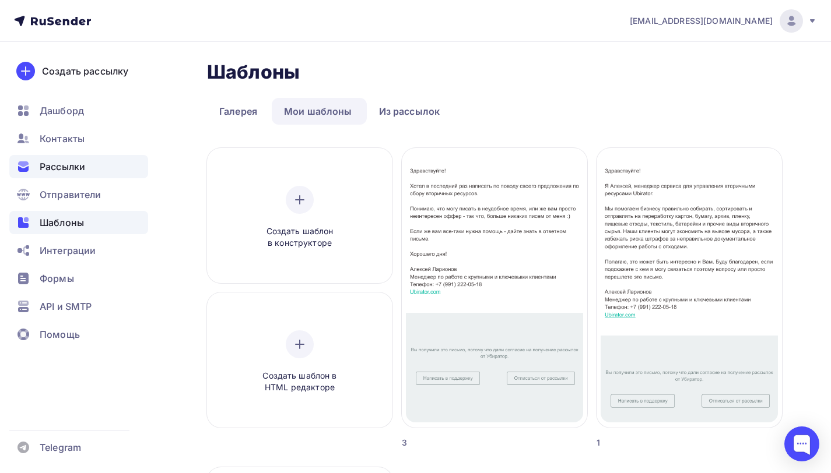
click at [96, 169] on div "Рассылки" at bounding box center [78, 166] width 139 height 23
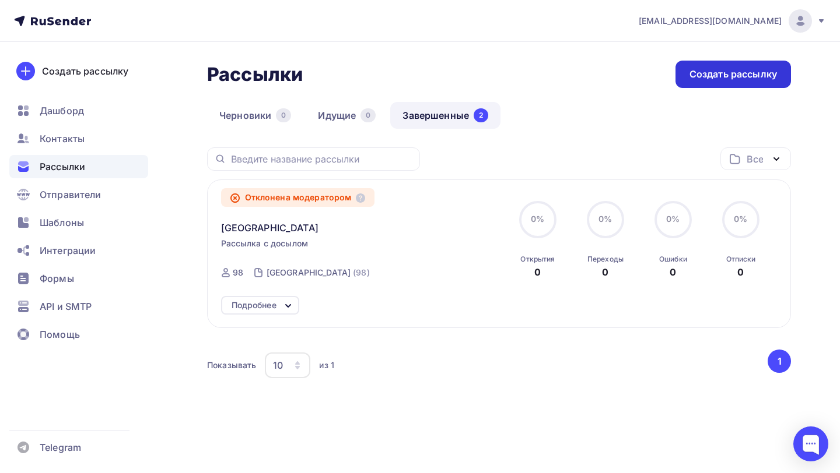
click at [704, 70] on div "Создать рассылку" at bounding box center [732, 74] width 87 height 13
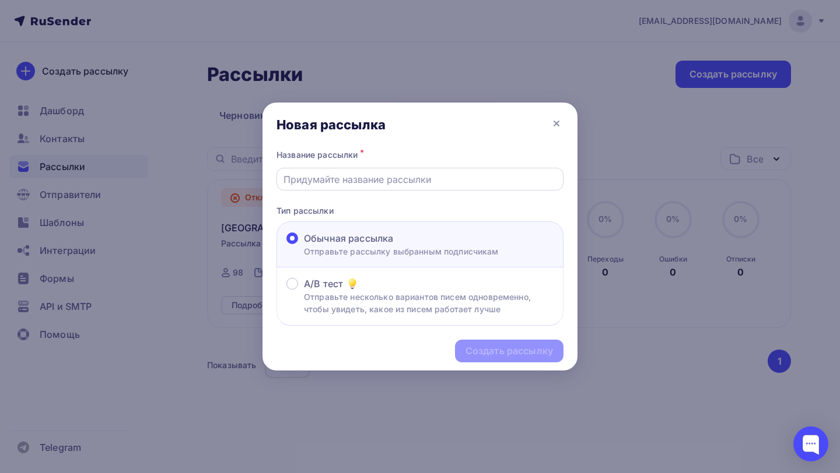
click at [382, 180] on input "text" at bounding box center [419, 180] width 273 height 14
type input "Первая"
click at [517, 350] on div "Создать рассылку" at bounding box center [508, 351] width 87 height 13
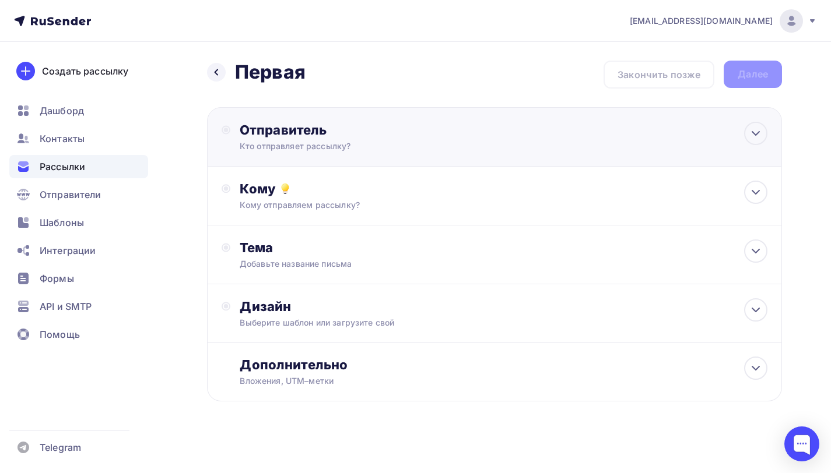
click at [305, 147] on div "Кто отправляет рассылку?" at bounding box center [353, 147] width 227 height 12
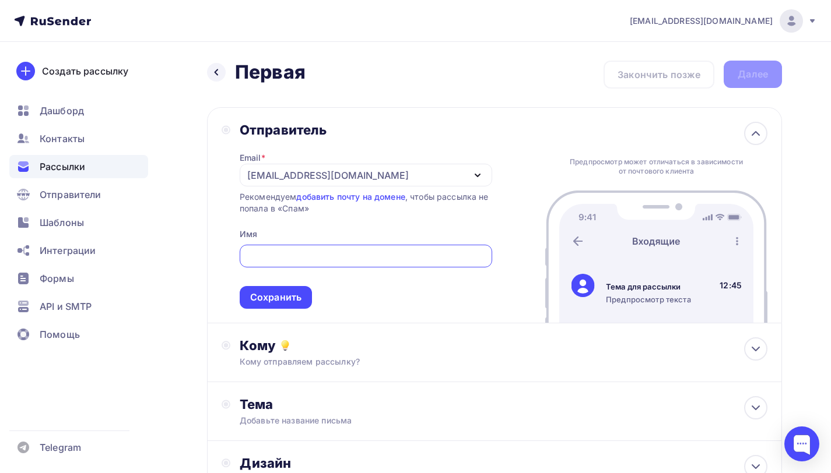
click at [307, 255] on input "text" at bounding box center [365, 257] width 239 height 14
click at [322, 166] on div "reg@ubirator.com" at bounding box center [366, 175] width 252 height 23
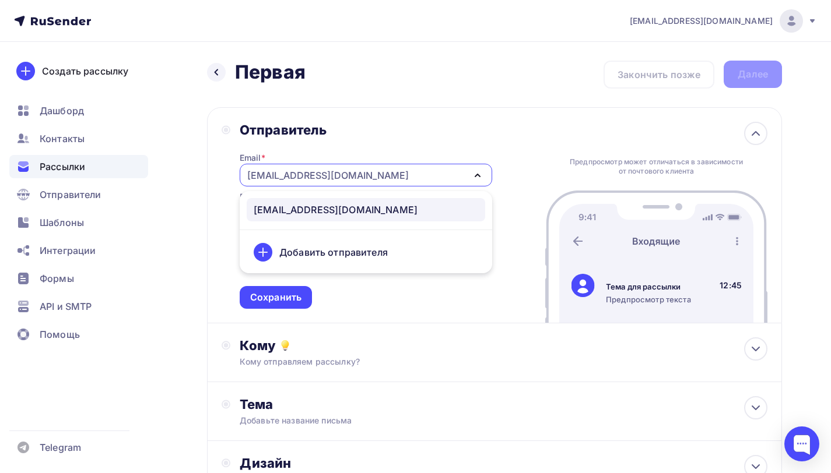
click at [337, 250] on div "Добавить отправителя" at bounding box center [333, 252] width 108 height 14
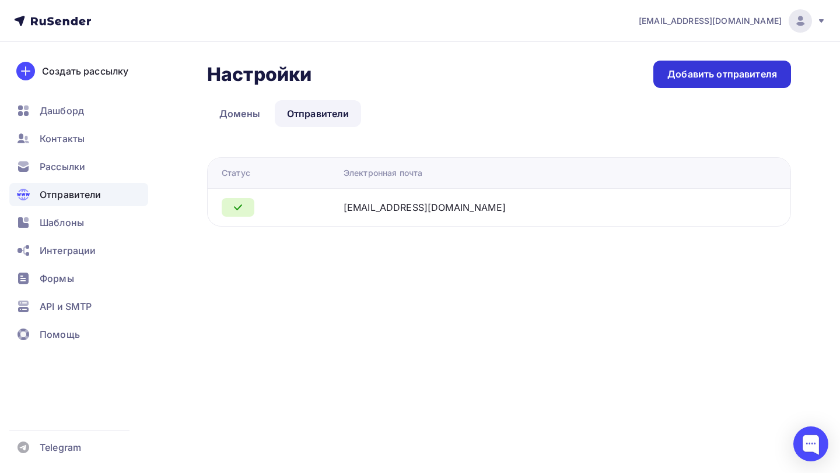
click at [698, 71] on div "Добавить отправителя" at bounding box center [722, 74] width 110 height 13
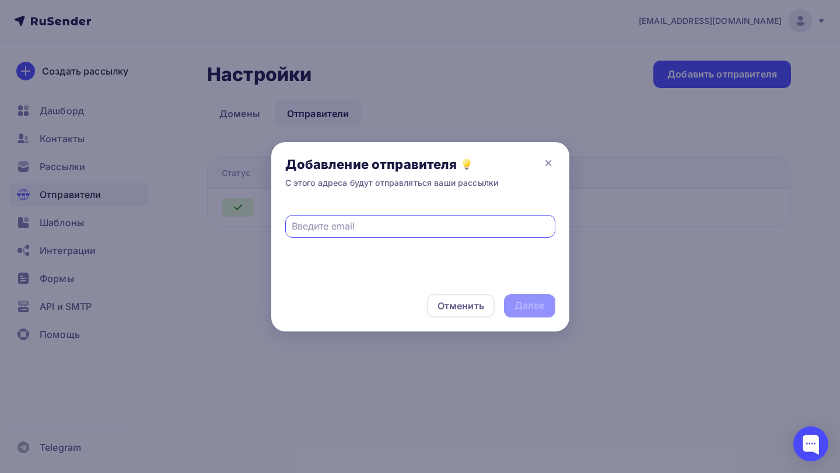
click at [357, 222] on input "text" at bounding box center [420, 226] width 257 height 14
click at [420, 221] on input "text" at bounding box center [420, 226] width 257 height 14
paste input "press@ubirator.com"
type input "press@ubirator.com"
click at [532, 312] on div "Далее" at bounding box center [529, 305] width 30 height 13
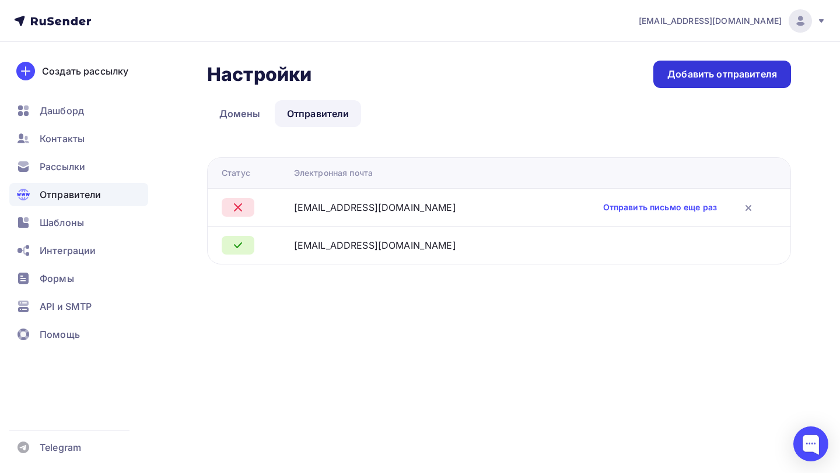
click at [698, 65] on div "Добавить отправителя" at bounding box center [722, 74] width 138 height 27
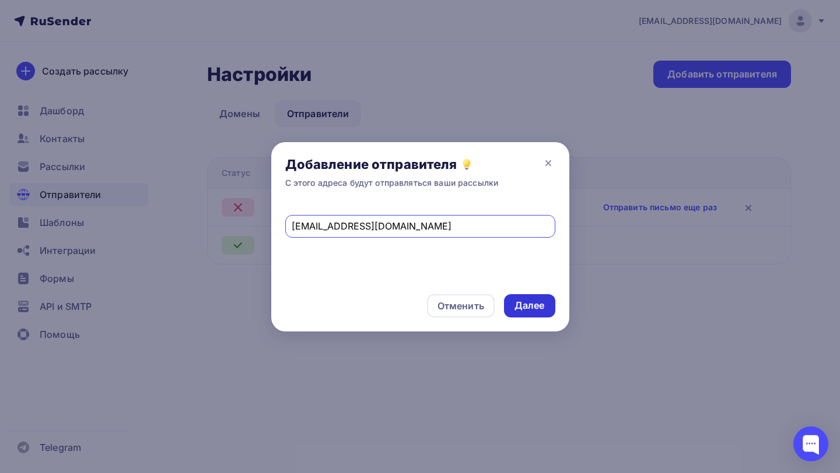
type input "info@ubirator.com"
click at [521, 303] on div "Далее" at bounding box center [529, 305] width 30 height 13
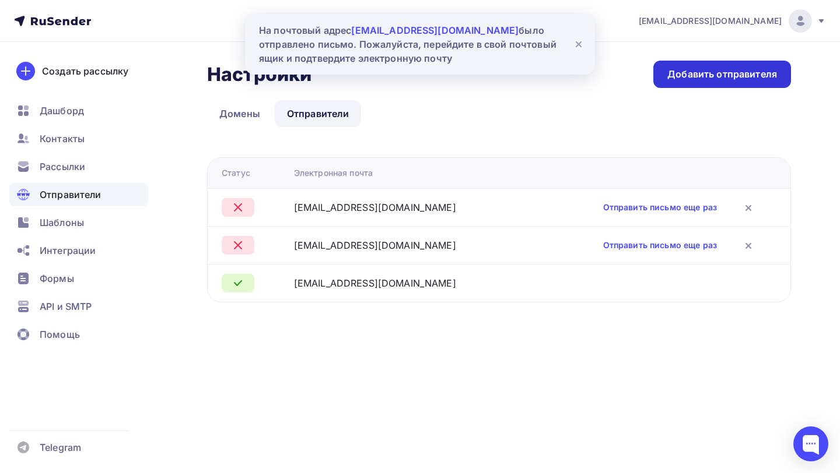
click at [706, 81] on div "Добавить отправителя" at bounding box center [722, 74] width 138 height 27
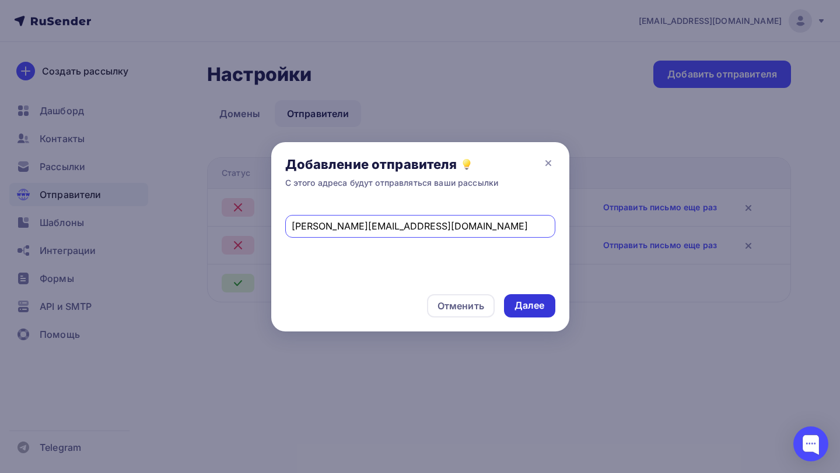
type input "aleksey.g@ubirator.com"
click at [522, 300] on div "Далее" at bounding box center [529, 305] width 30 height 13
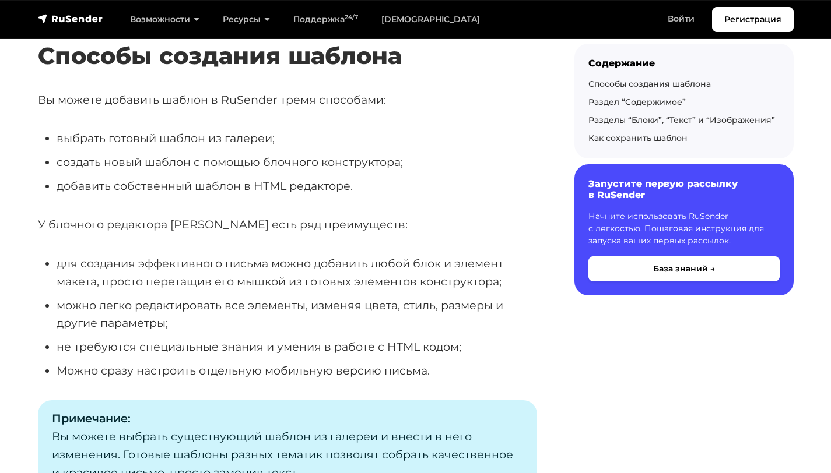
scroll to position [197, 0]
